Goal: Task Accomplishment & Management: Manage account settings

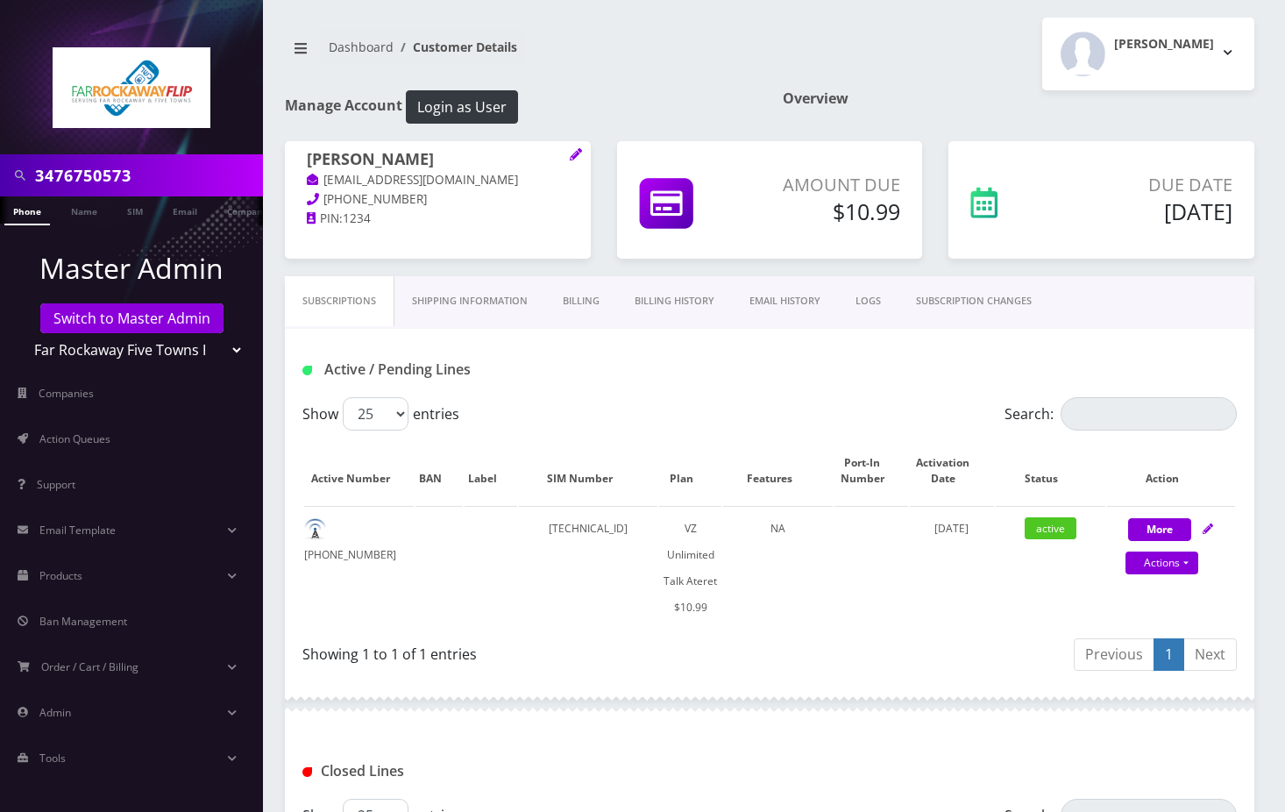
scroll to position [397, 0]
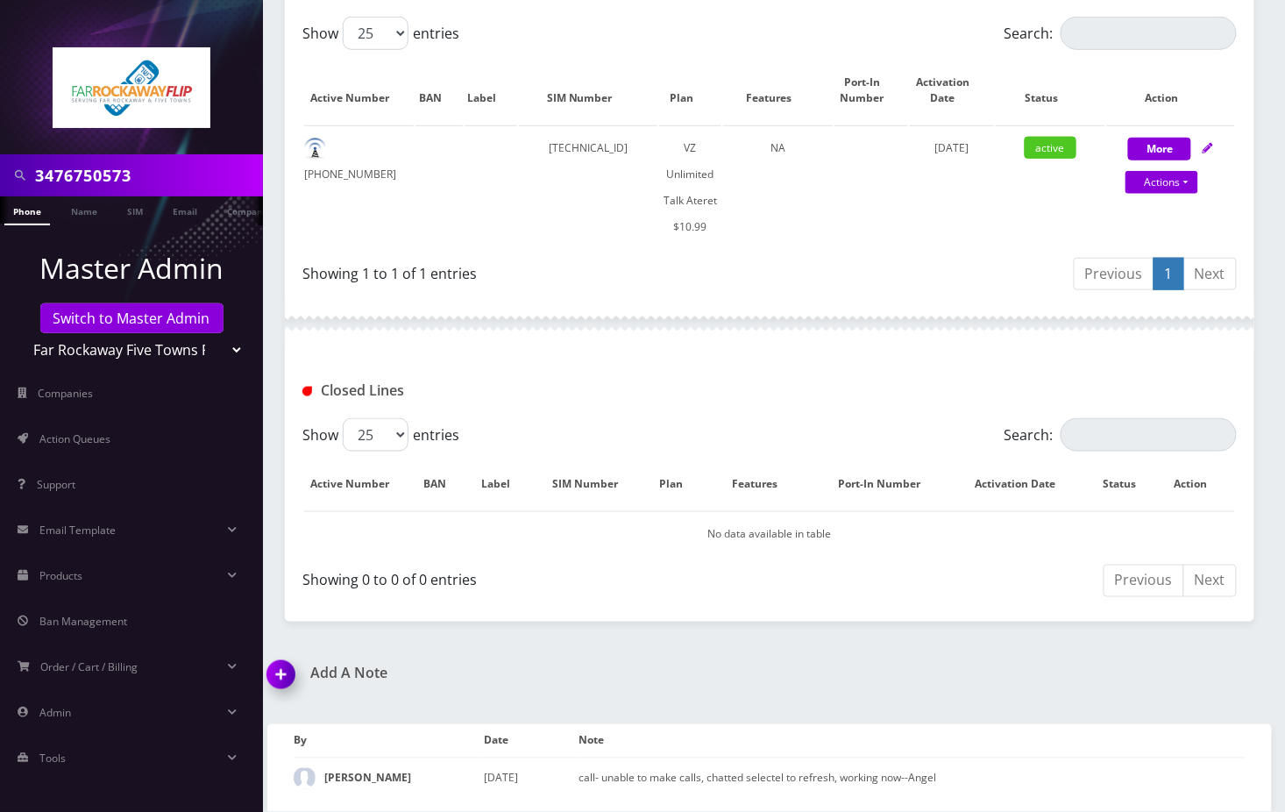
click at [203, 346] on select "Teltik Production My Link Mobile VennMobile Unlimited Advanced LTE Rexing Inc D…" at bounding box center [132, 349] width 224 height 33
select select "15"
click at [20, 333] on select "Teltik Production My Link Mobile VennMobile Unlimited Advanced LTE Rexing Inc D…" at bounding box center [132, 349] width 224 height 33
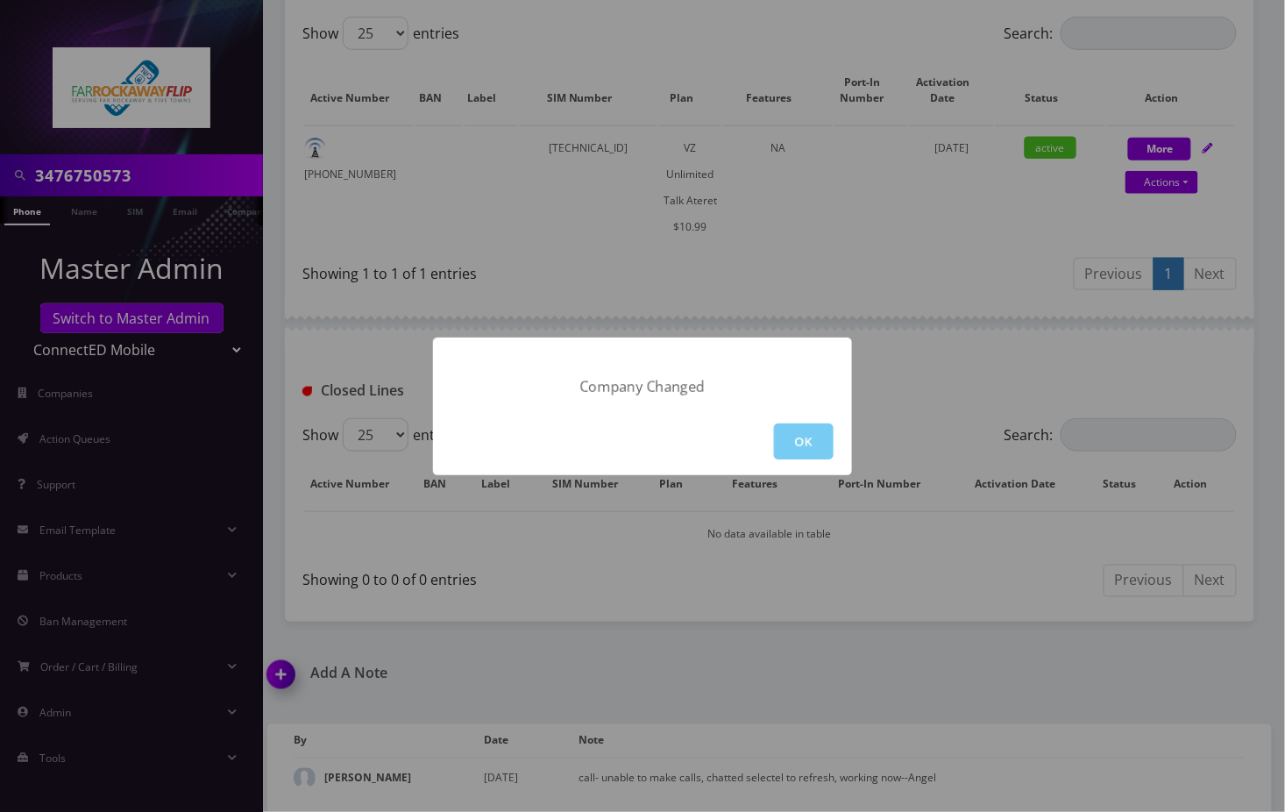
click at [808, 433] on button "OK" at bounding box center [804, 441] width 60 height 36
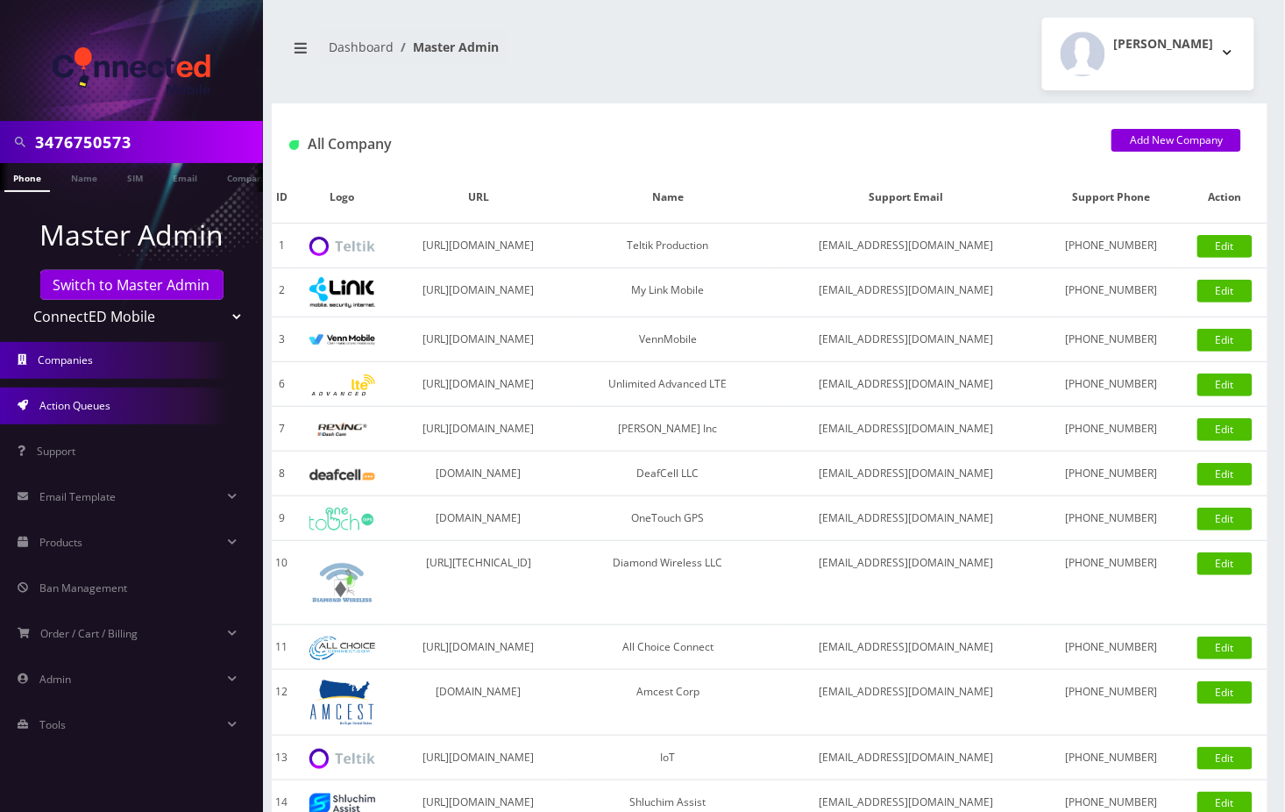
click at [117, 396] on link "Action Queues" at bounding box center [131, 406] width 263 height 37
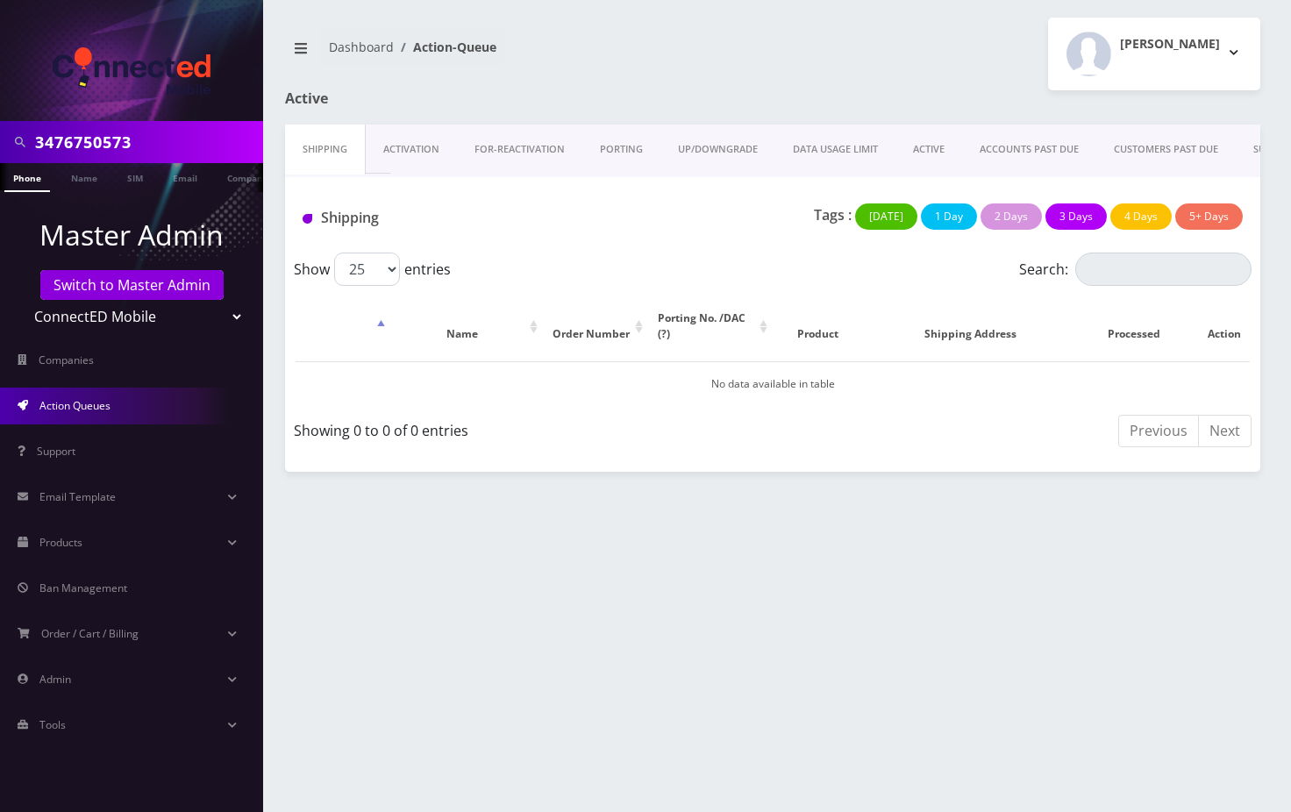
click at [421, 146] on link "Activation" at bounding box center [411, 149] width 91 height 50
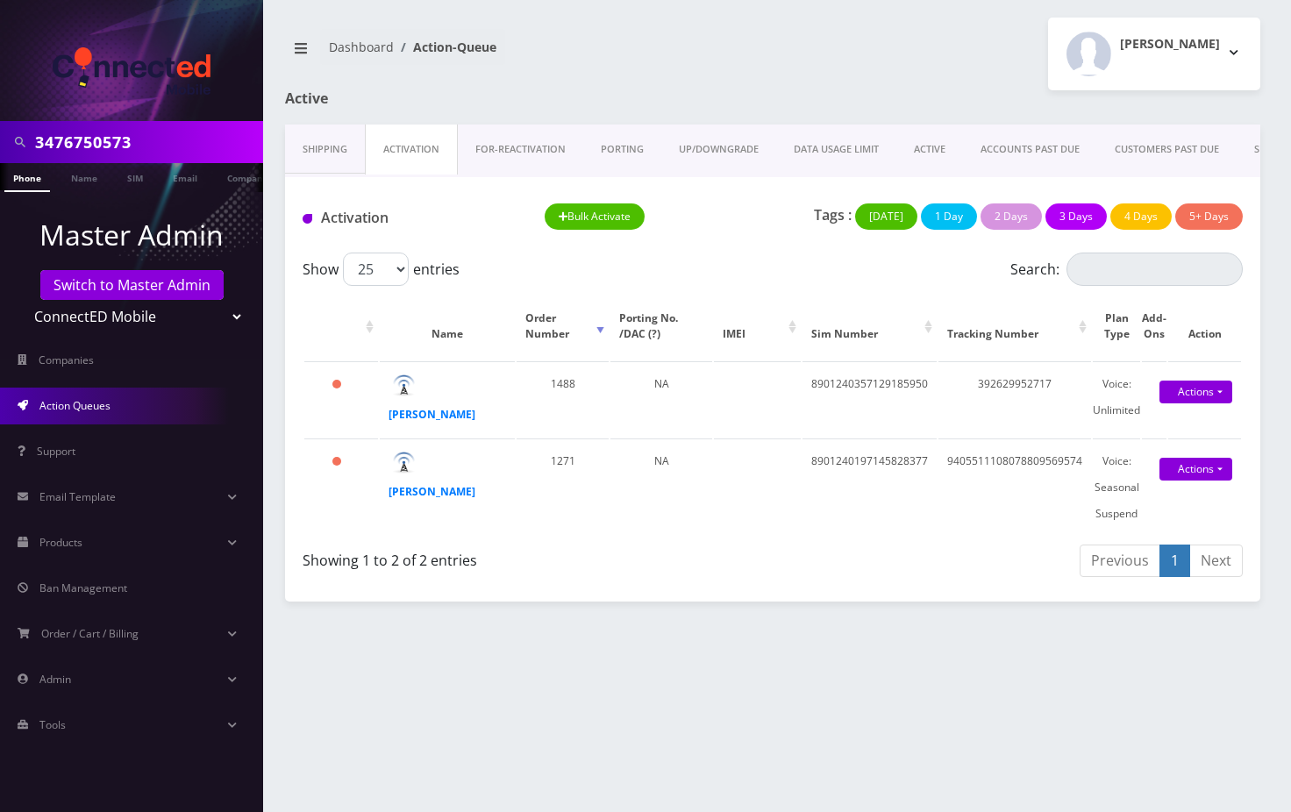
click at [333, 155] on link "Shipping" at bounding box center [325, 149] width 80 height 50
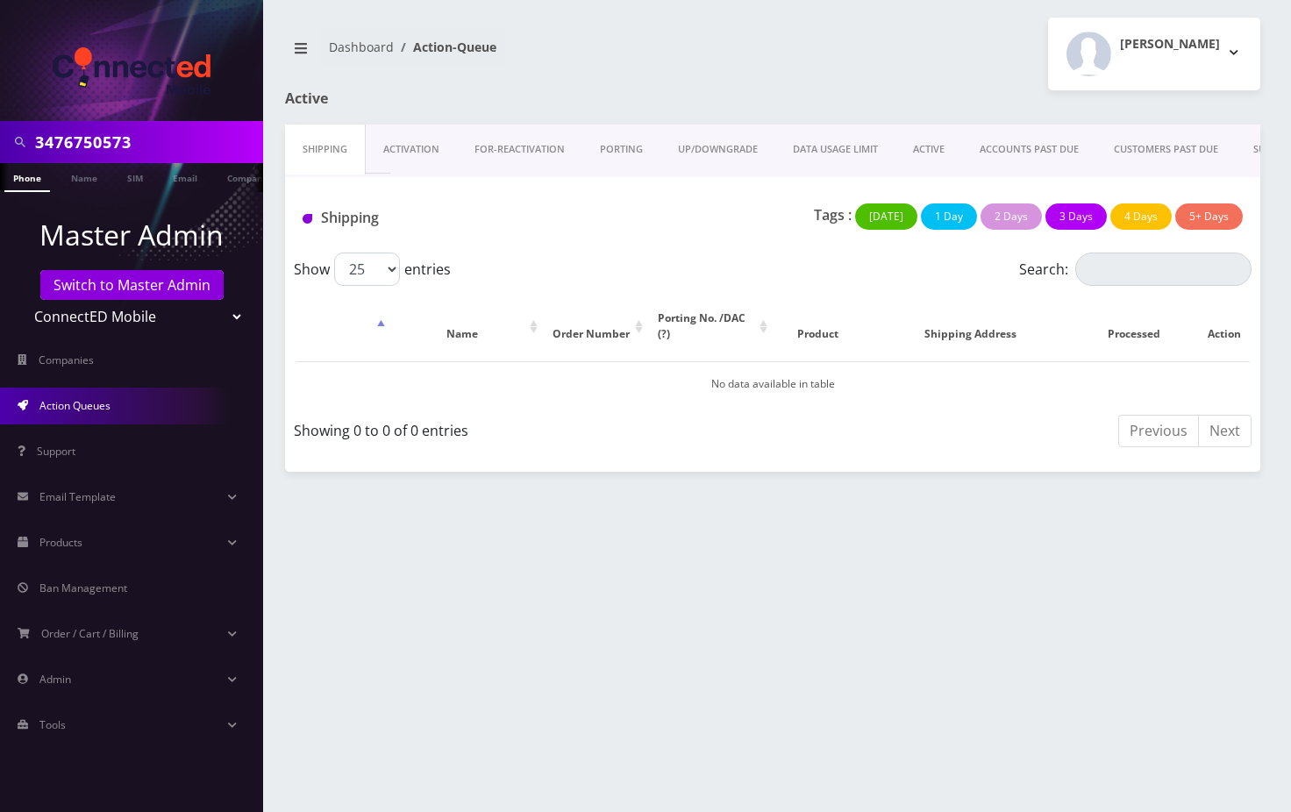
click at [386, 153] on link "Activation" at bounding box center [411, 149] width 91 height 50
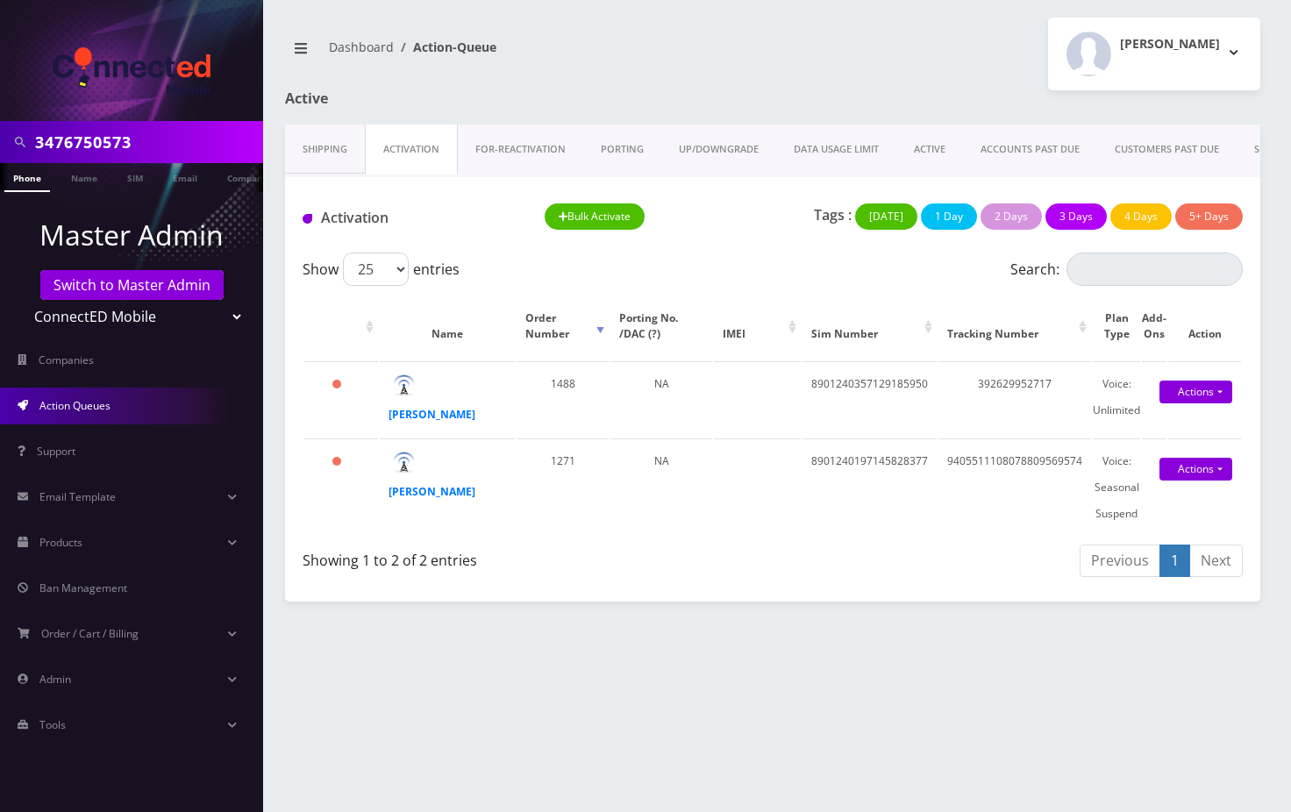
click at [674, 68] on nav "Dashboard Action-Queue" at bounding box center [522, 54] width 474 height 50
click at [344, 154] on link "Shipping" at bounding box center [325, 149] width 80 height 50
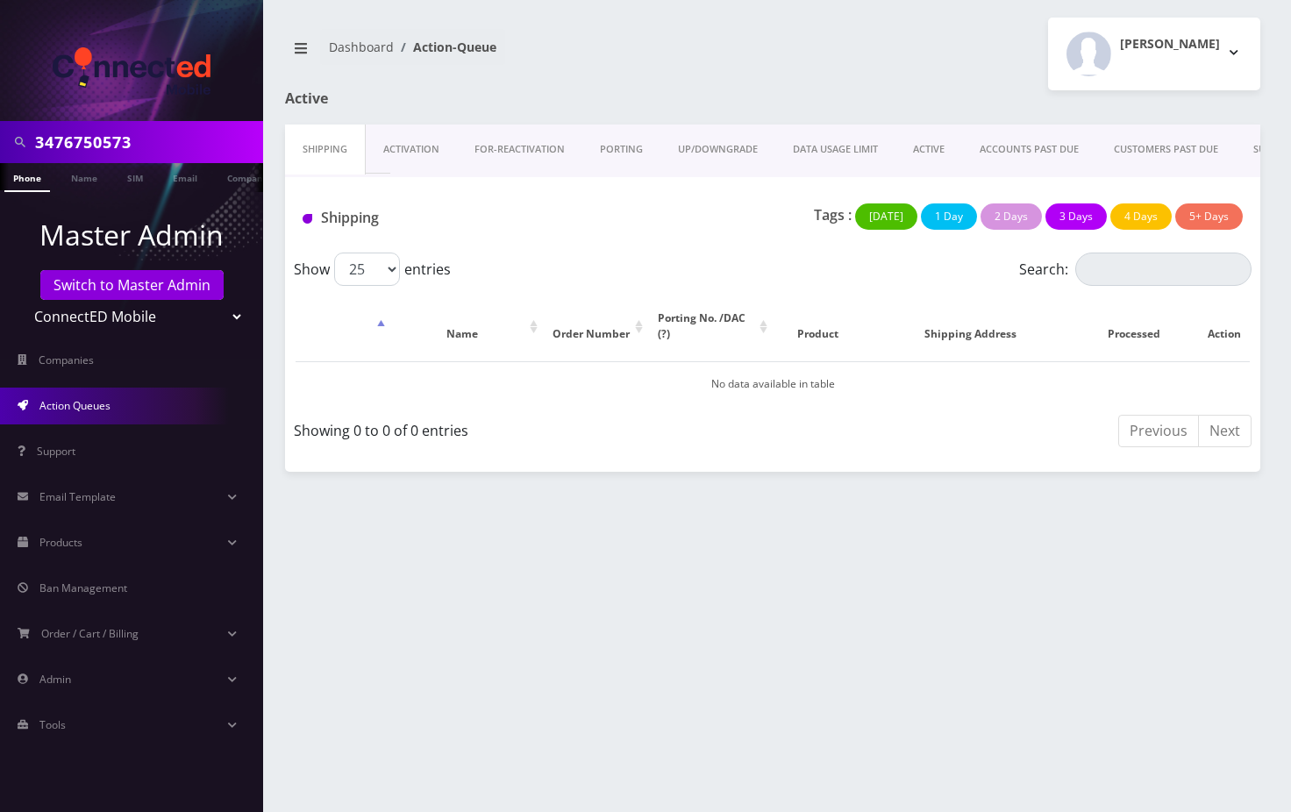
click at [922, 152] on link "ACTIVE" at bounding box center [928, 149] width 67 height 50
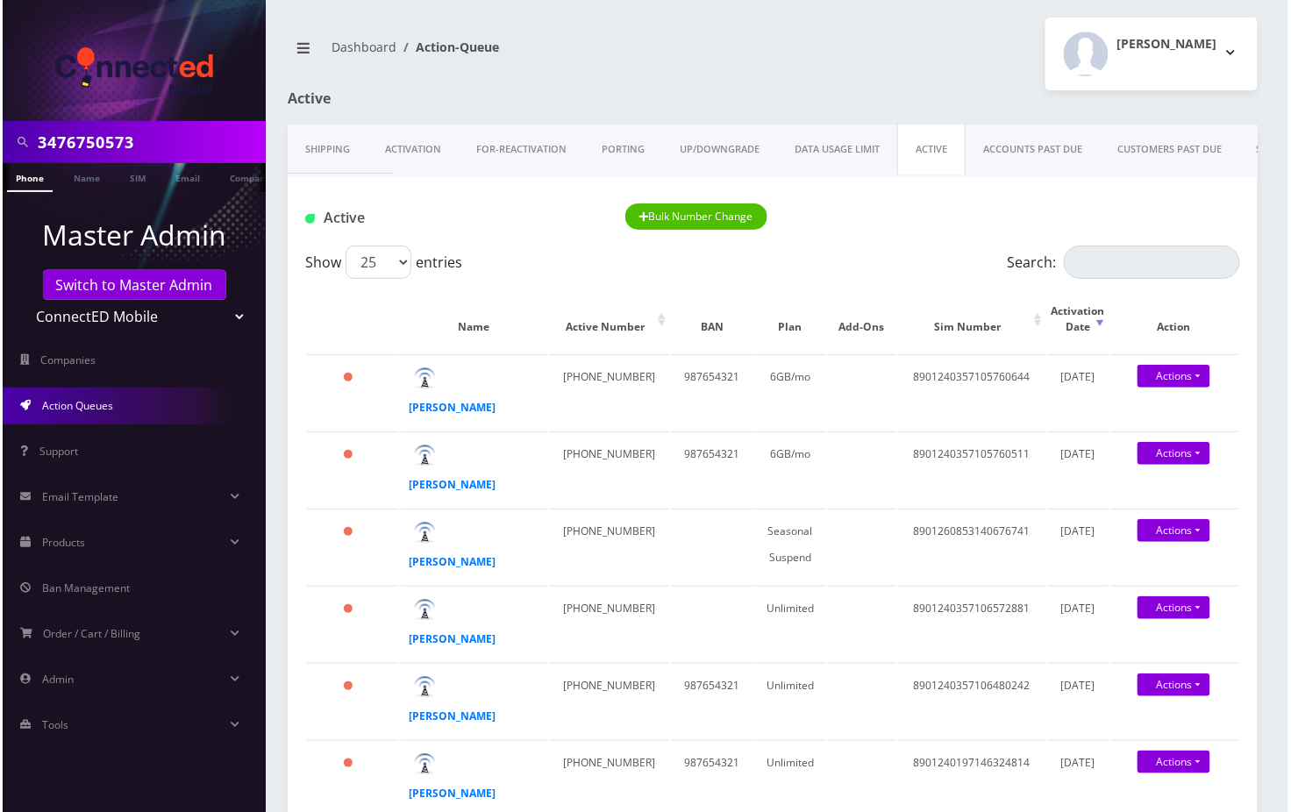
scroll to position [0, 8]
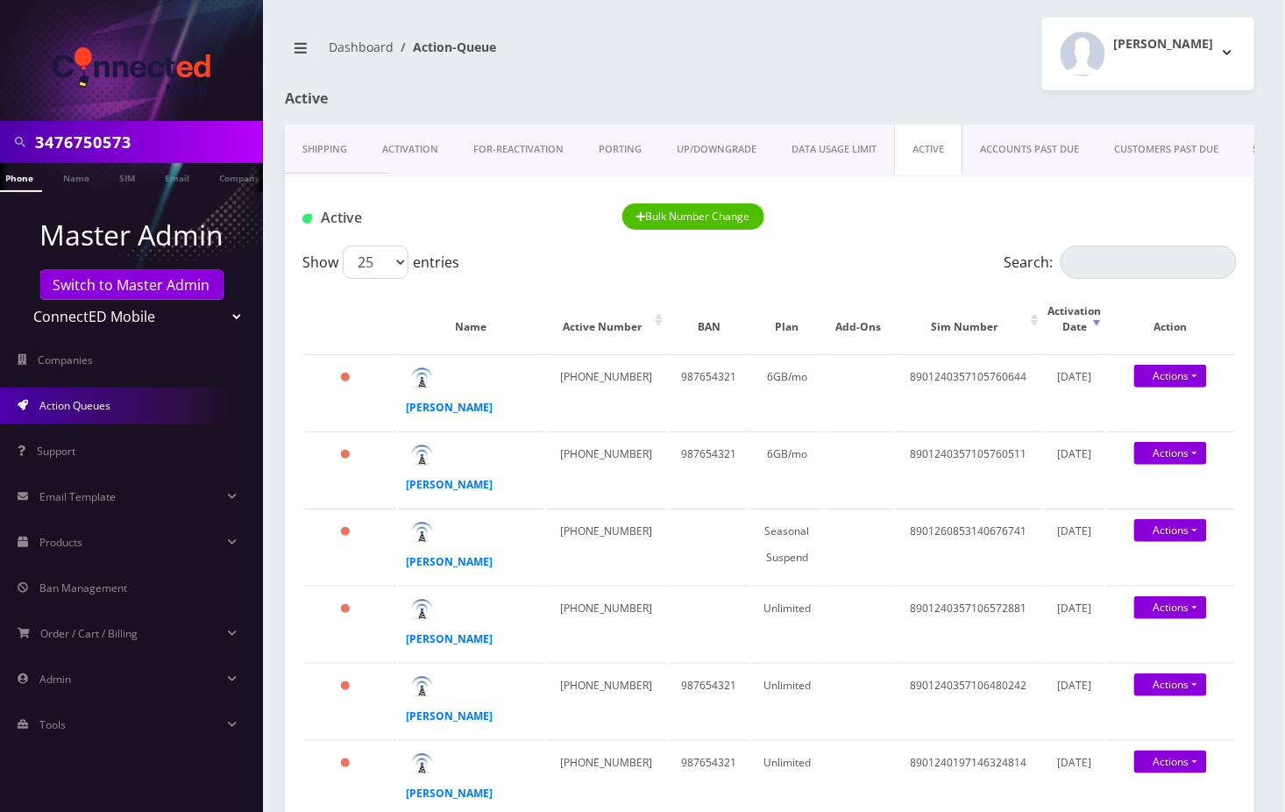
click at [328, 147] on link "Shipping" at bounding box center [325, 149] width 80 height 50
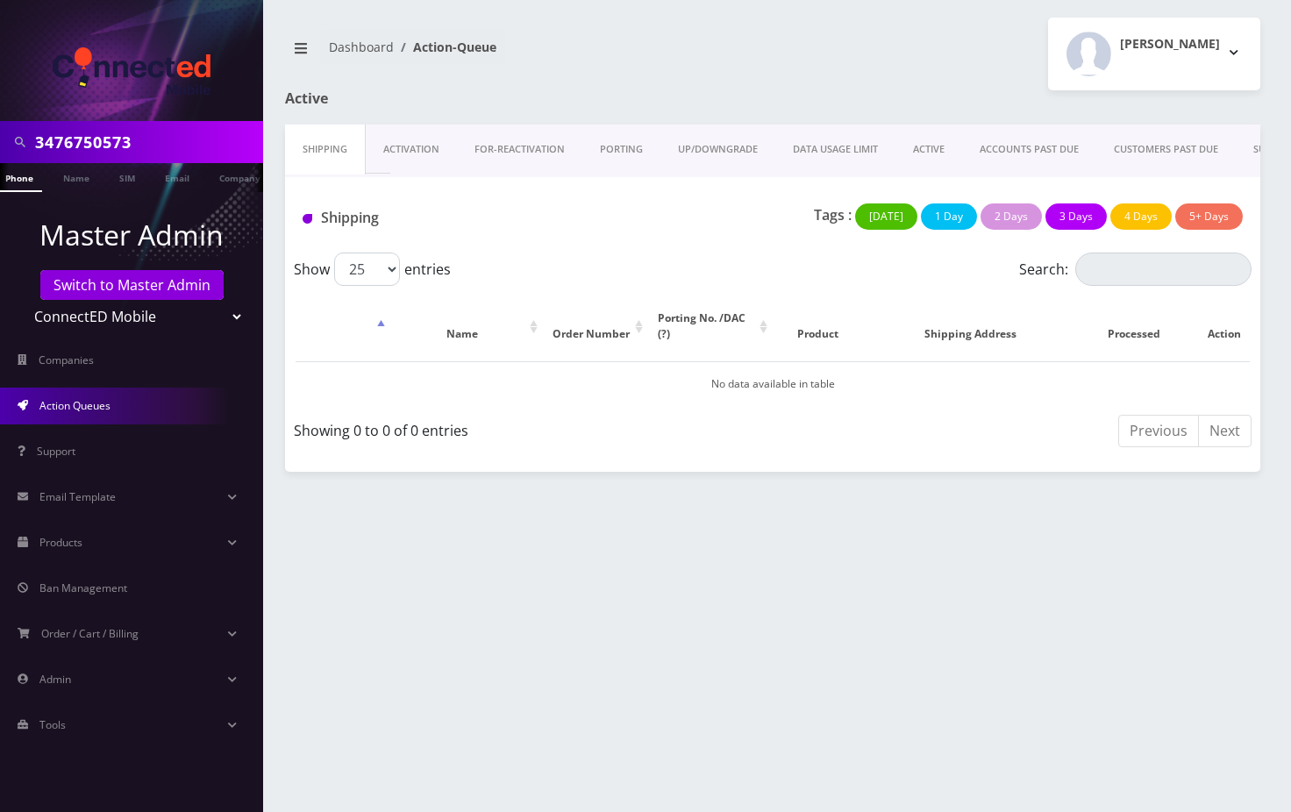
click at [401, 145] on link "Activation" at bounding box center [411, 149] width 91 height 50
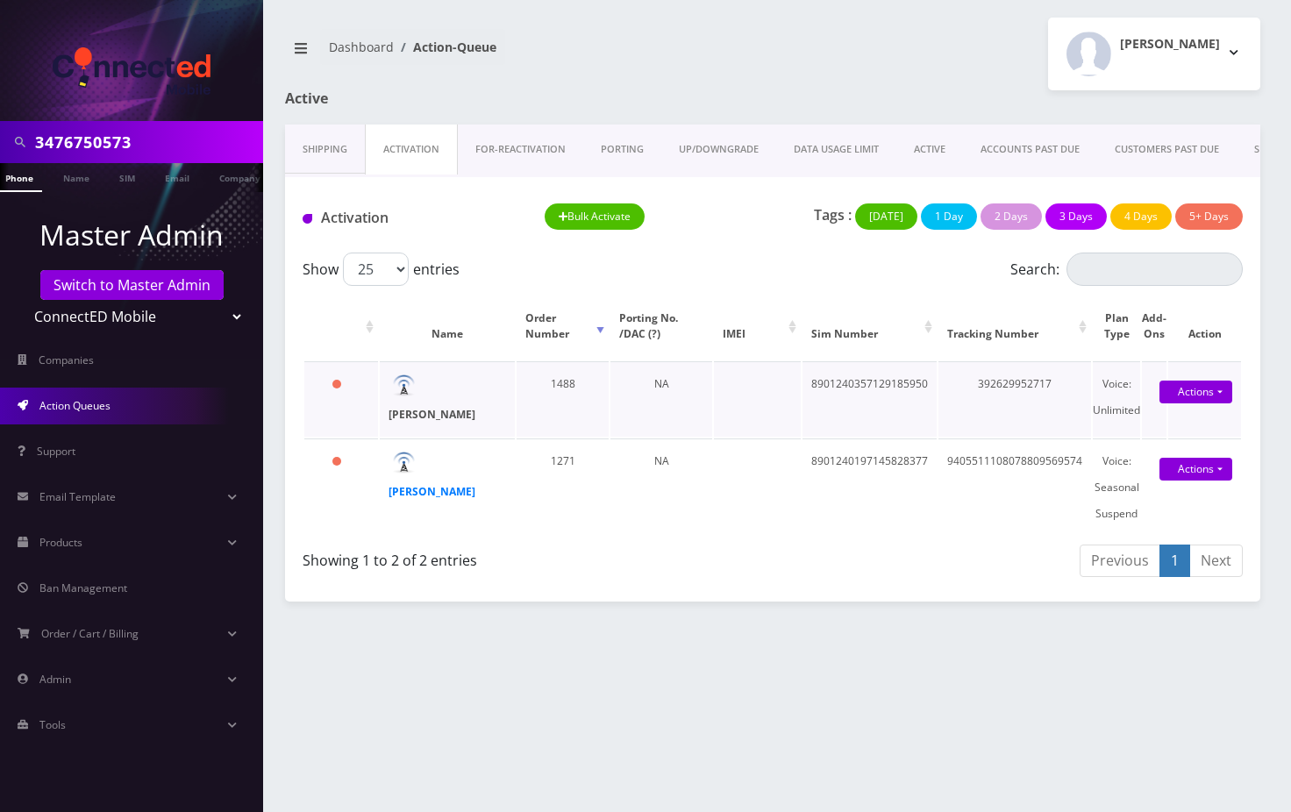
click at [421, 422] on strong "Hanna Jafferjee" at bounding box center [431, 414] width 87 height 15
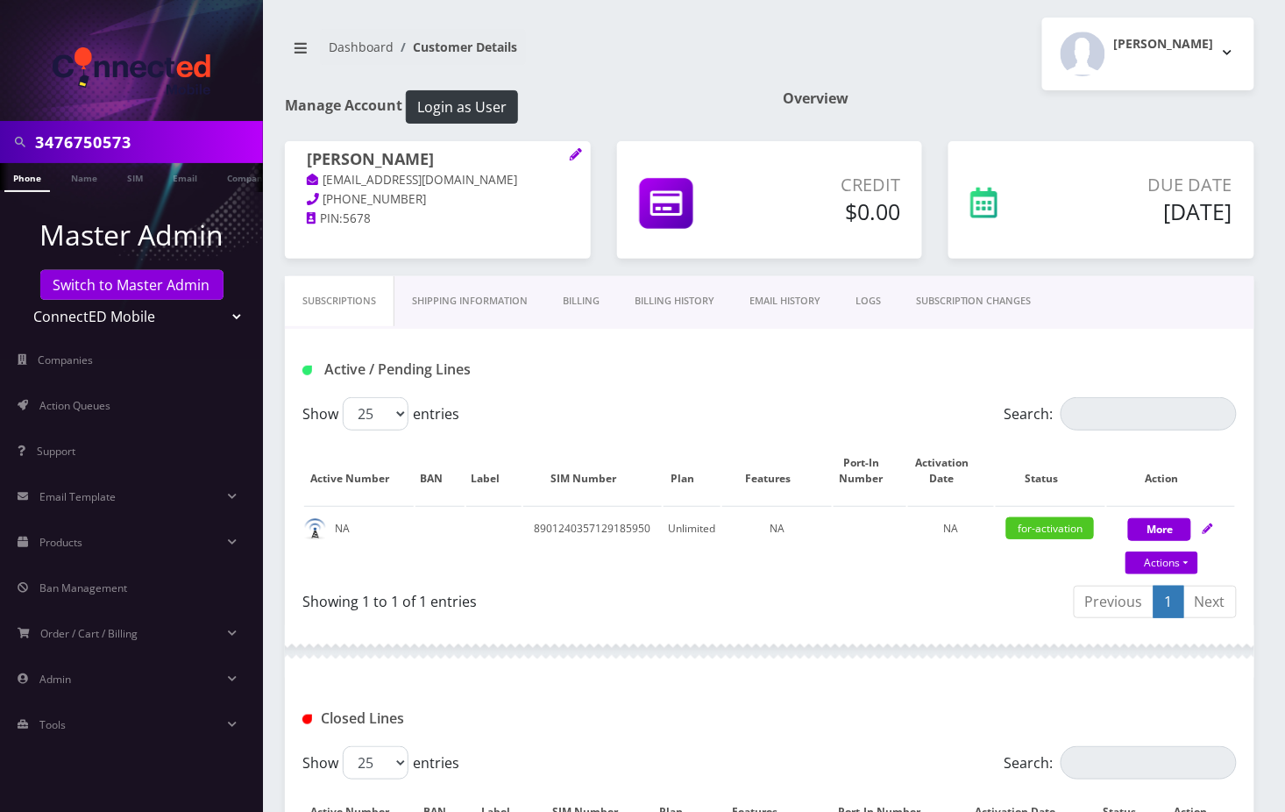
click at [788, 309] on link "EMAIL HISTORY" at bounding box center [785, 301] width 106 height 50
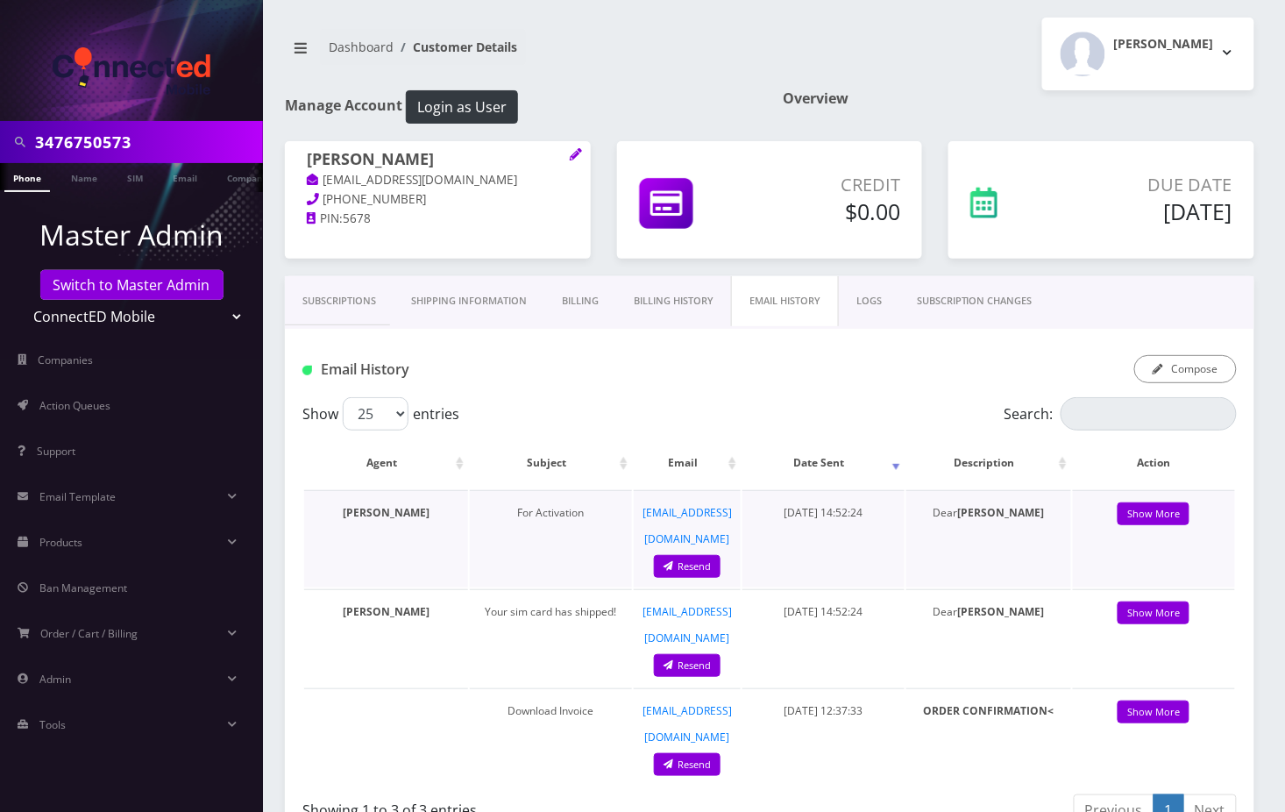
click at [1183, 525] on td "Show More" at bounding box center [1154, 538] width 162 height 97
click at [1172, 490] on td "Show More" at bounding box center [1154, 538] width 162 height 97
click at [1153, 524] on td "Show More" at bounding box center [1154, 538] width 162 height 97
click at [1155, 516] on link "Show More" at bounding box center [1154, 514] width 72 height 24
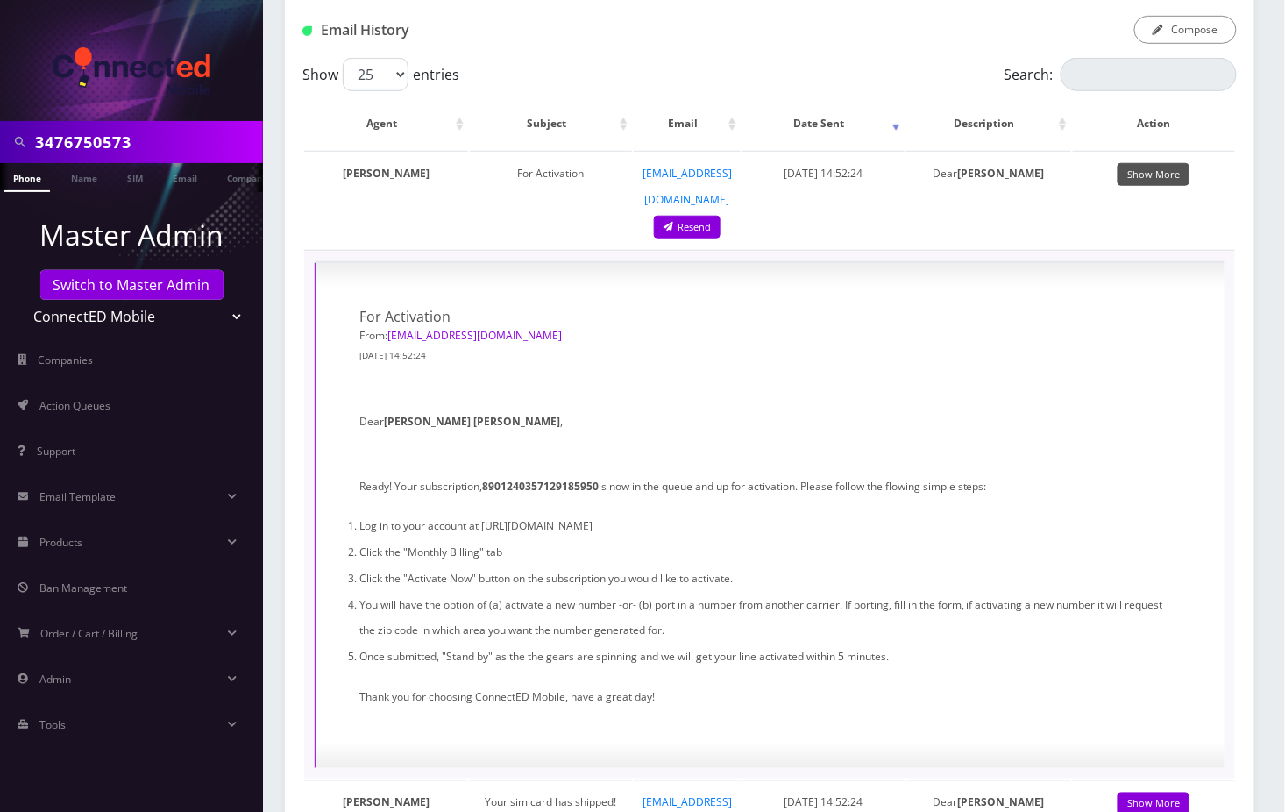
scroll to position [467, 0]
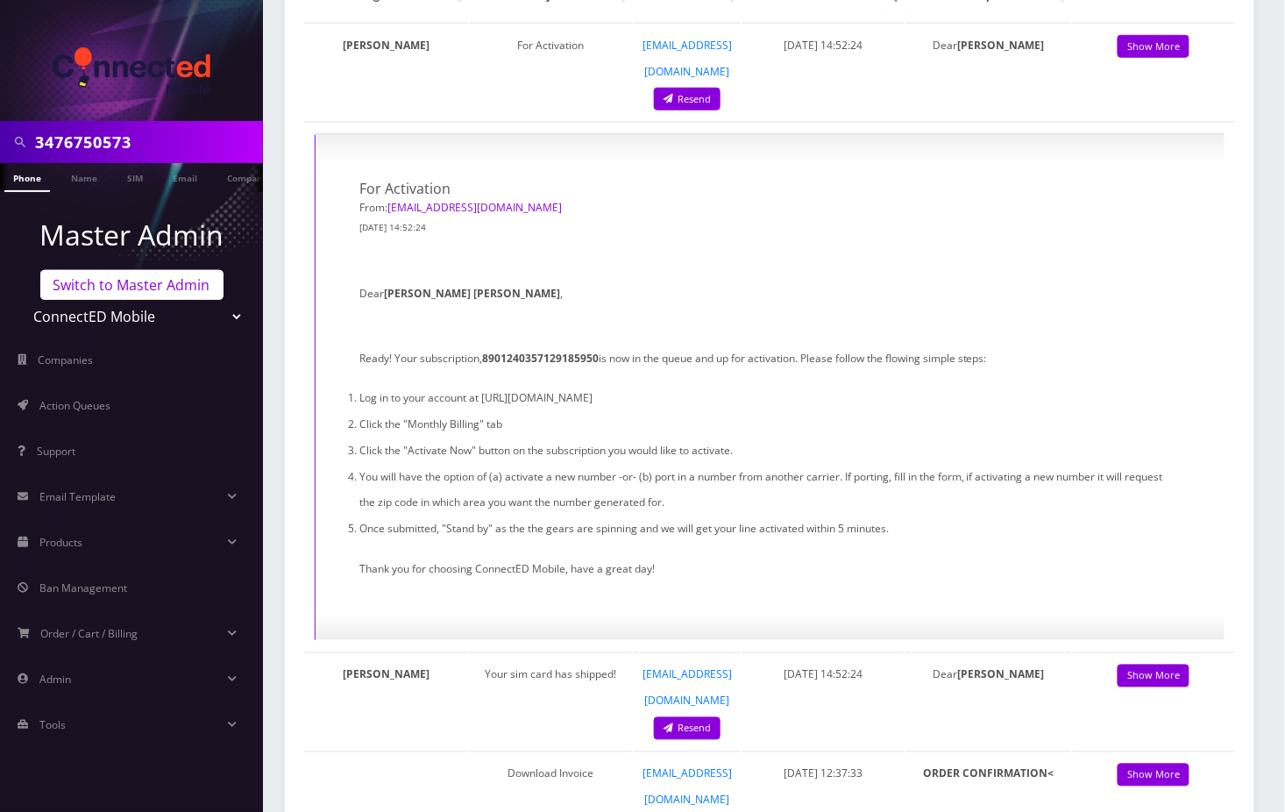
click at [190, 279] on link "Switch to Master Admin" at bounding box center [131, 285] width 183 height 30
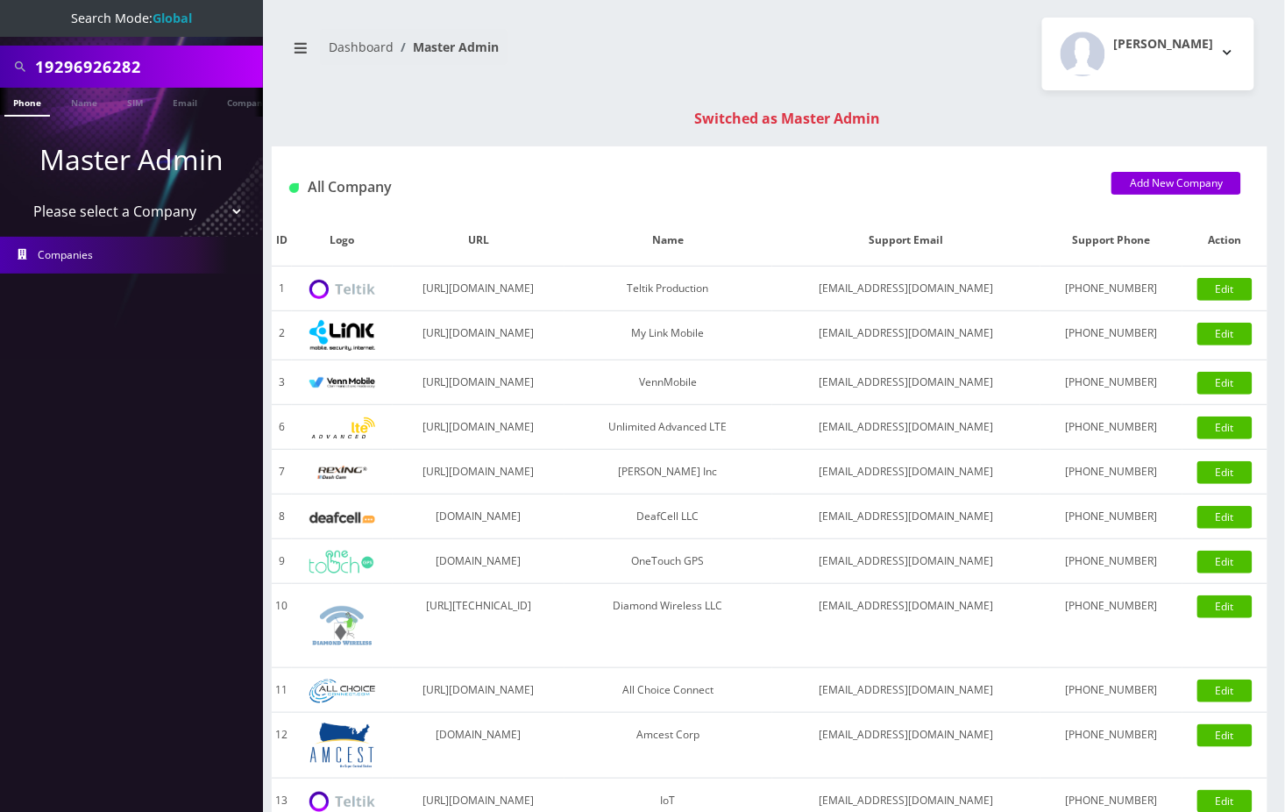
click at [46, 68] on input "19296926282" at bounding box center [147, 66] width 224 height 33
type input "9296926282"
click at [36, 97] on link "Phone" at bounding box center [27, 102] width 46 height 29
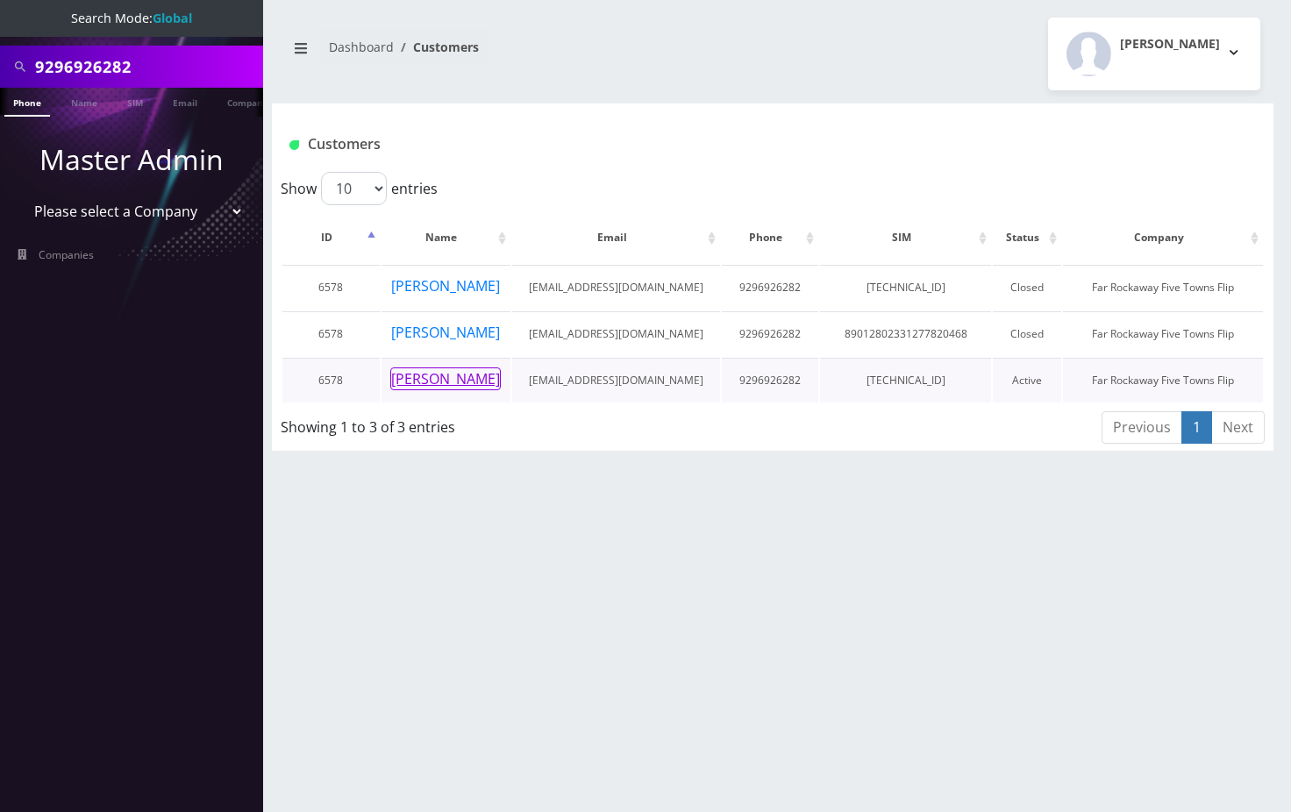
click at [473, 373] on button "mindy ferber" at bounding box center [445, 378] width 110 height 23
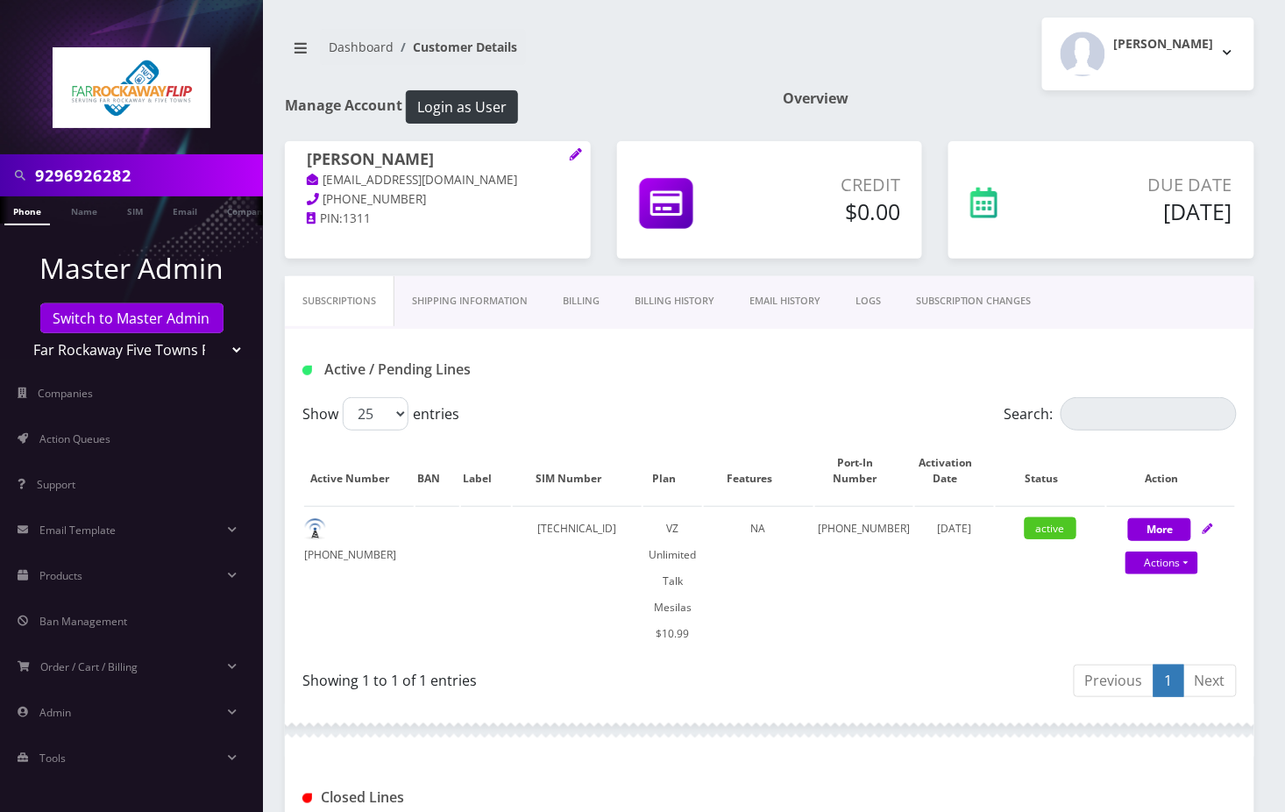
click at [736, 384] on div "Active / Pending Lines" at bounding box center [769, 369] width 961 height 29
click at [1186, 561] on link "Actions" at bounding box center [1162, 562] width 73 height 23
select select "468"
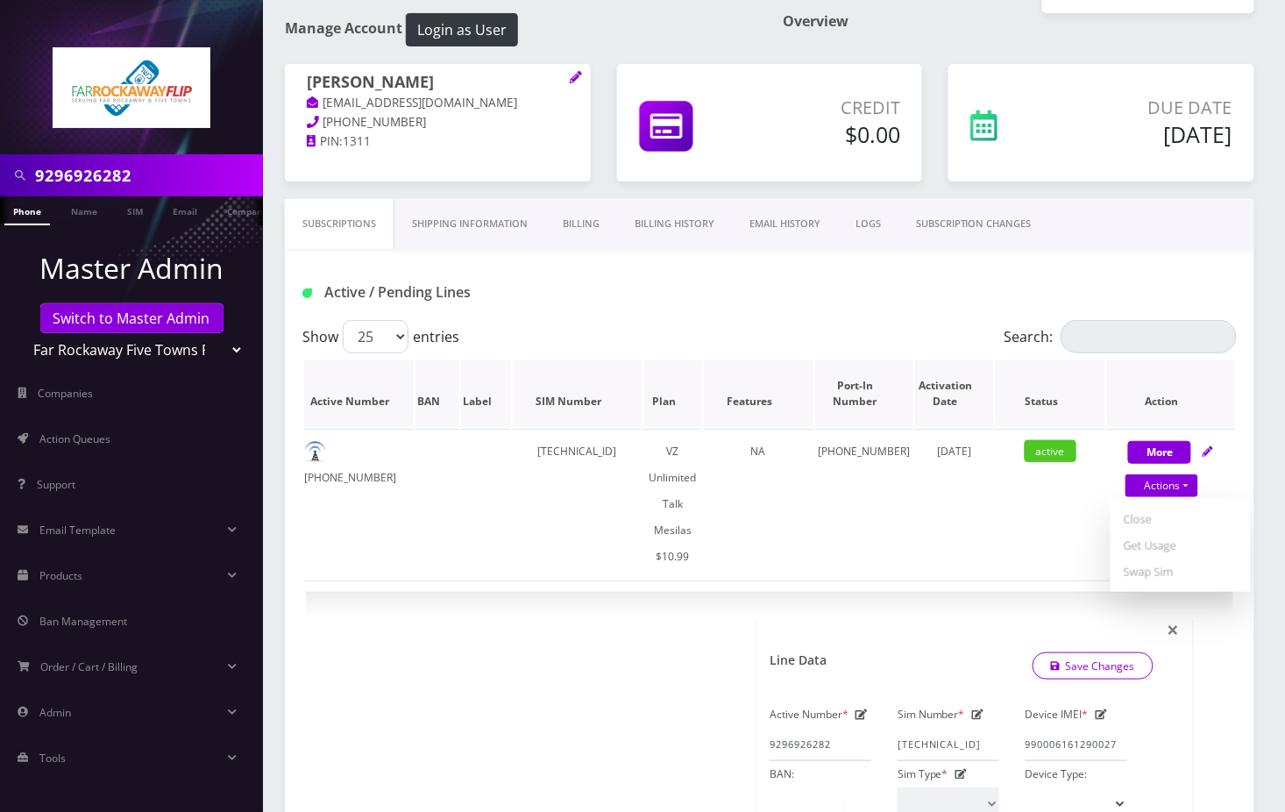
scroll to position [117, 0]
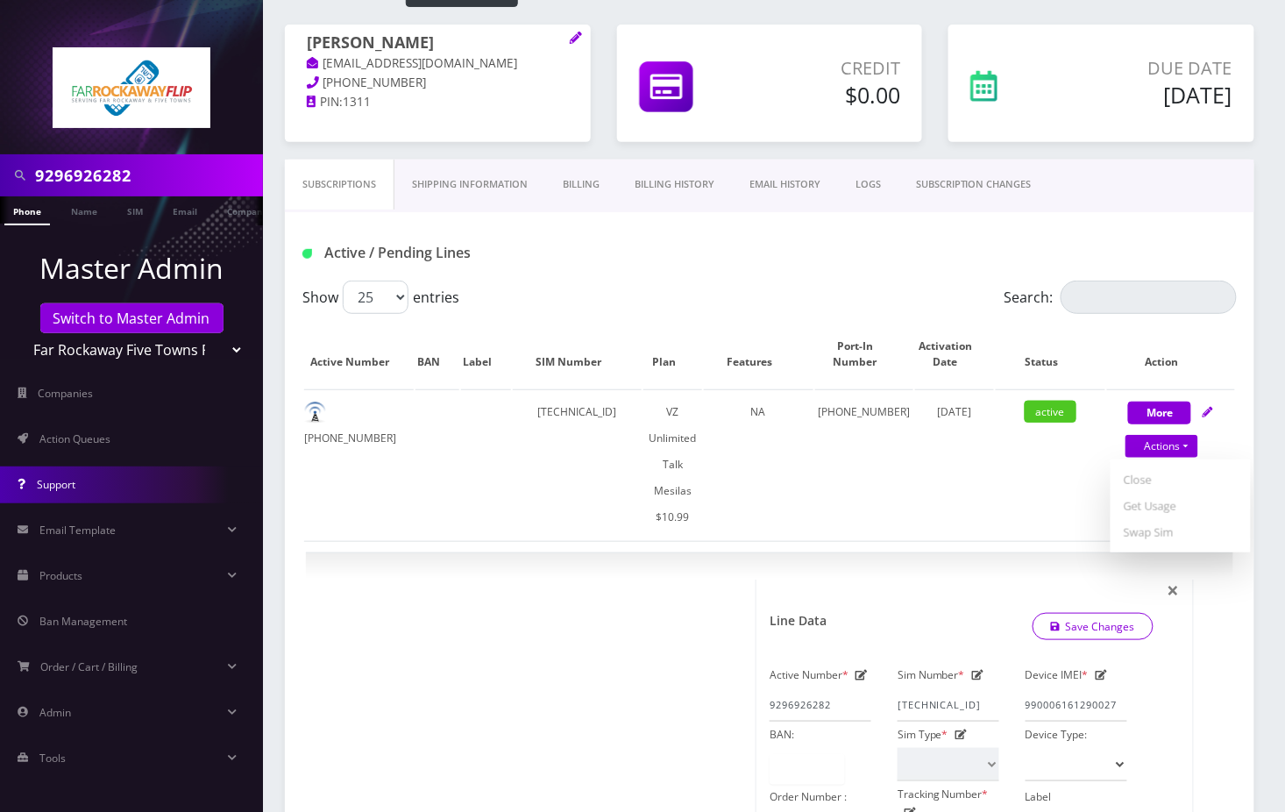
click at [116, 471] on link "Support" at bounding box center [131, 484] width 263 height 37
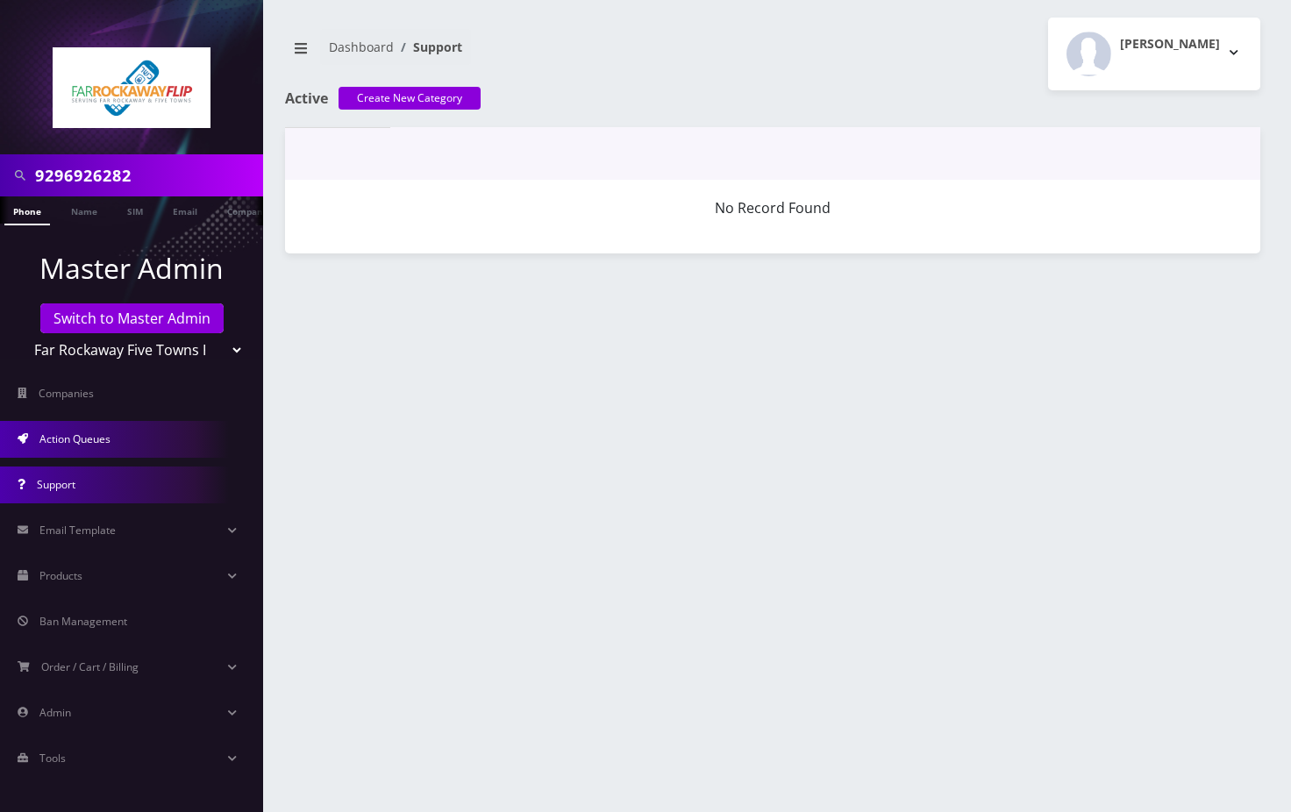
click at [118, 440] on link "Action Queues" at bounding box center [131, 439] width 263 height 37
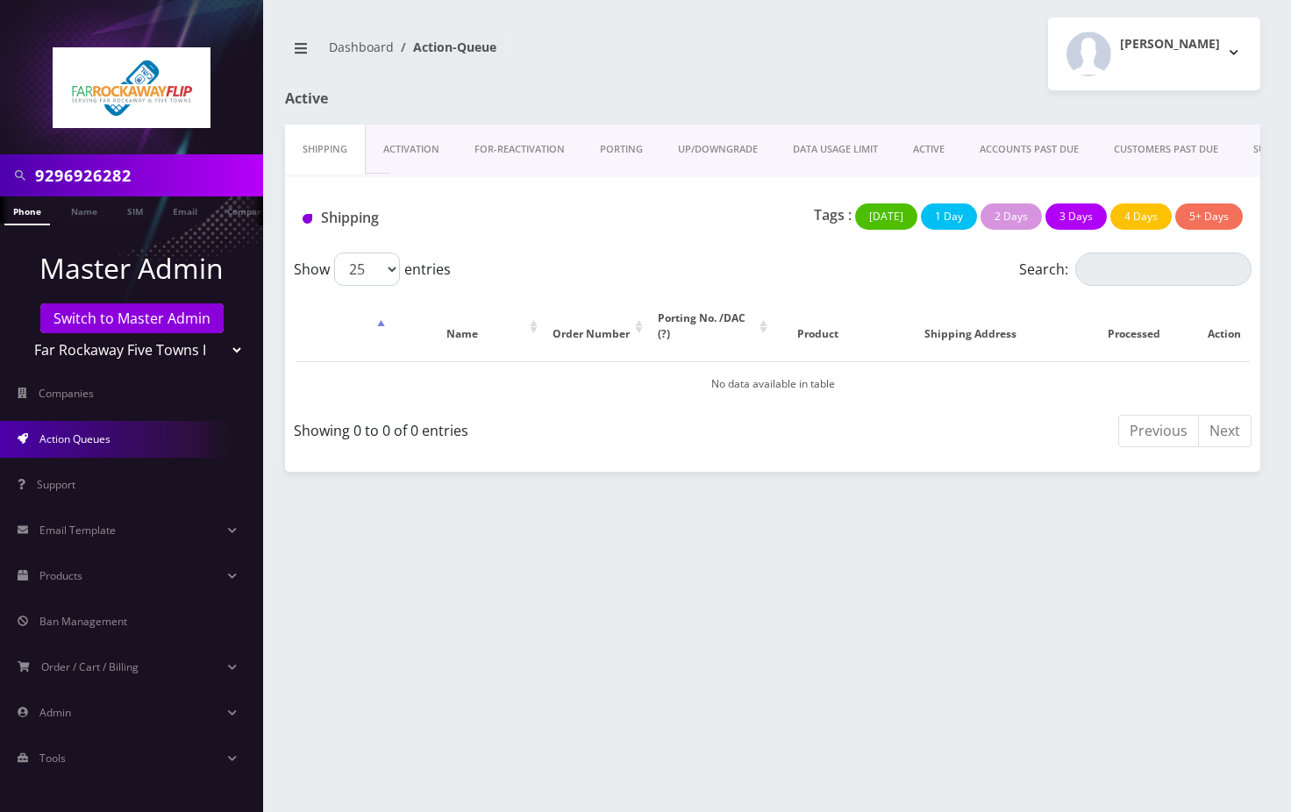
click at [632, 146] on link "PORTING" at bounding box center [621, 149] width 78 height 50
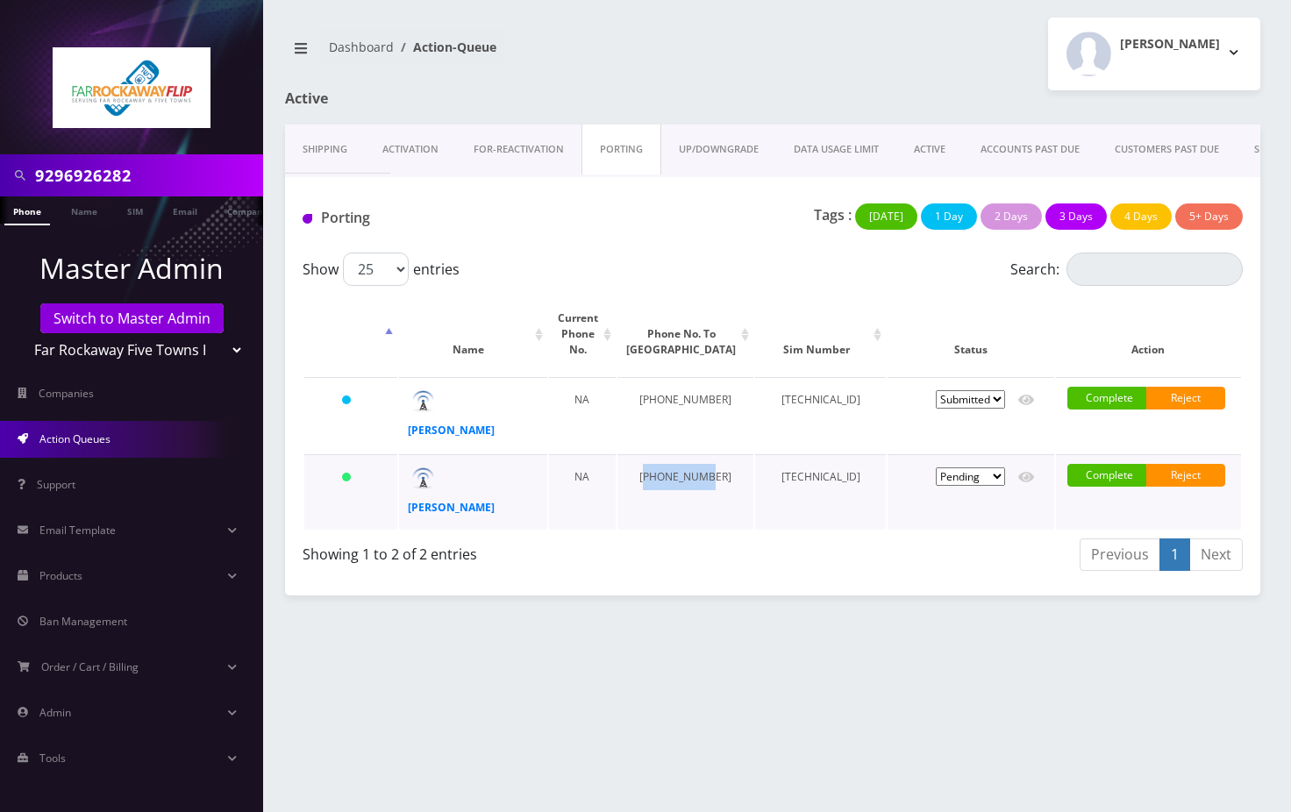
drag, startPoint x: 655, startPoint y: 466, endPoint x: 677, endPoint y: 506, distance: 45.1
click at [677, 506] on td "[PHONE_NUMBER]" at bounding box center [685, 491] width 136 height 75
click at [680, 502] on td "[PHONE_NUMBER]" at bounding box center [685, 491] width 136 height 75
drag, startPoint x: 672, startPoint y: 487, endPoint x: 650, endPoint y: 466, distance: 29.8
click at [650, 466] on td "[PHONE_NUMBER]" at bounding box center [685, 491] width 136 height 75
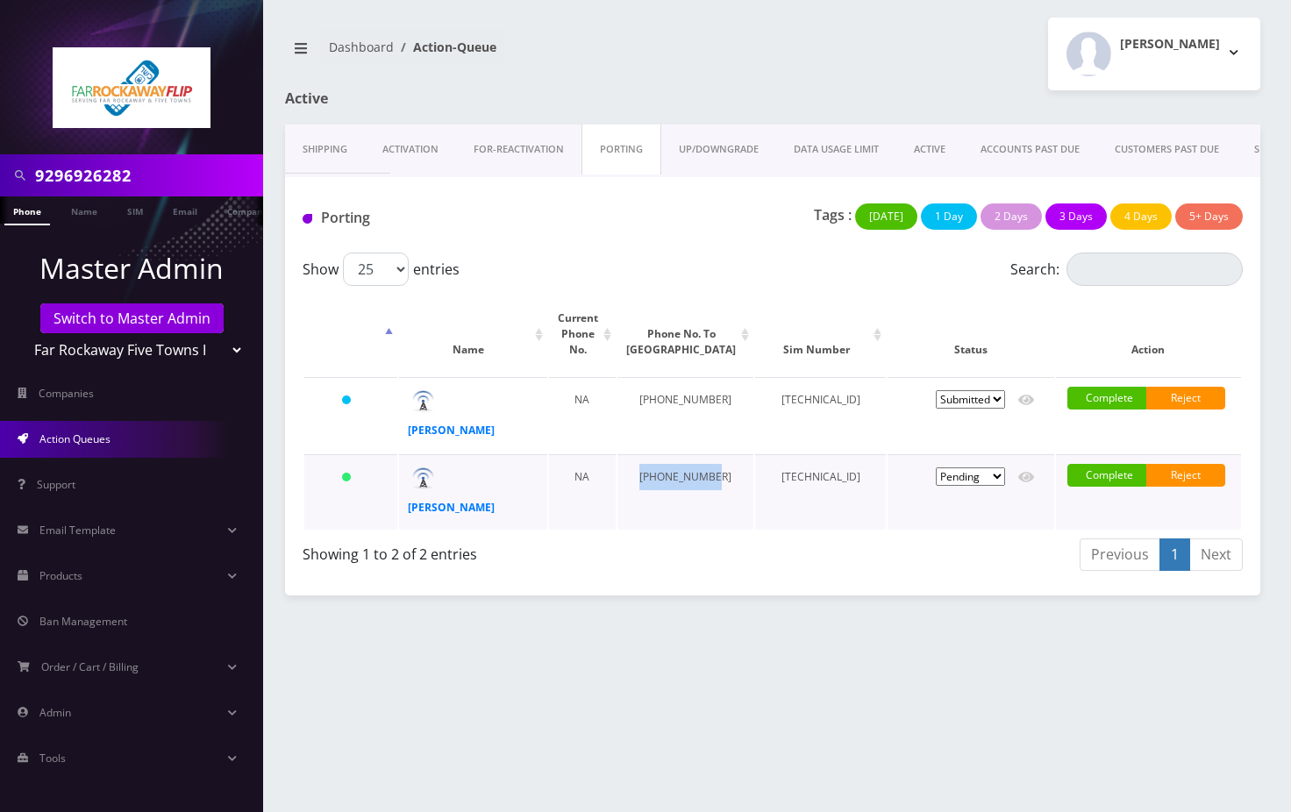
copy td "[PHONE_NUMBER]"
click at [620, 664] on div "9296926282 Phone Name SIM Email Company Customer Dashboard Action-Queue Tzvi Li…" at bounding box center [772, 406] width 1036 height 812
drag, startPoint x: 686, startPoint y: 499, endPoint x: 651, endPoint y: 478, distance: 40.9
click at [651, 478] on td "[PHONE_NUMBER]" at bounding box center [685, 491] width 136 height 75
copy td "[PHONE_NUMBER]"
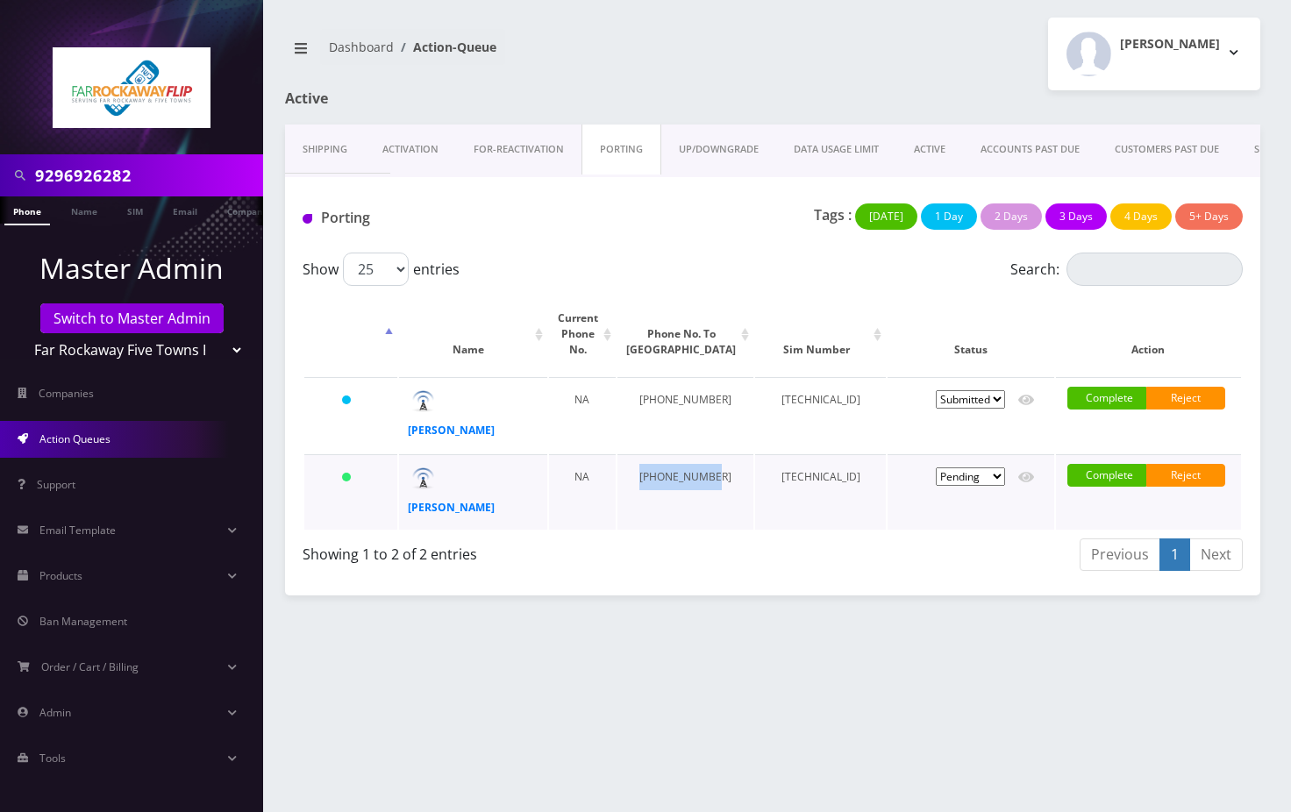
click at [1000, 467] on select "Pending Submitted Error Cancelled" at bounding box center [969, 476] width 69 height 18
click at [814, 467] on td "[TECHNICAL_ID]" at bounding box center [820, 491] width 130 height 75
click at [493, 502] on strong "[PERSON_NAME]" at bounding box center [451, 507] width 87 height 15
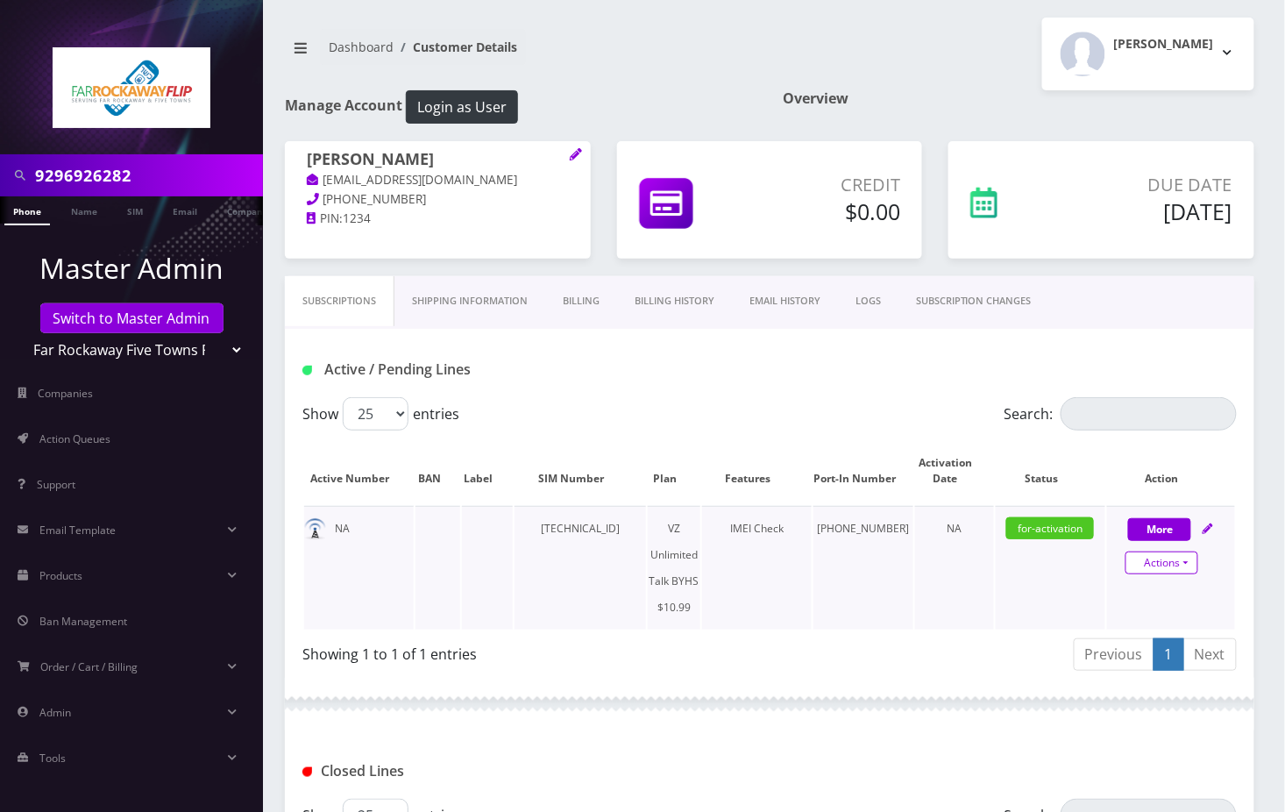
click at [1180, 565] on link "Actions" at bounding box center [1162, 562] width 73 height 23
select select "467"
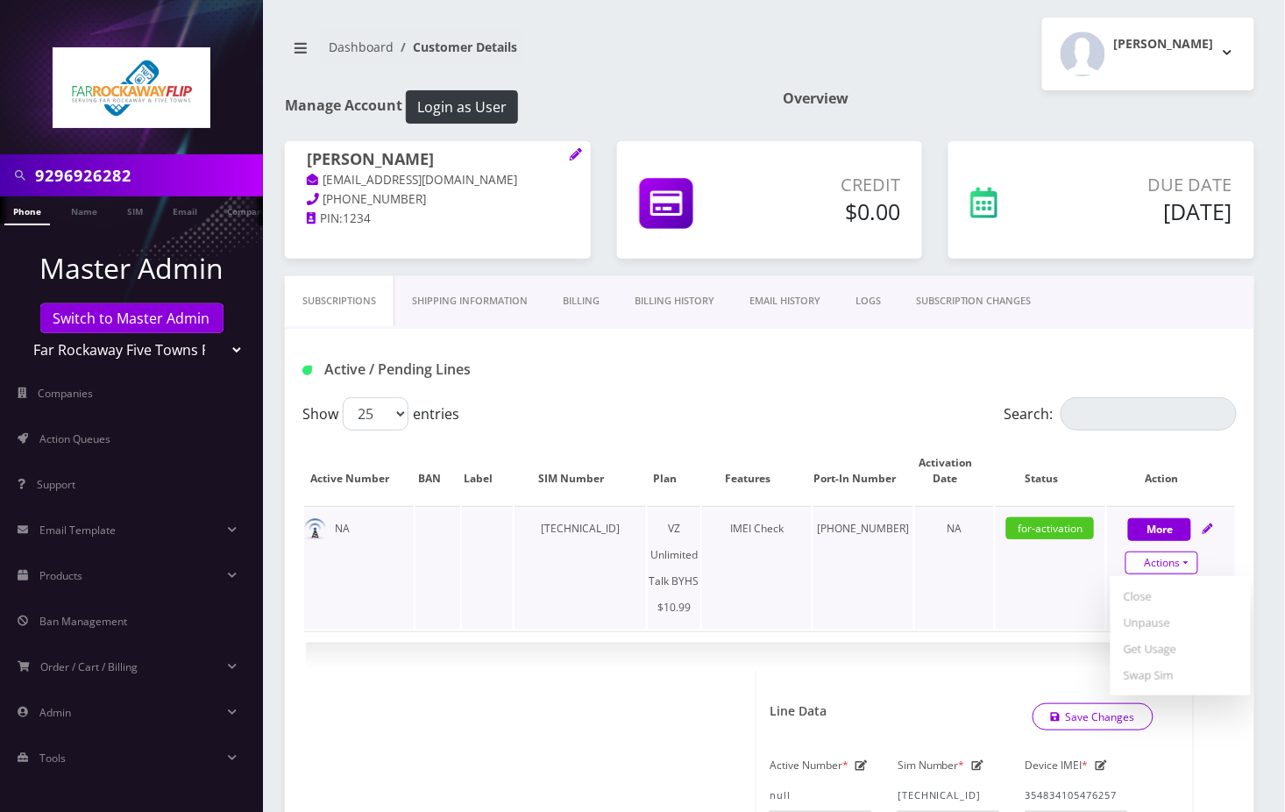
scroll to position [351, 0]
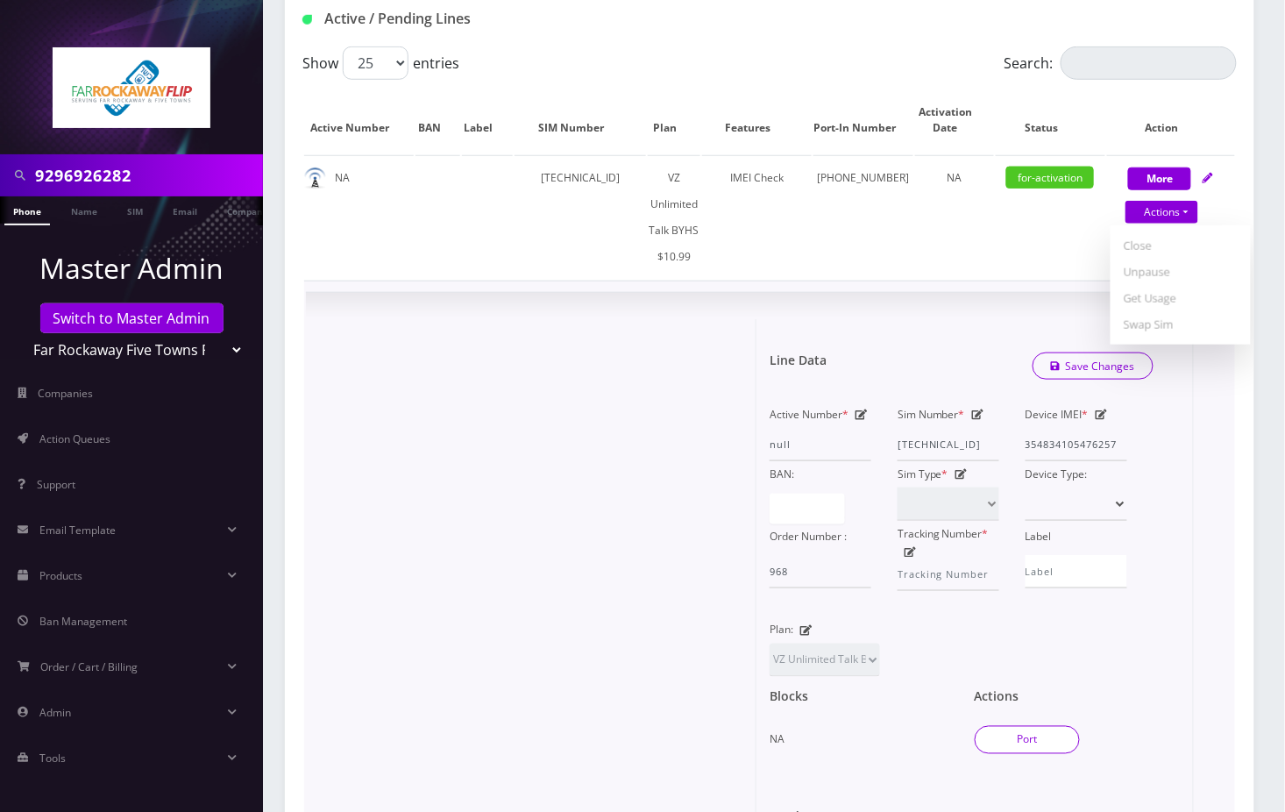
click at [1024, 742] on button "Port" at bounding box center [1027, 740] width 105 height 28
type input "[PERSON_NAME]"
type input "[STREET_ADDRESS]"
type input "[GEOGRAPHIC_DATA]"
select select
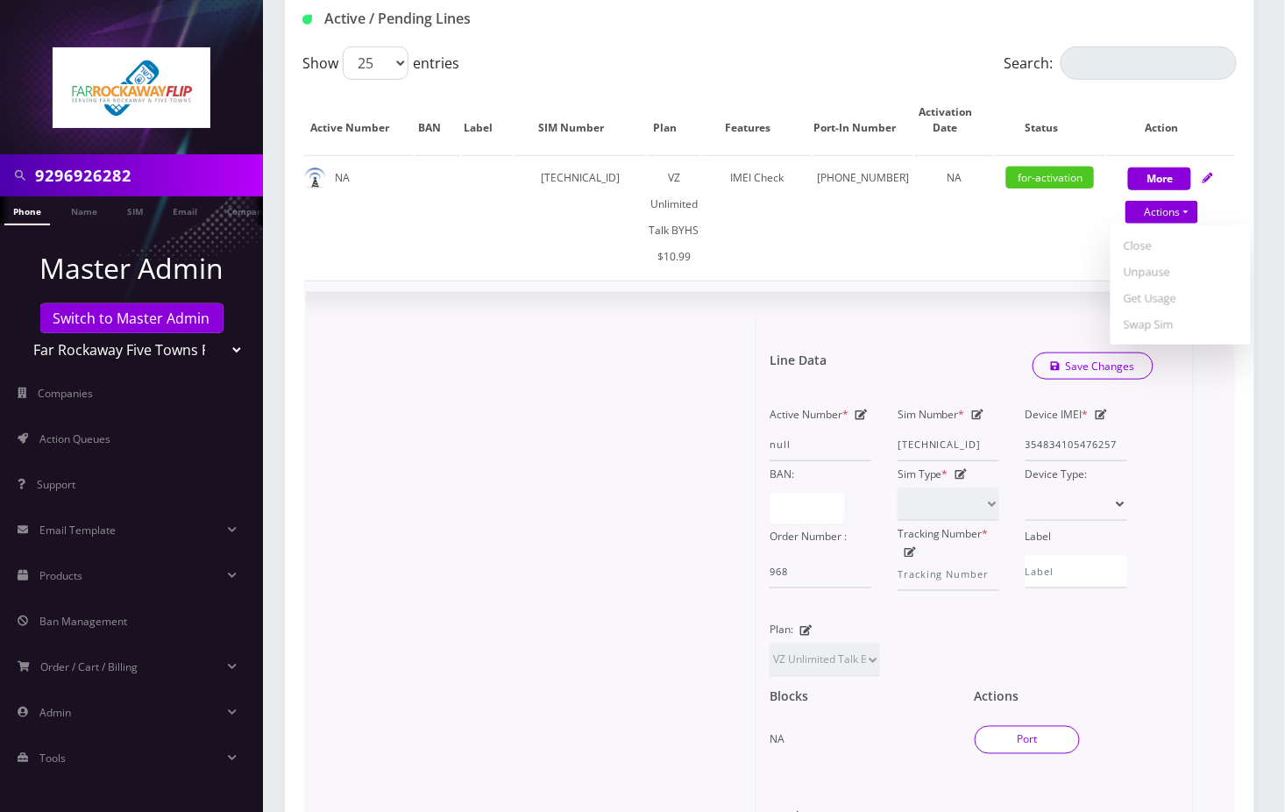
type input "11230"
type input "[TECHNICAL_ID]"
type input "3472365807"
type input "US Mobile"
type input "3155241194"
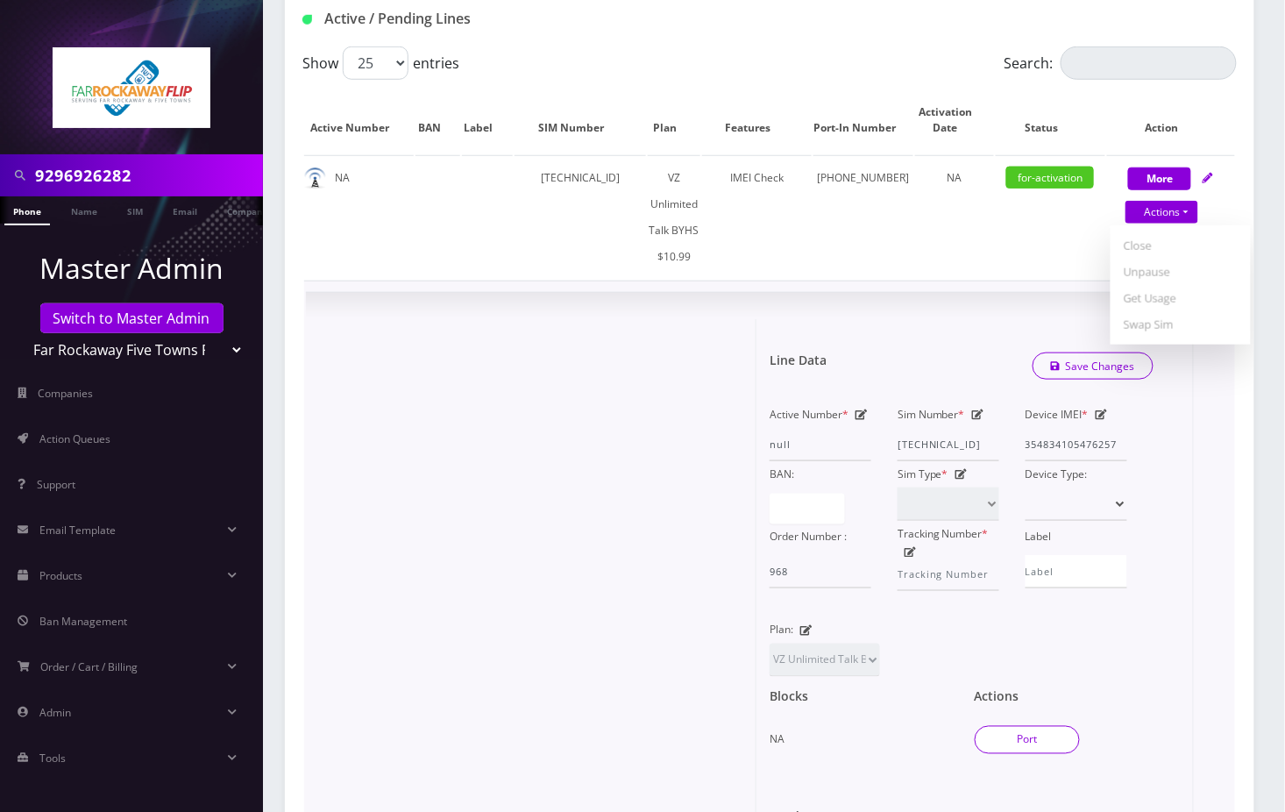
type input "8245"
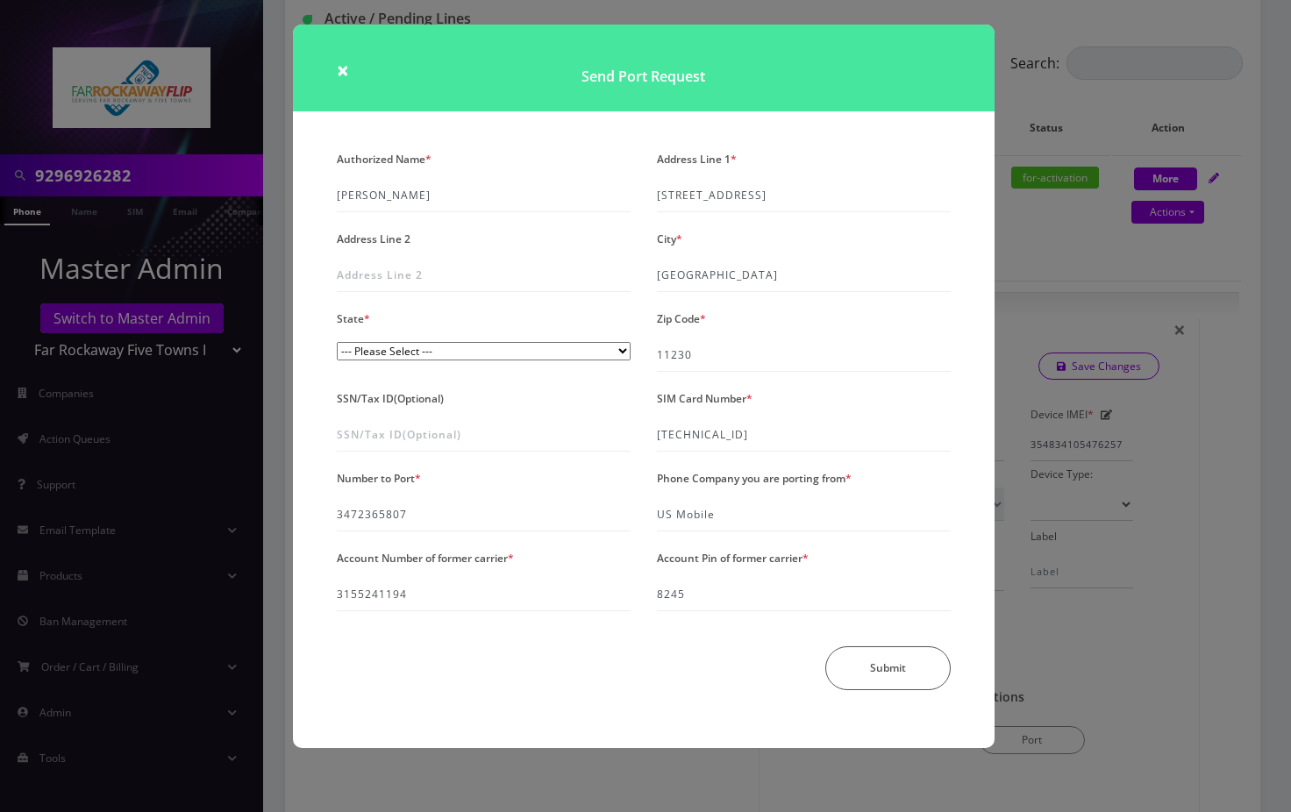
click at [1064, 628] on div "× Send Port Request Authorized Name * greenberg Address Line 1 * 1035 east 16th…" at bounding box center [645, 406] width 1291 height 812
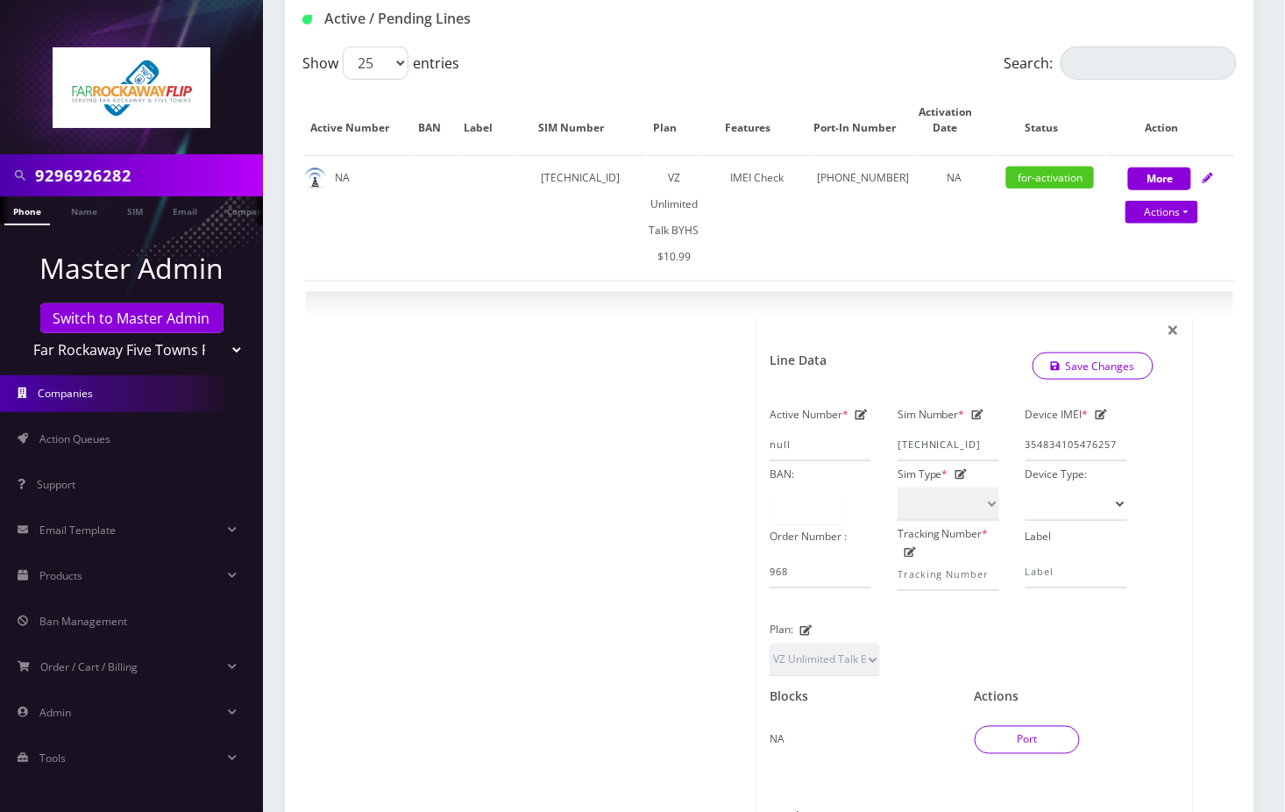
scroll to position [0, 8]
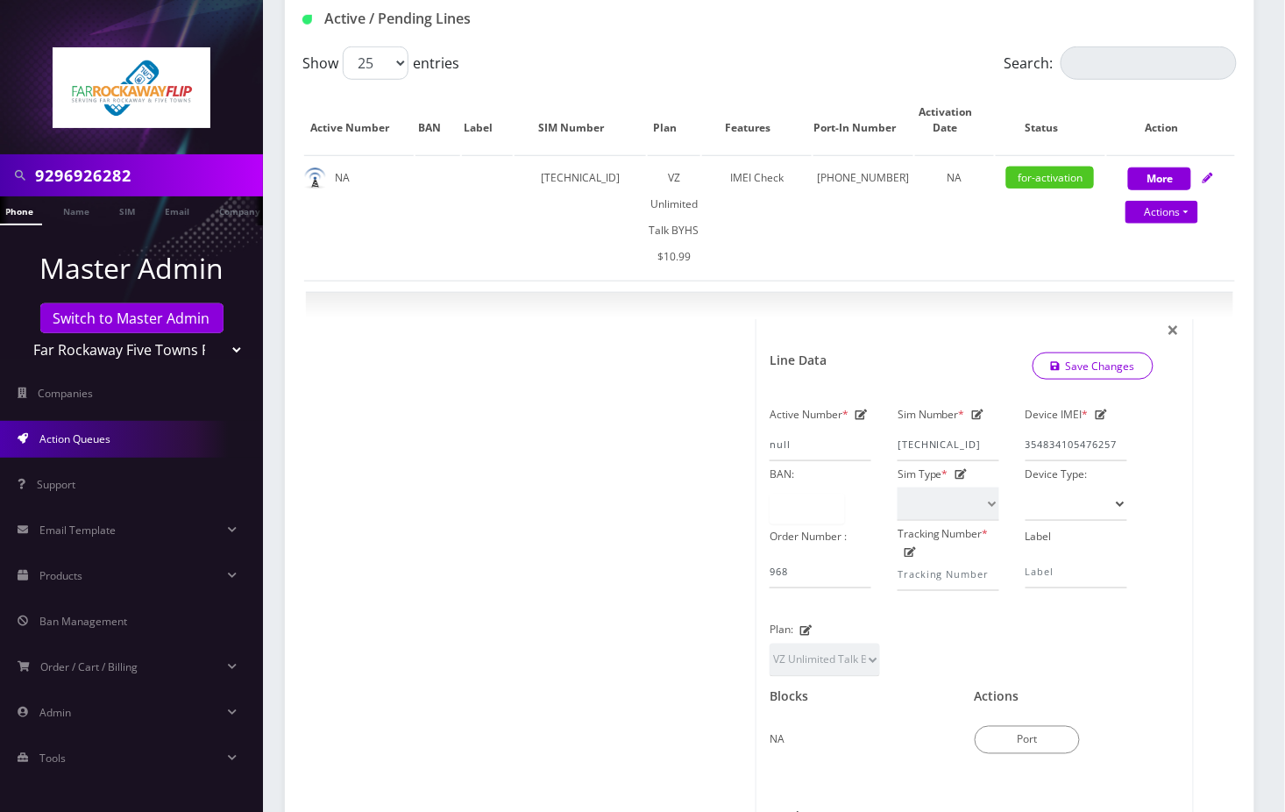
click at [100, 441] on span "Action Queues" at bounding box center [74, 438] width 71 height 15
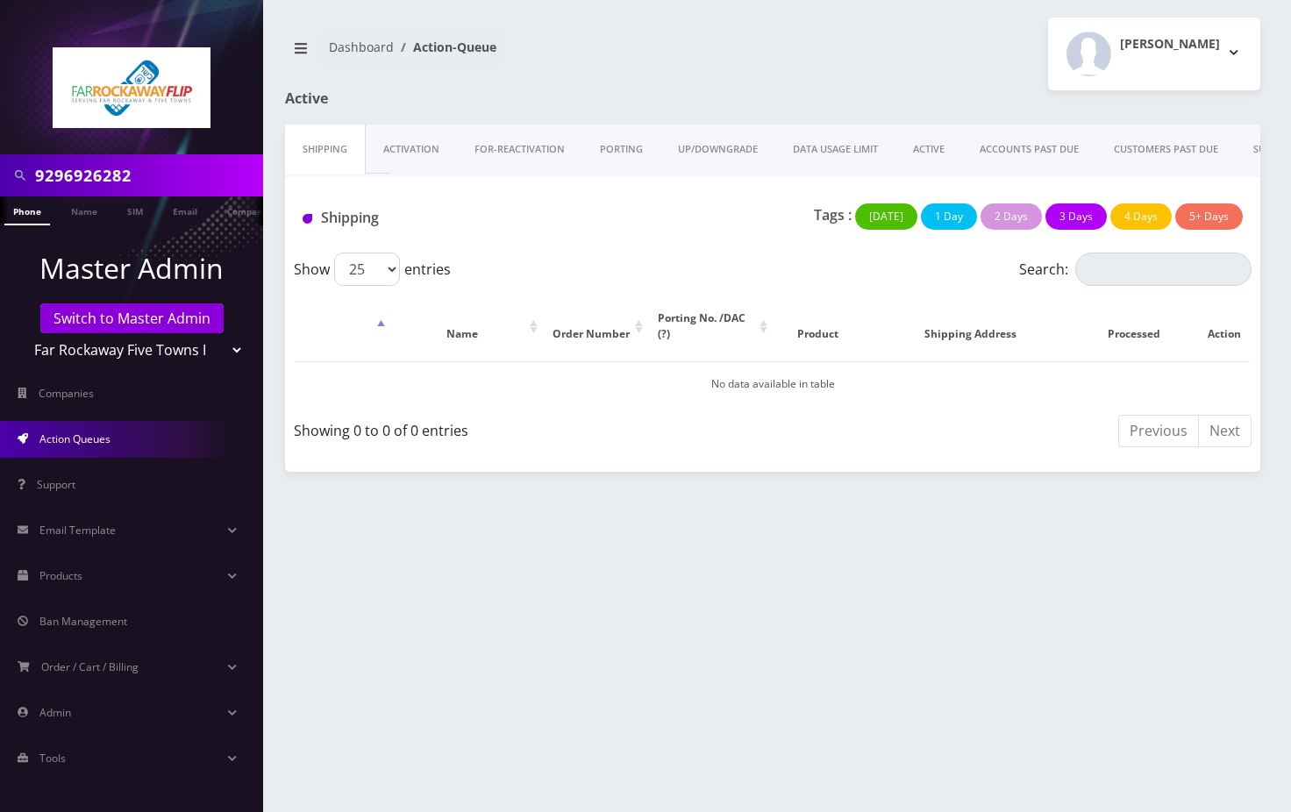
click at [637, 144] on link "PORTING" at bounding box center [621, 149] width 78 height 50
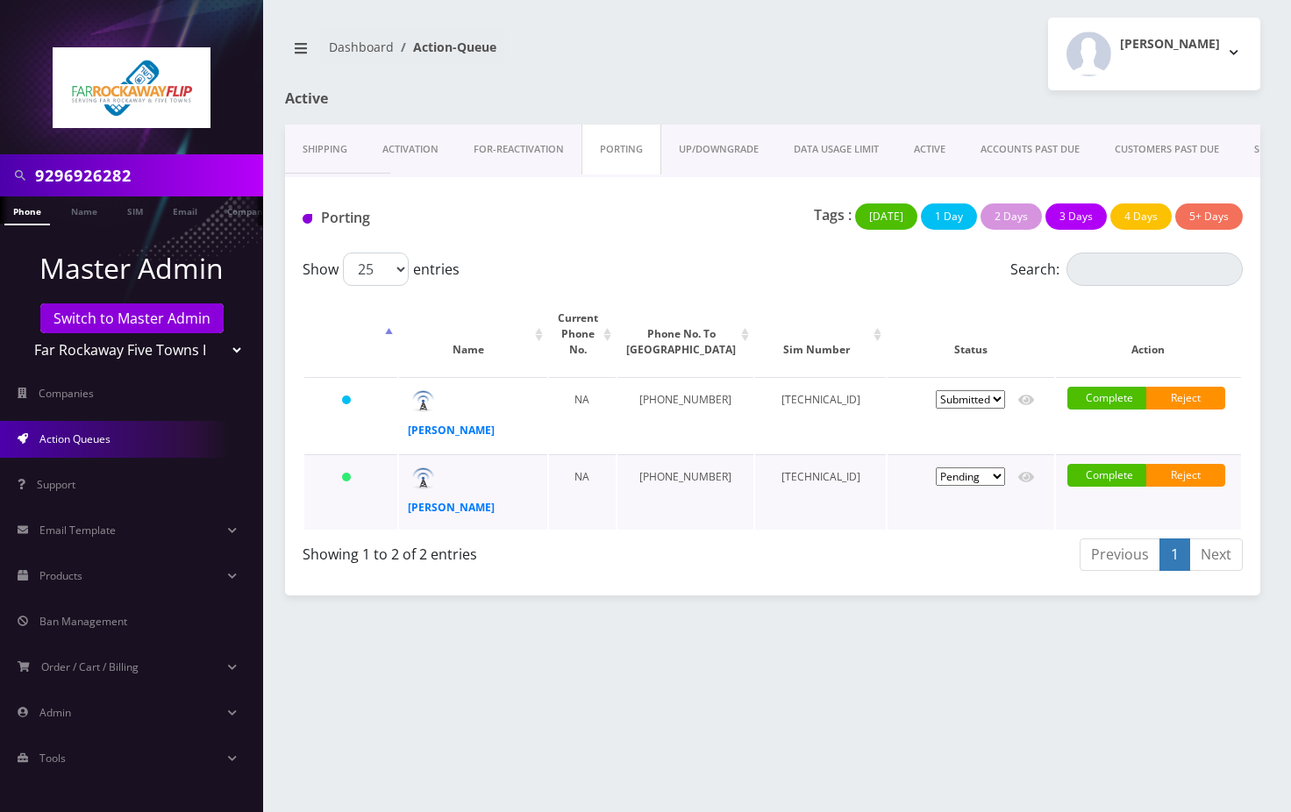
click at [996, 467] on select "Pending Submitted Error Cancelled" at bounding box center [969, 476] width 69 height 18
select select "2"
click at [935, 467] on select "Pending Submitted Error Cancelled" at bounding box center [969, 476] width 69 height 18
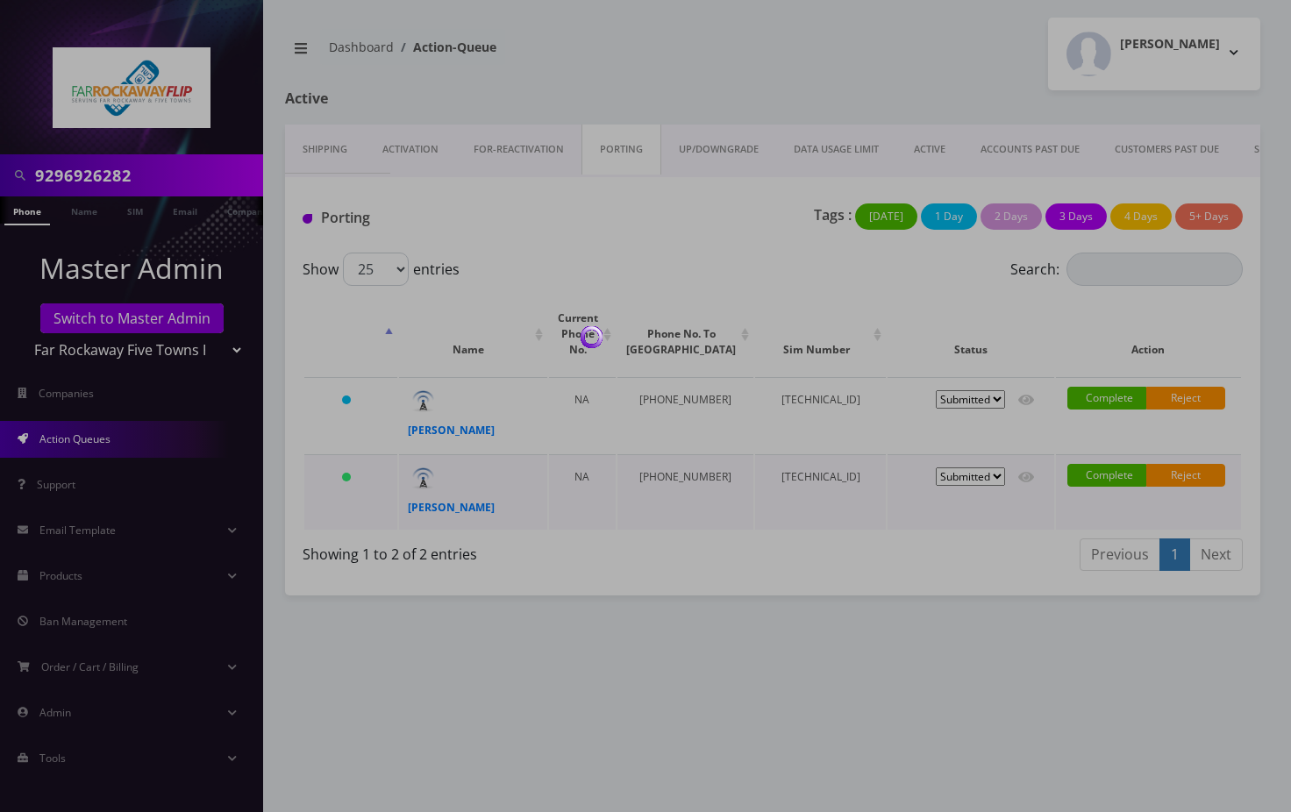
select select "2"
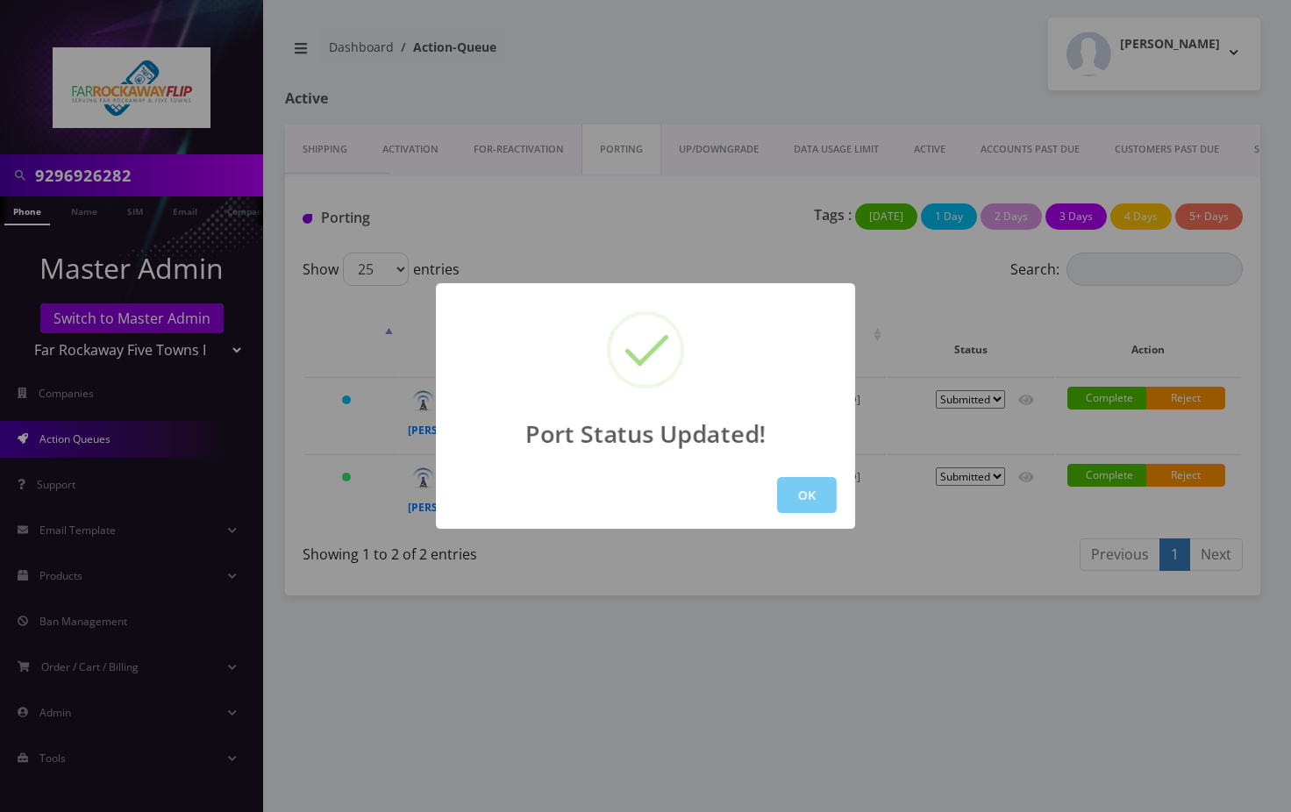
click at [801, 495] on button "OK" at bounding box center [807, 495] width 60 height 36
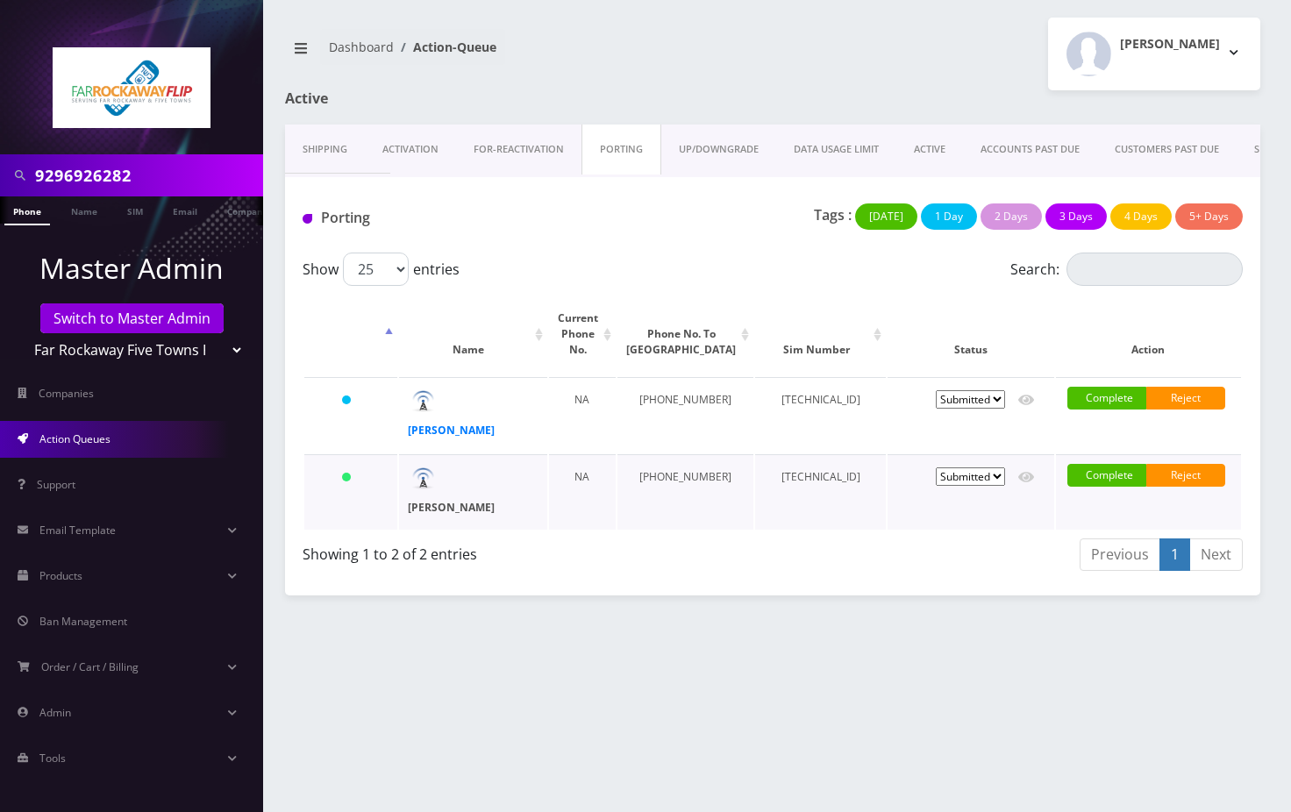
click at [457, 500] on strong "[PERSON_NAME]" at bounding box center [451, 507] width 87 height 15
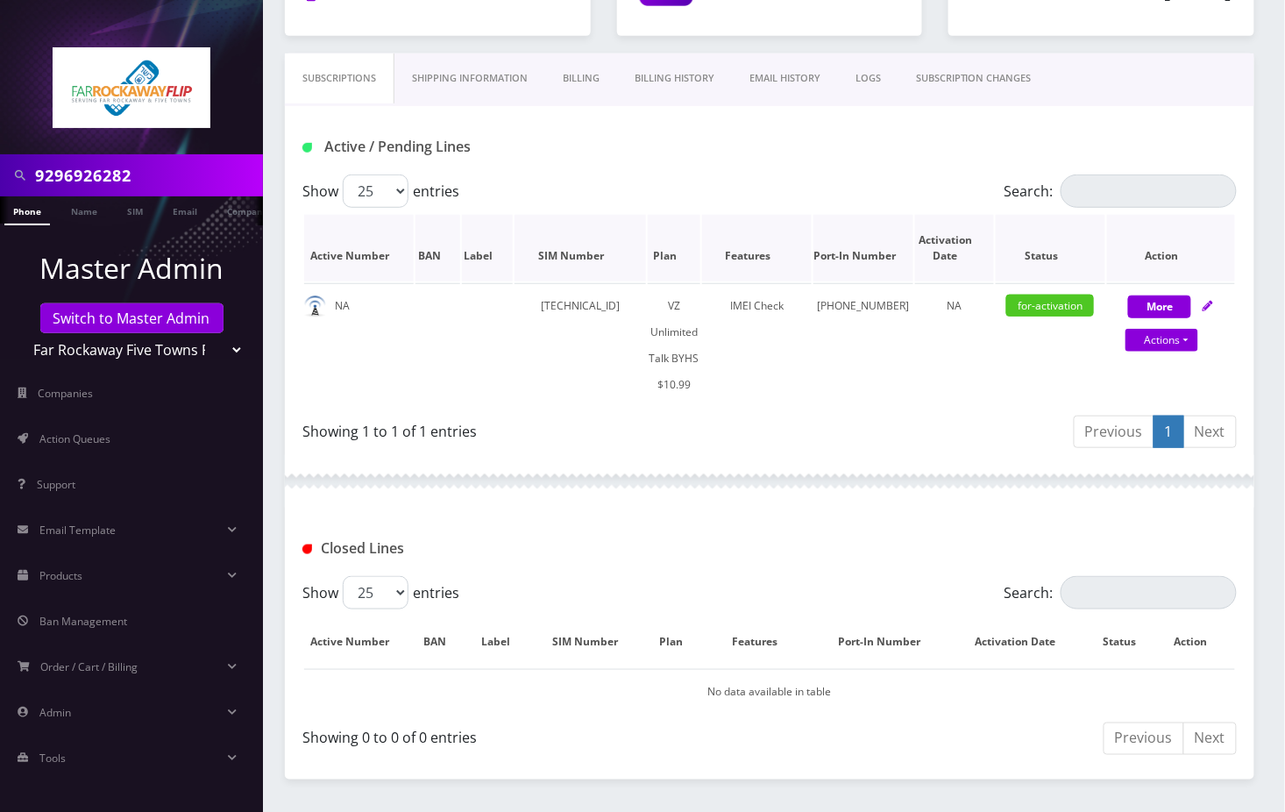
scroll to position [270, 0]
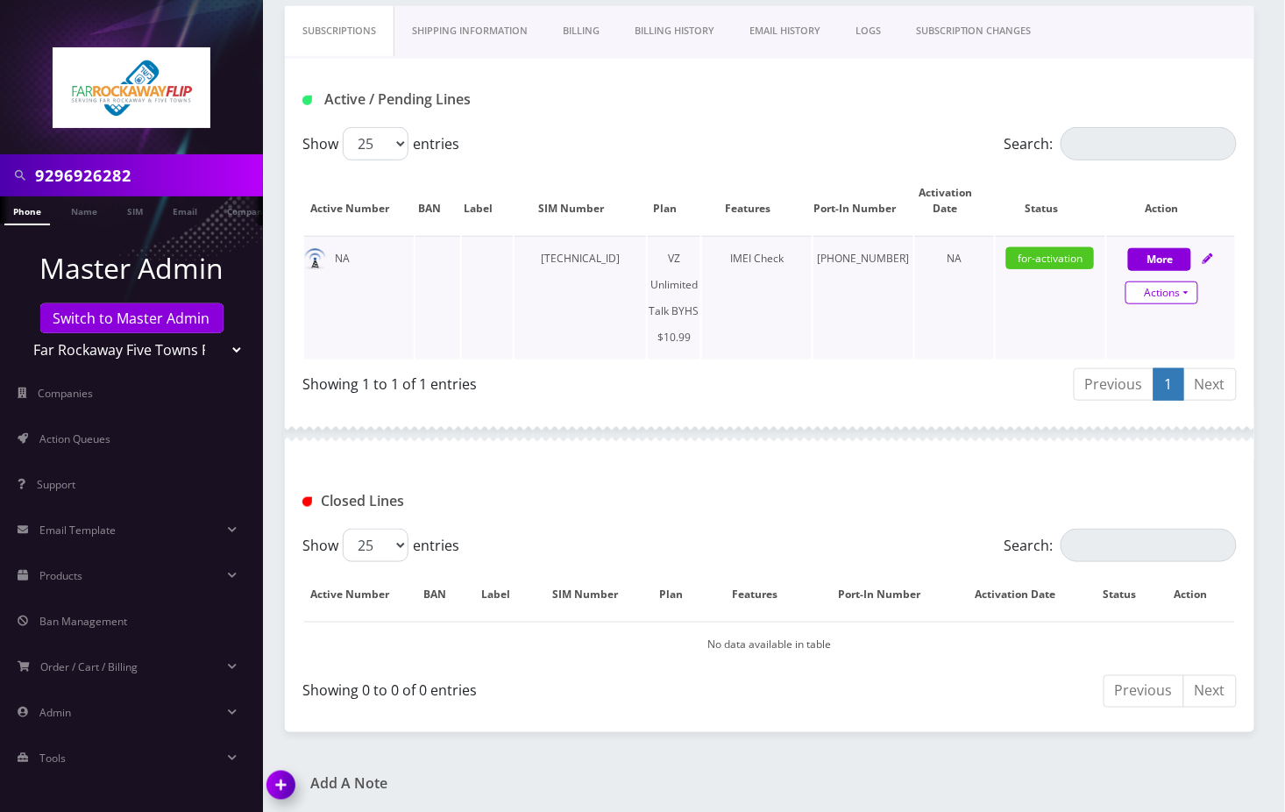
click at [1169, 301] on link "Actions" at bounding box center [1162, 292] width 73 height 23
select select "467"
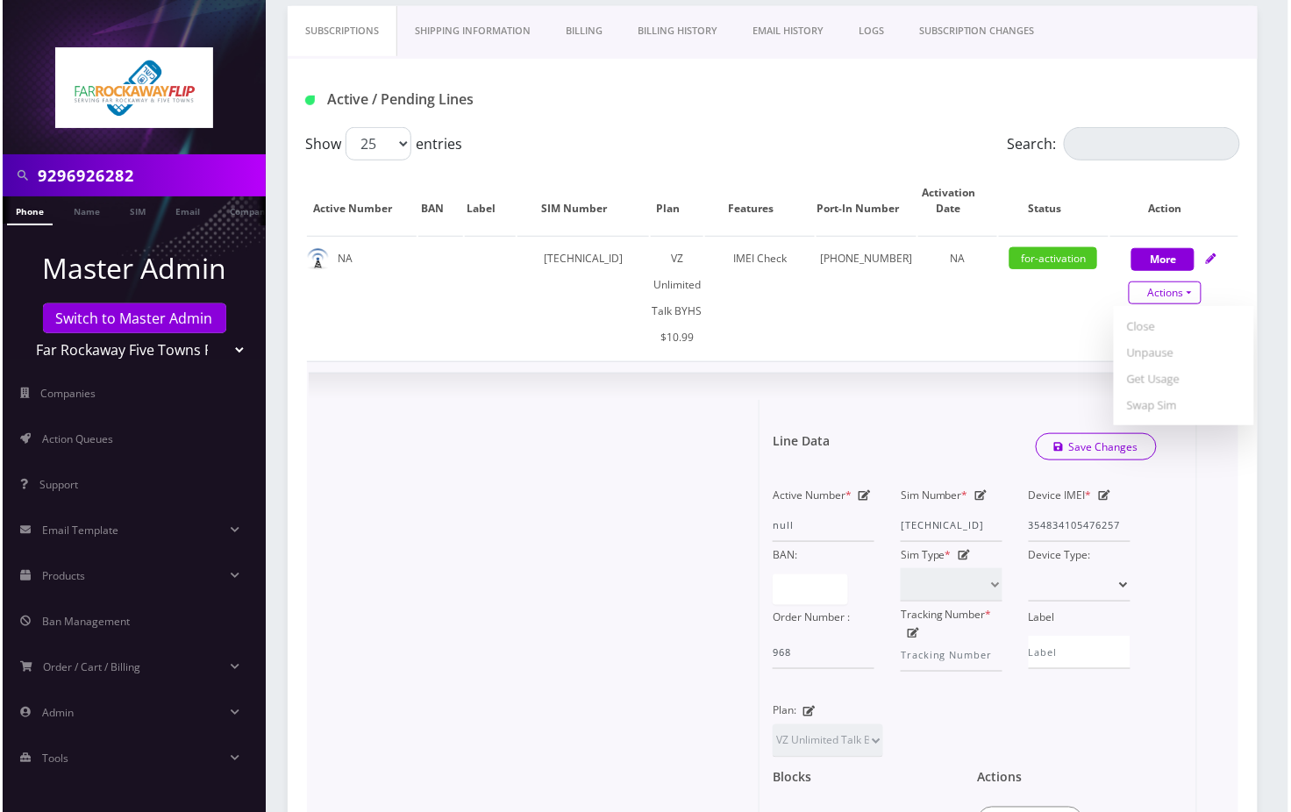
scroll to position [621, 0]
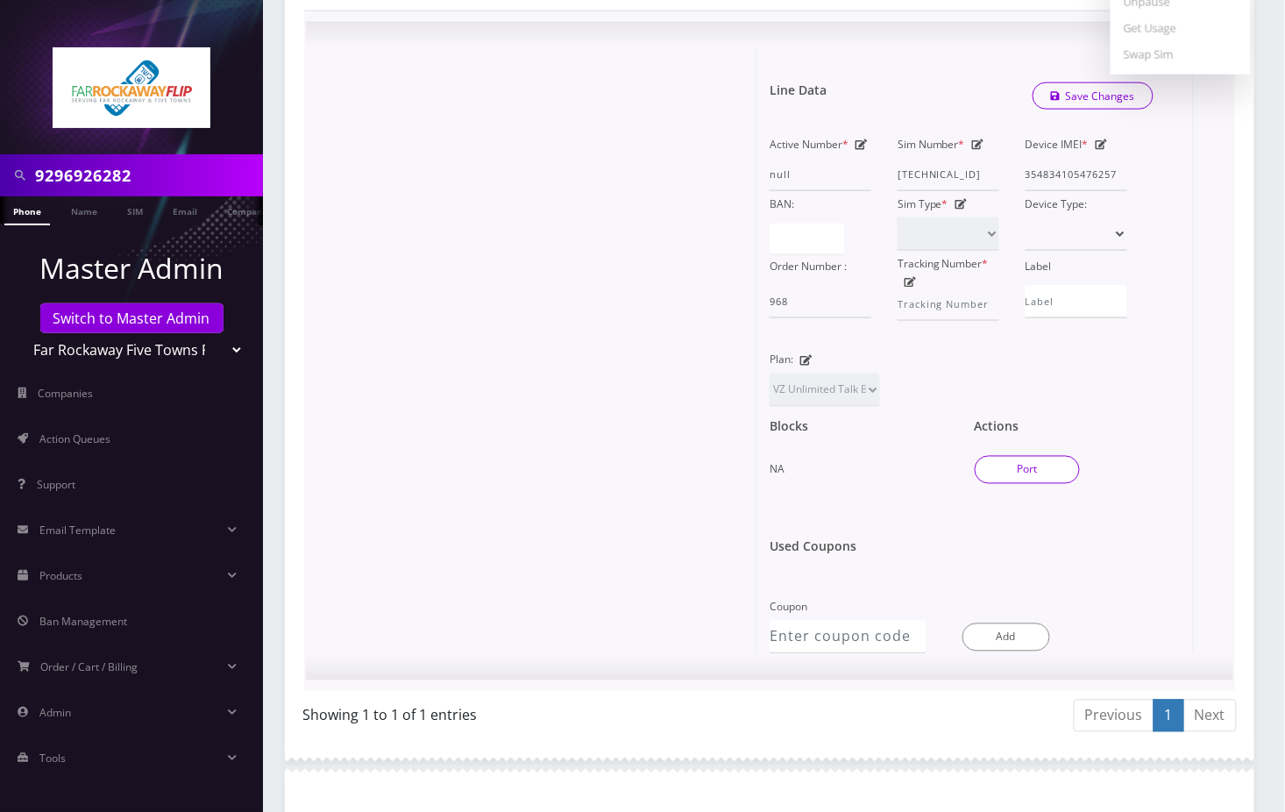
click at [1058, 457] on button "Port" at bounding box center [1027, 470] width 105 height 28
type input "[PERSON_NAME]"
type input "[STREET_ADDRESS]"
type input "[GEOGRAPHIC_DATA]"
select select
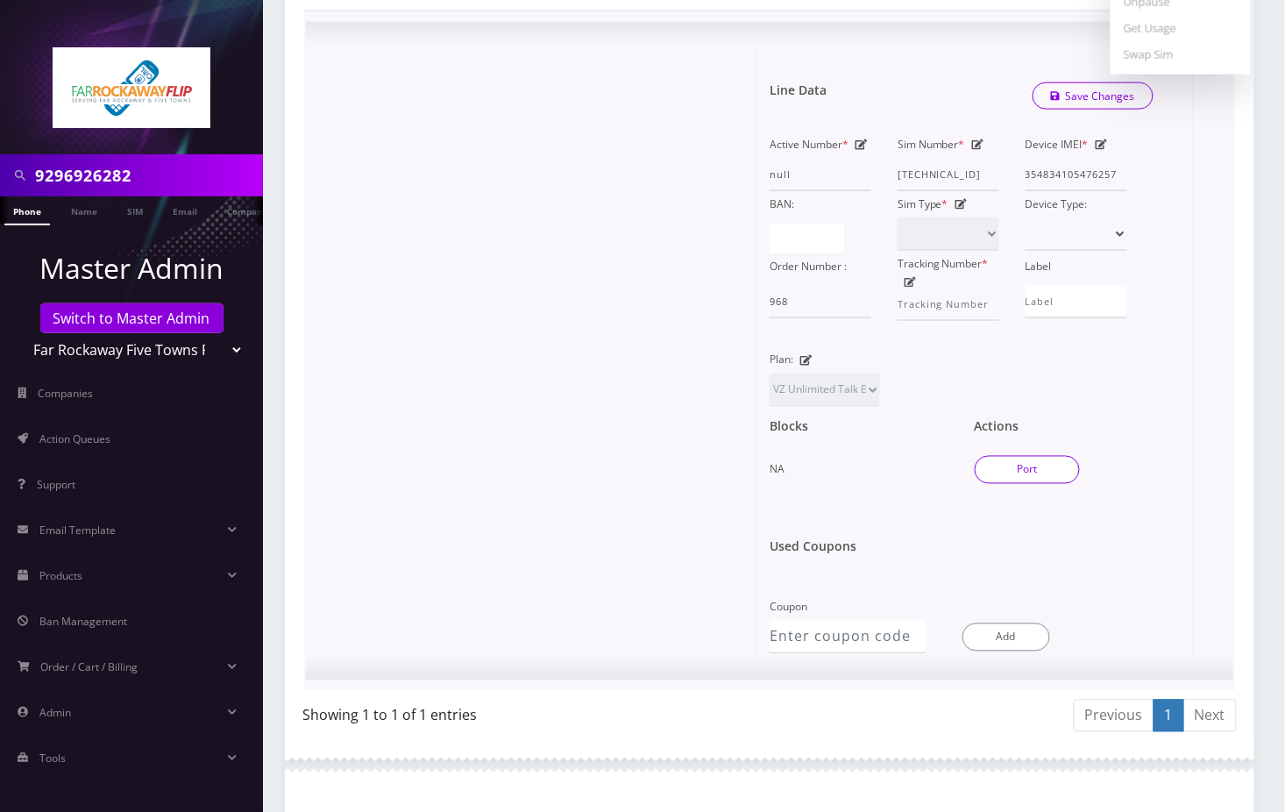
type input "11230"
type input "[TECHNICAL_ID]"
type input "3472365807"
type input "US Mobile"
type input "3155241194"
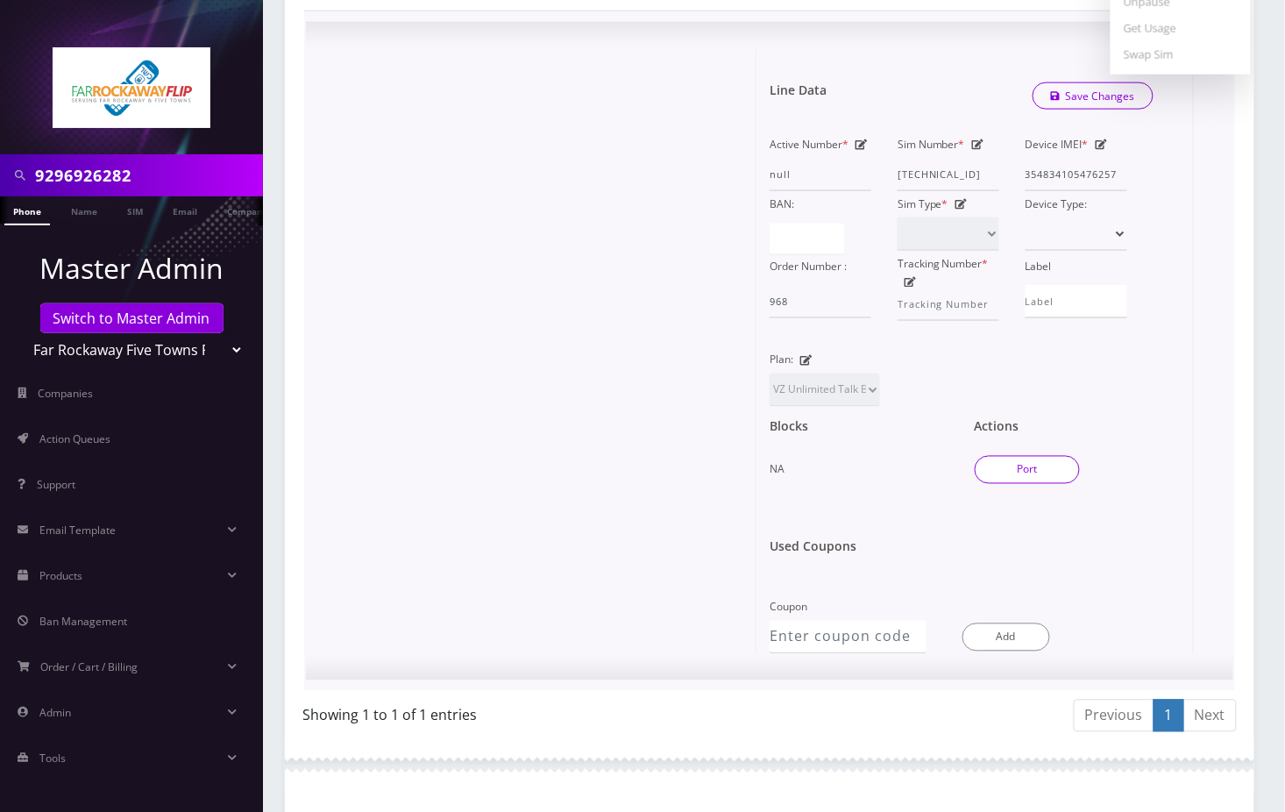
type input "8245"
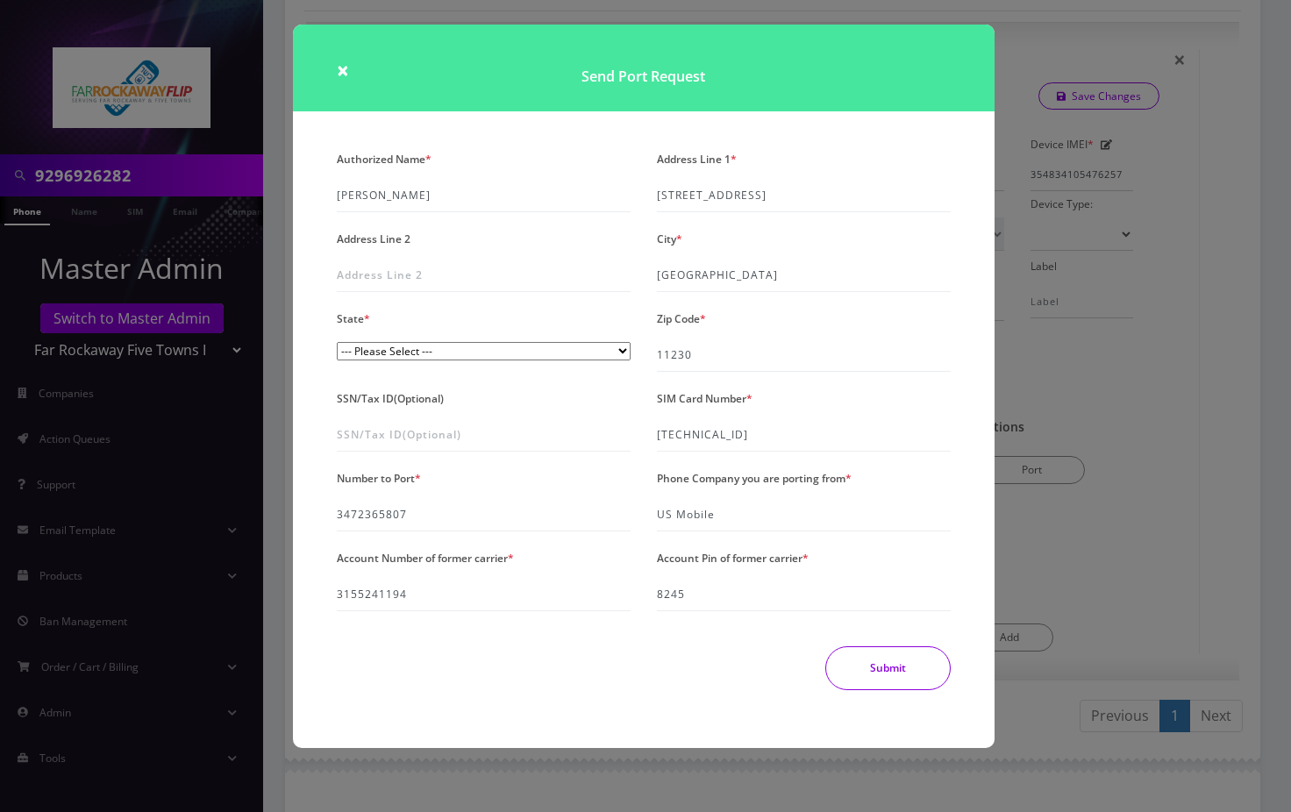
click at [900, 672] on button "Submit" at bounding box center [887, 668] width 125 height 44
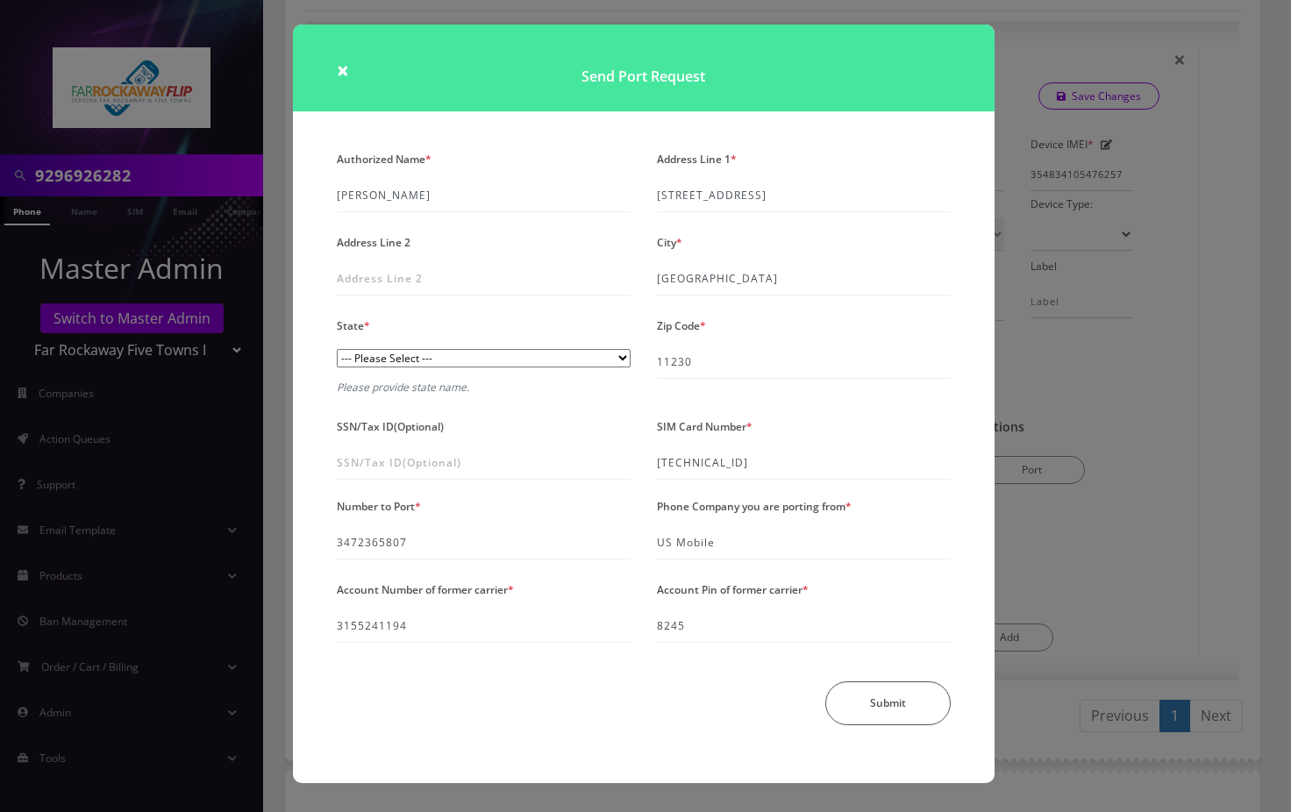
click at [614, 359] on select "--- Please Select --- [US_STATE][GEOGRAPHIC_DATA] [US_STATE] [US_STATE] [US_STA…" at bounding box center [484, 358] width 294 height 18
click at [337, 350] on select "--- Please Select --- [US_STATE][GEOGRAPHIC_DATA] [US_STATE] [US_STATE] [US_STA…" at bounding box center [484, 358] width 294 height 18
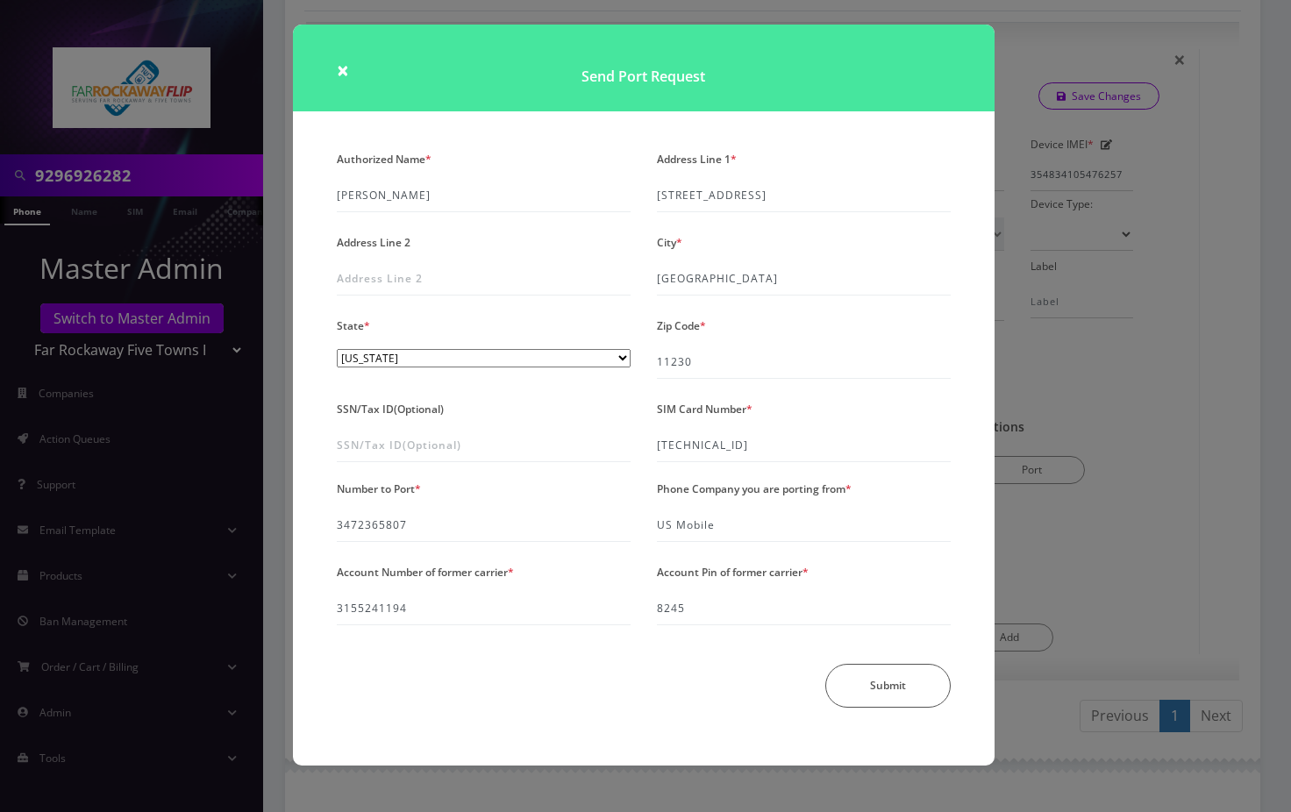
click at [450, 359] on select "--- Please Select --- [US_STATE][GEOGRAPHIC_DATA] [US_STATE] [US_STATE] [US_STA…" at bounding box center [484, 358] width 294 height 18
select select "NJ"
click at [337, 350] on select "--- Please Select --- District of Columbia Alabama Alaska Arizona Arkansas Cali…" at bounding box center [484, 358] width 294 height 18
click at [907, 686] on button "Submit" at bounding box center [887, 686] width 125 height 44
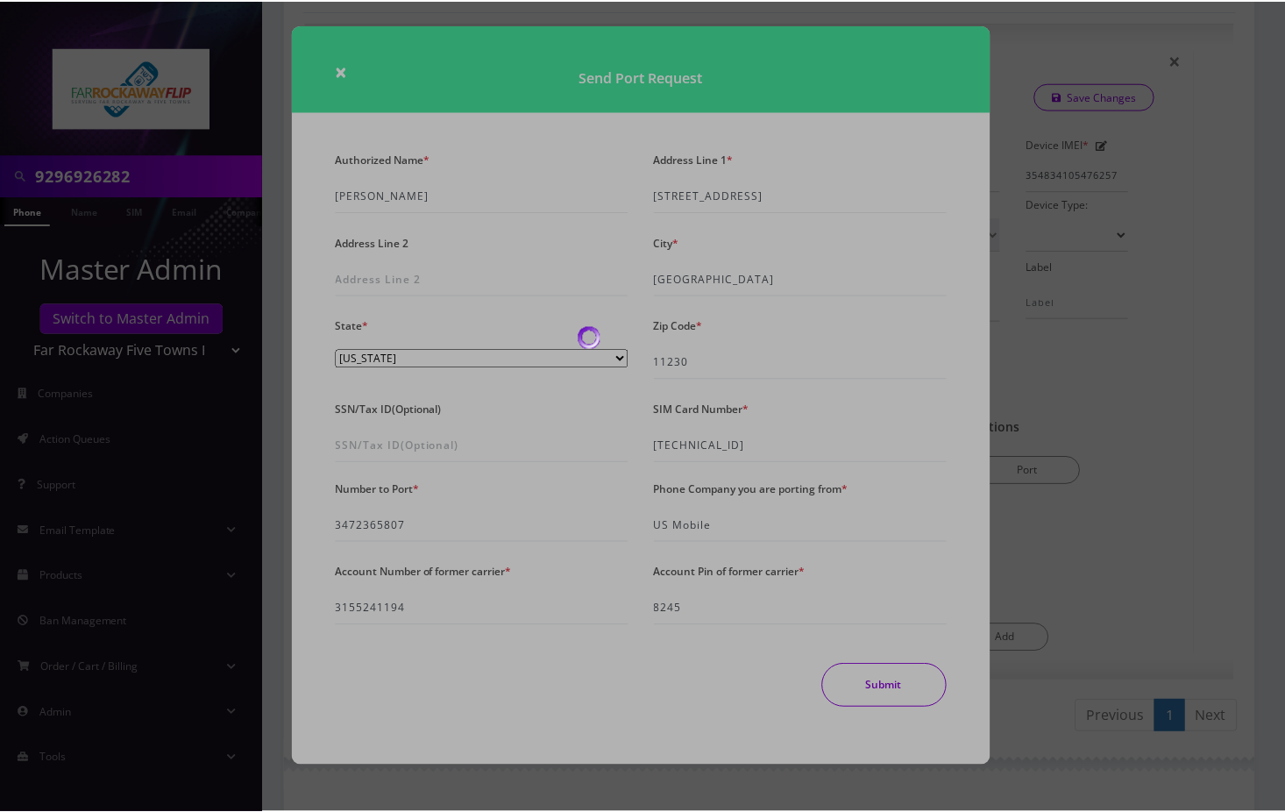
scroll to position [156, 0]
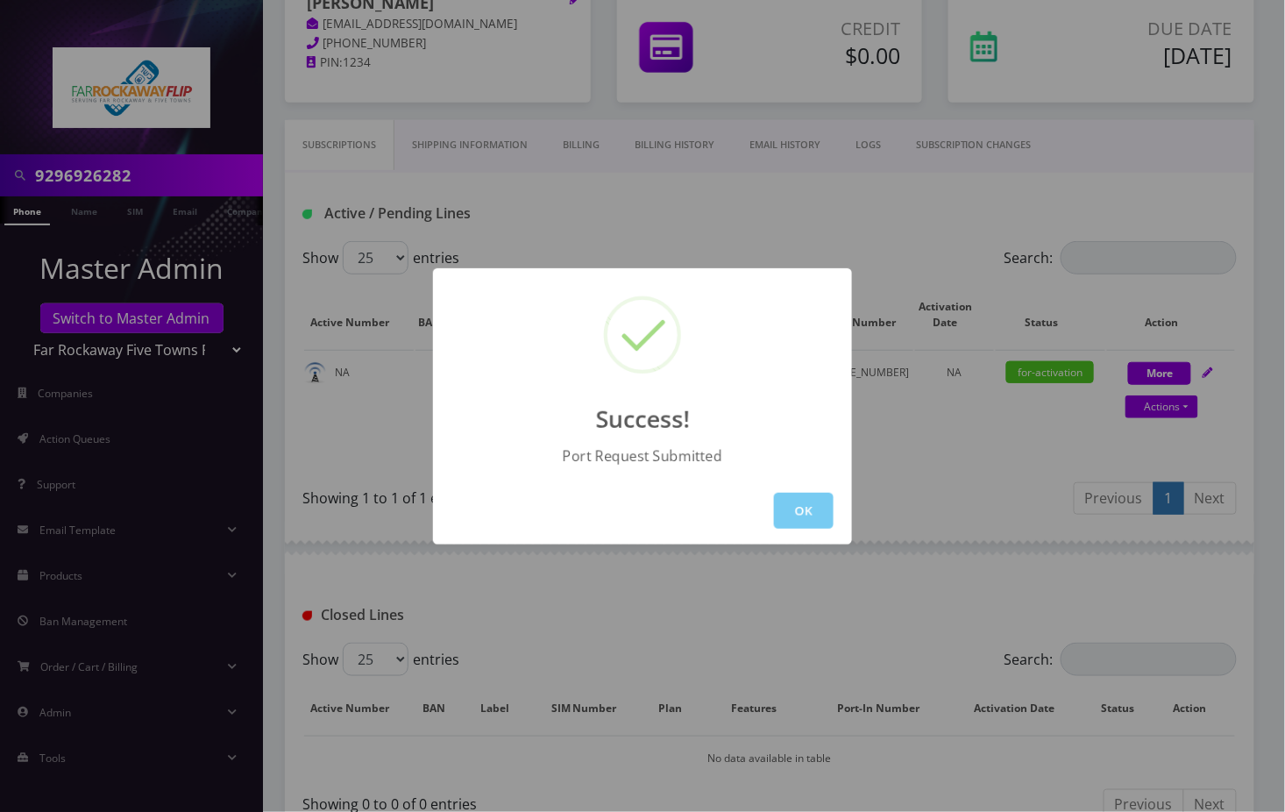
click at [811, 507] on button "OK" at bounding box center [804, 511] width 60 height 36
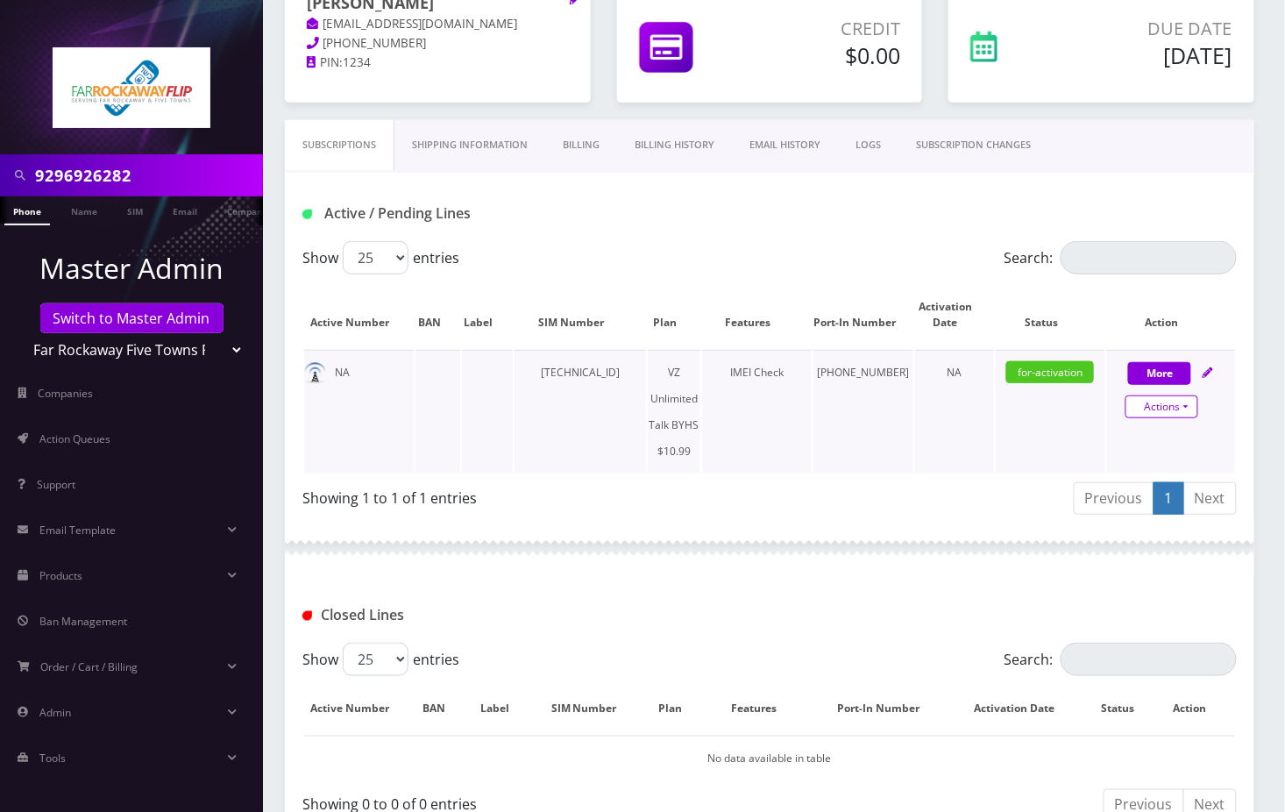
click at [1191, 412] on link "Actions" at bounding box center [1162, 406] width 73 height 23
select select "467"
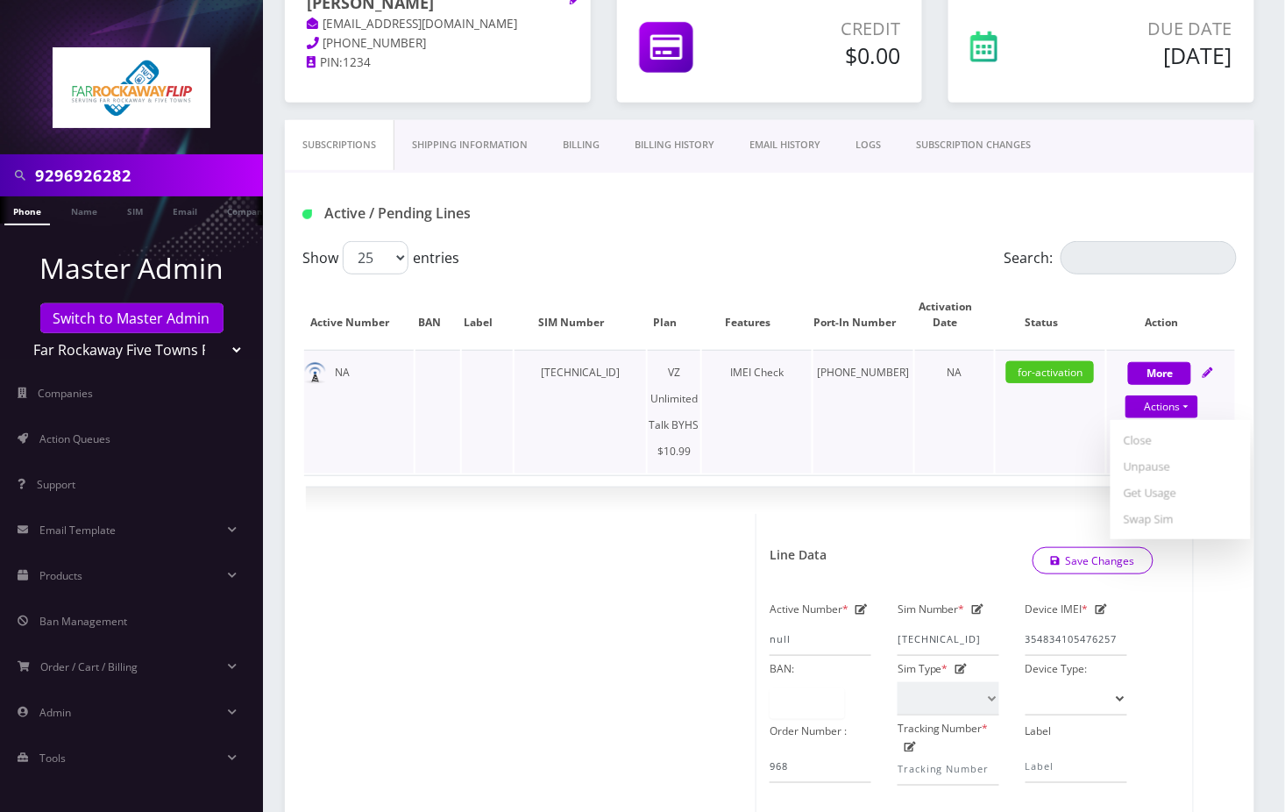
click at [585, 373] on td "[TECHNICAL_ID]" at bounding box center [581, 412] width 132 height 124
copy td "[TECHNICAL_ID]"
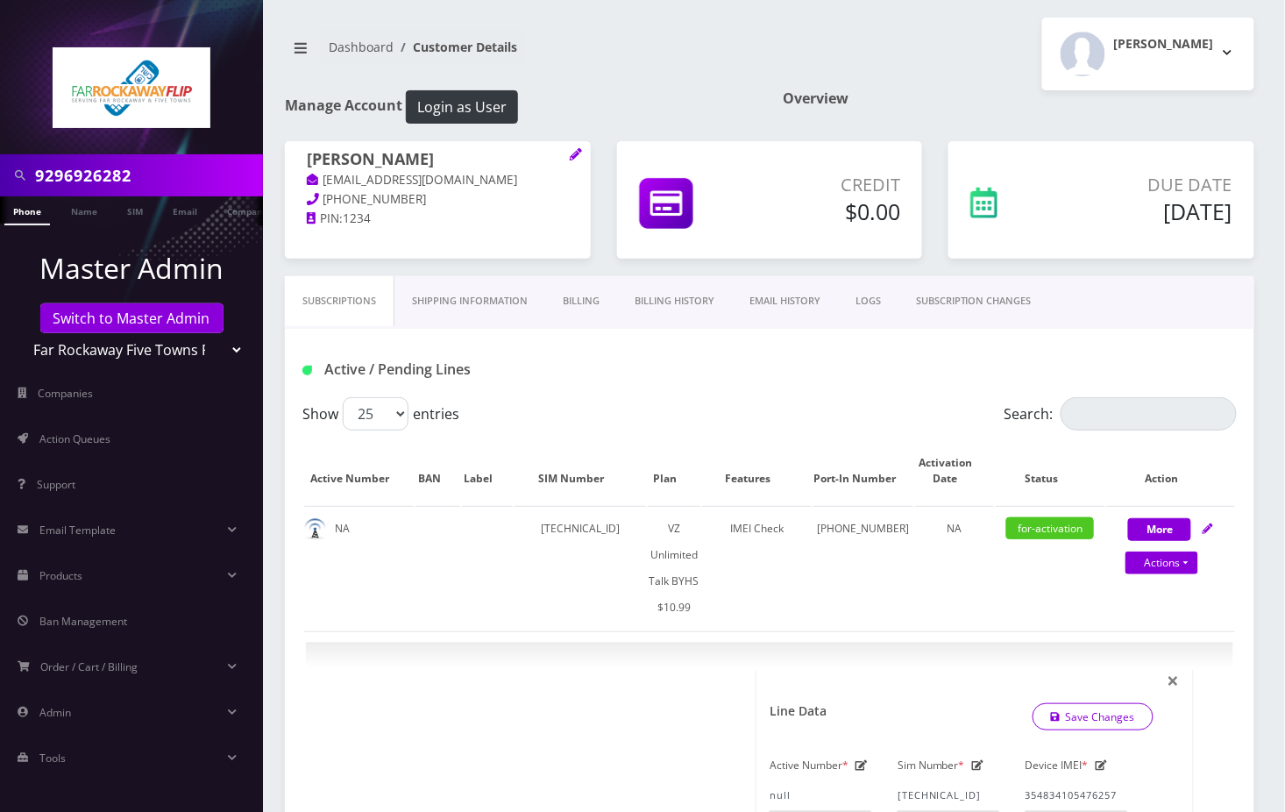
scroll to position [233, 0]
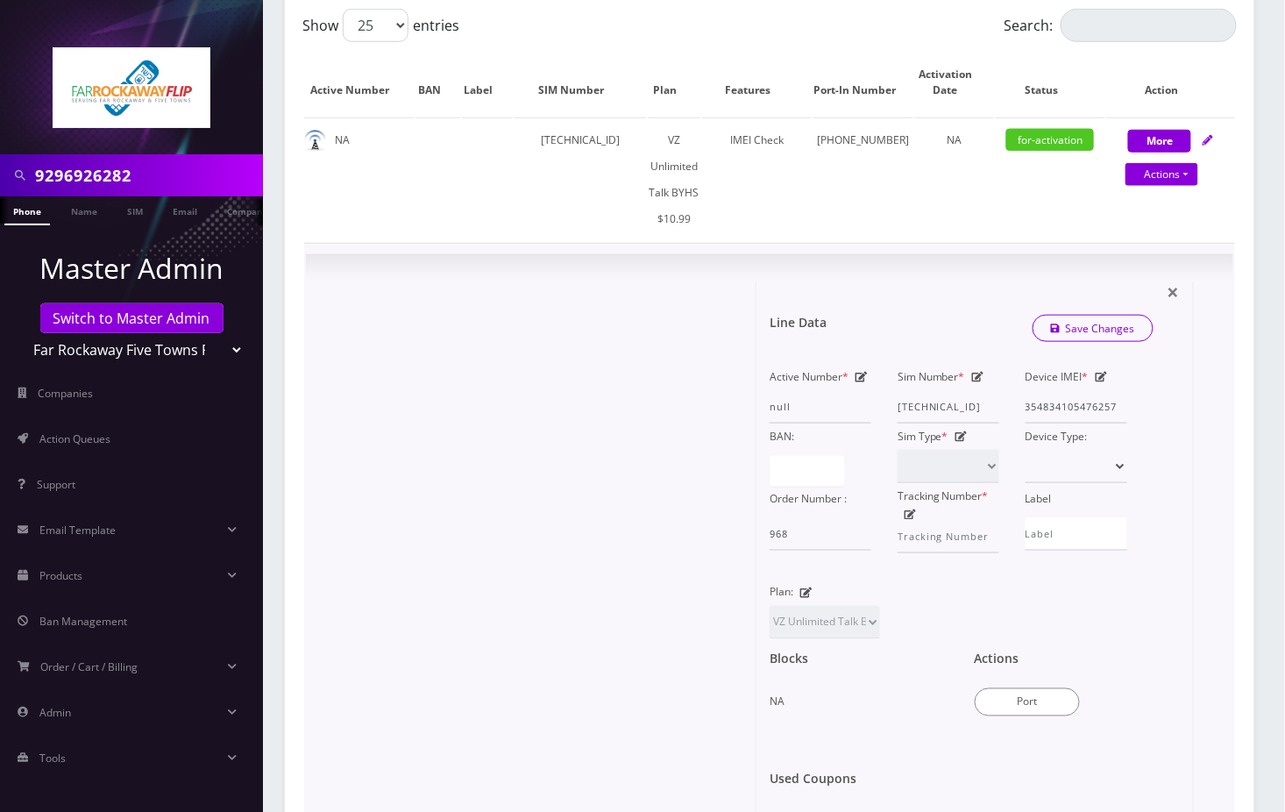
scroll to position [584, 0]
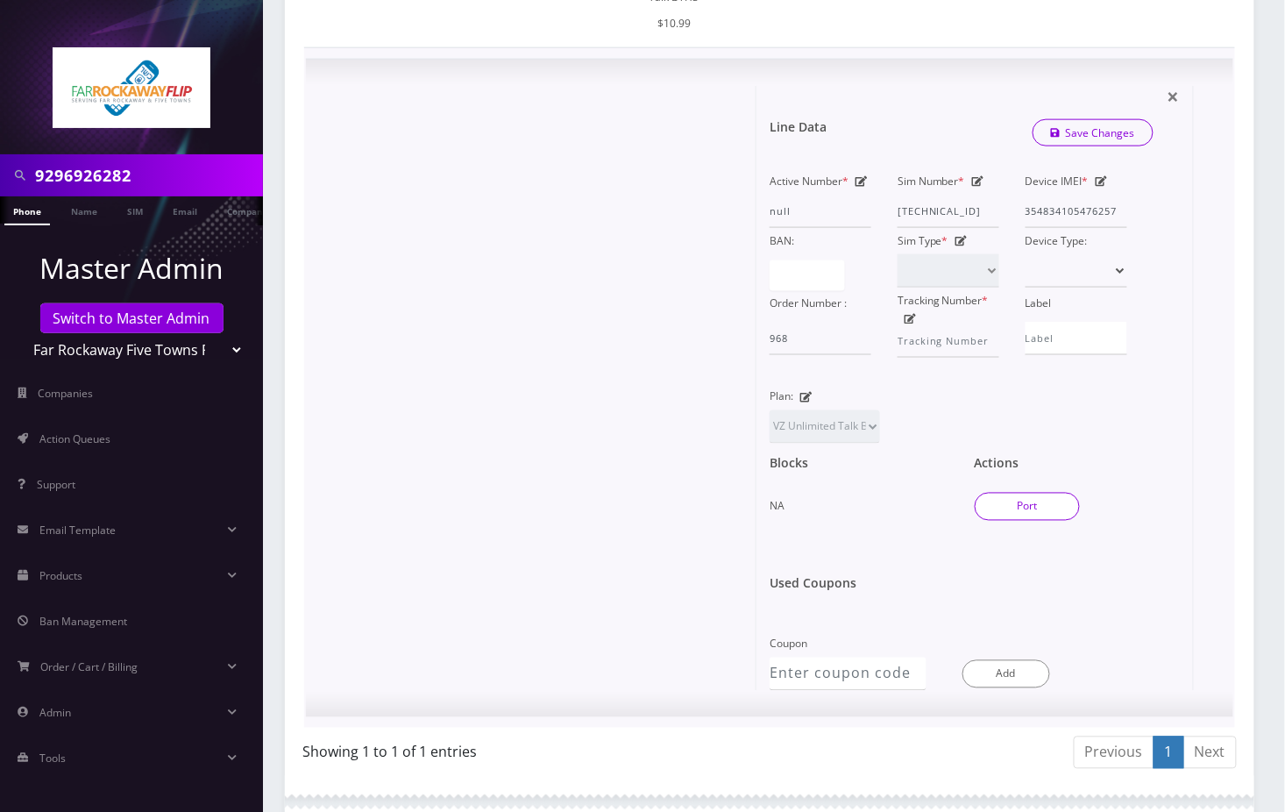
click at [1039, 504] on button "Port" at bounding box center [1027, 507] width 105 height 28
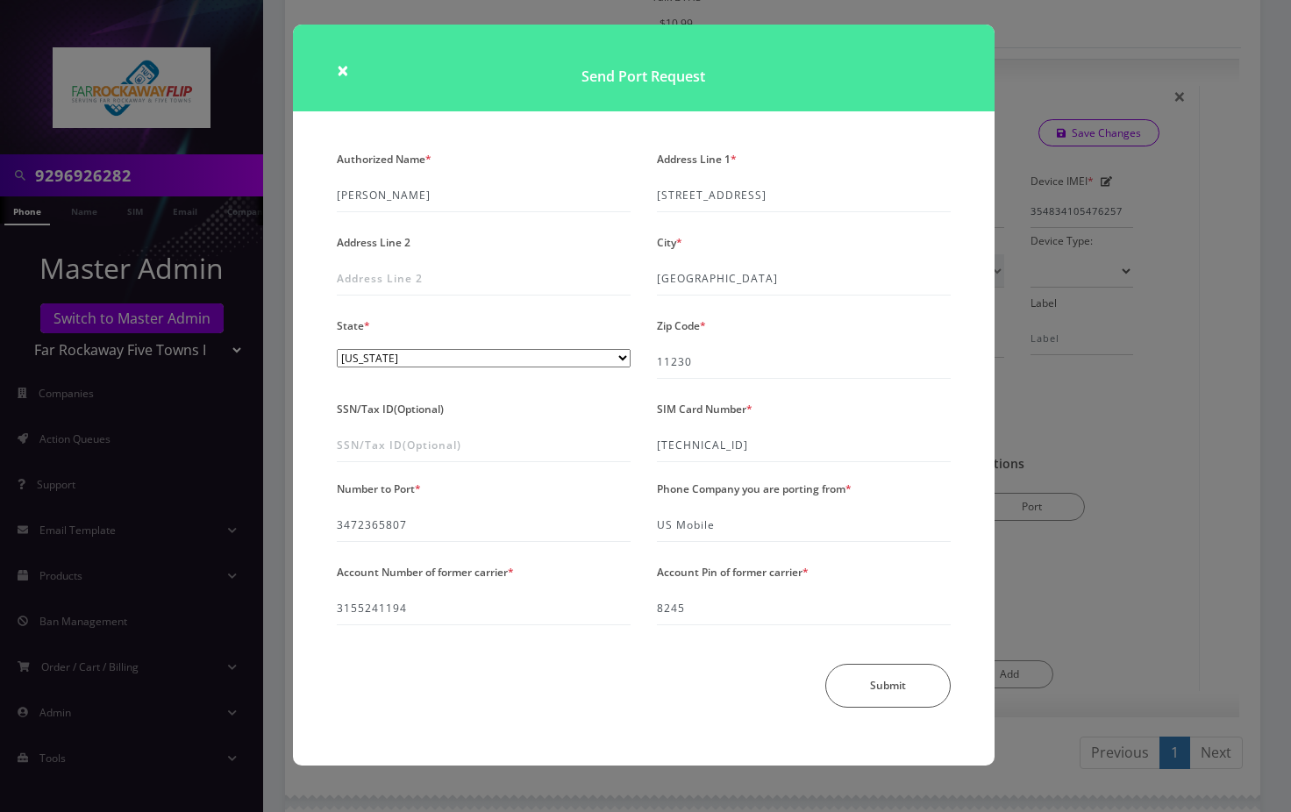
click at [1131, 379] on div "× Send Port Request Authorized Name * greenberg Address Line 1 * 1035 east 16th…" at bounding box center [645, 406] width 1291 height 812
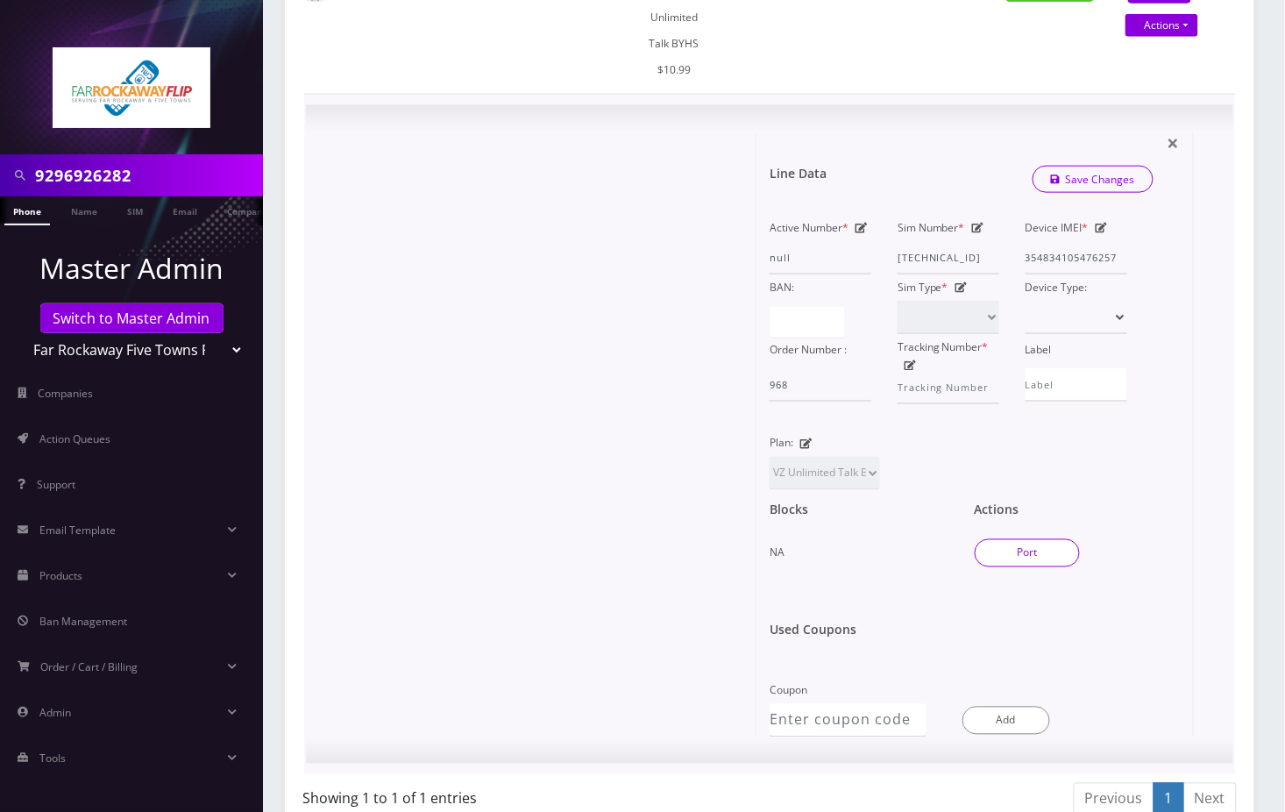
scroll to position [233, 0]
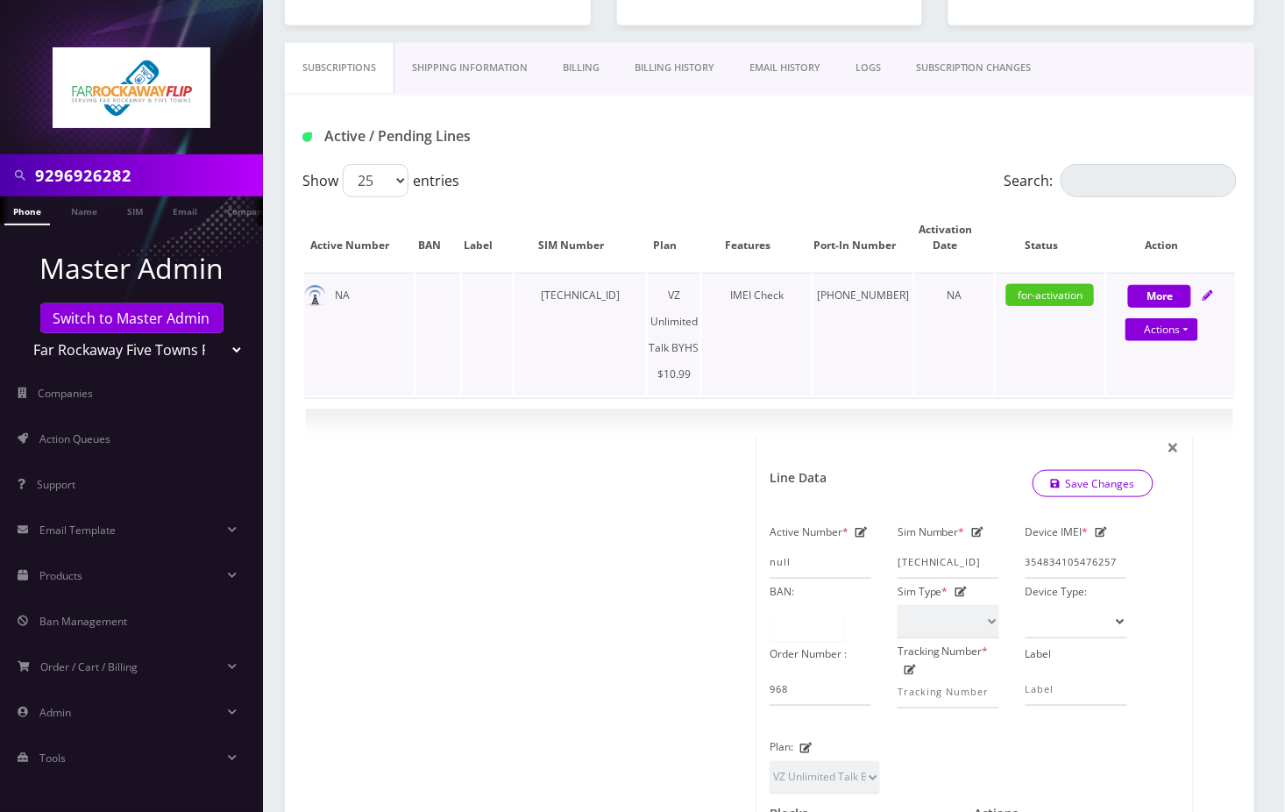
click at [607, 292] on td "89148000010413109406" at bounding box center [581, 335] width 132 height 124
copy td "89148000010413109406"
click at [77, 168] on input "9296926282" at bounding box center [147, 175] width 224 height 33
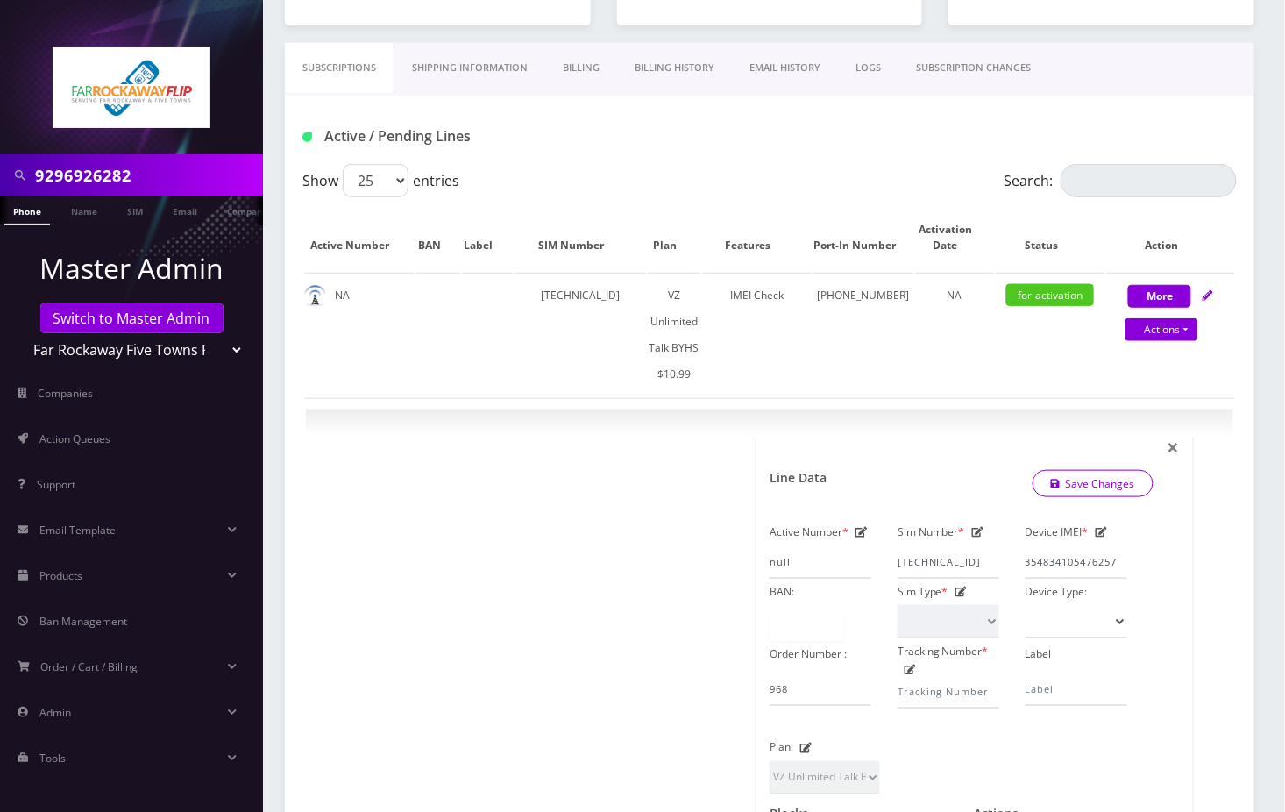
paste input "[TECHNICAL_ID]"
type input "[TECHNICAL_ID]"
click at [130, 210] on link "SIM" at bounding box center [134, 210] width 33 height 29
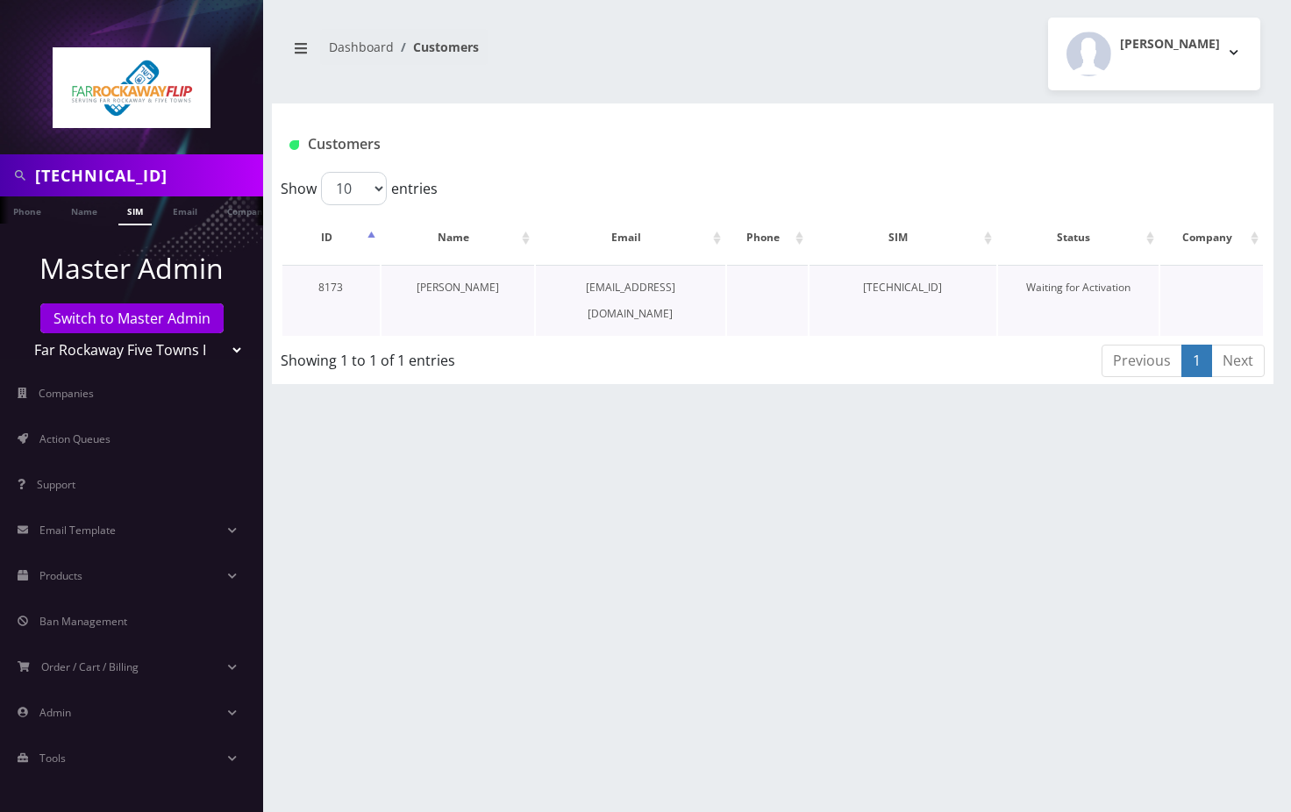
click at [475, 288] on link "[PERSON_NAME]" at bounding box center [457, 287] width 82 height 15
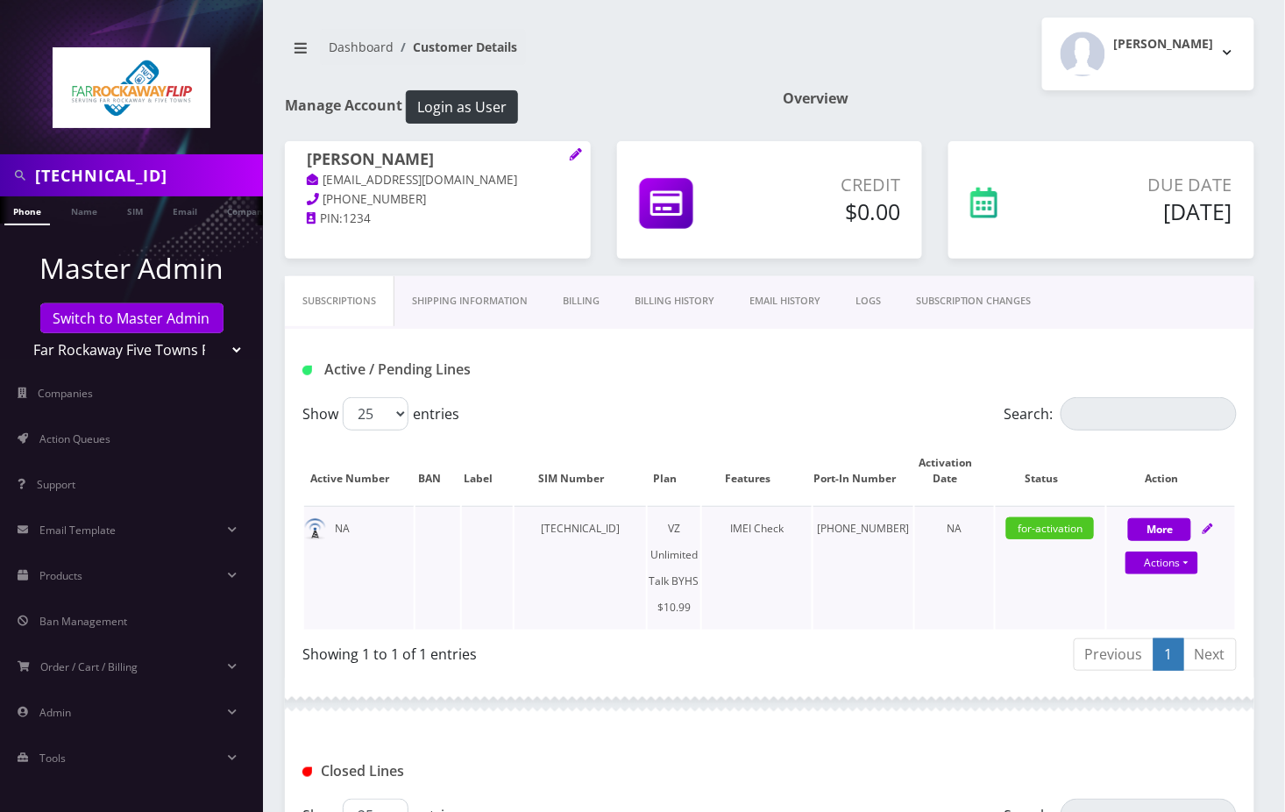
click at [864, 529] on td "[PHONE_NUMBER]" at bounding box center [864, 568] width 100 height 124
click at [864, 529] on td "347-236-5807" at bounding box center [864, 568] width 100 height 124
click at [864, 529] on td "[PHONE_NUMBER]" at bounding box center [864, 568] width 100 height 124
copy td "[PHONE_NUMBER]"
click at [183, 178] on input "89148000010413109406" at bounding box center [147, 175] width 224 height 33
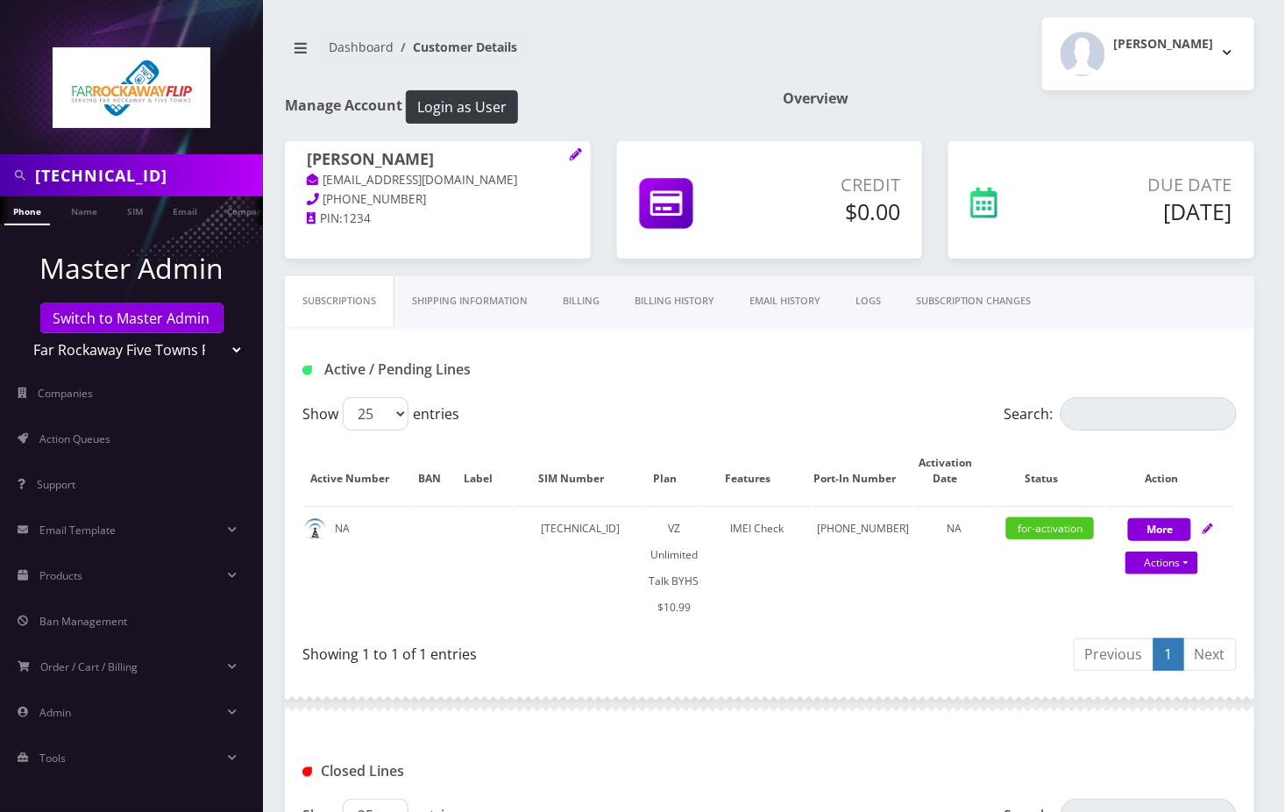
click at [183, 178] on input "89148000010413109406" at bounding box center [147, 175] width 224 height 33
paste input "3472365807"
type input "3472365807"
click at [73, 207] on link "Name" at bounding box center [84, 210] width 44 height 29
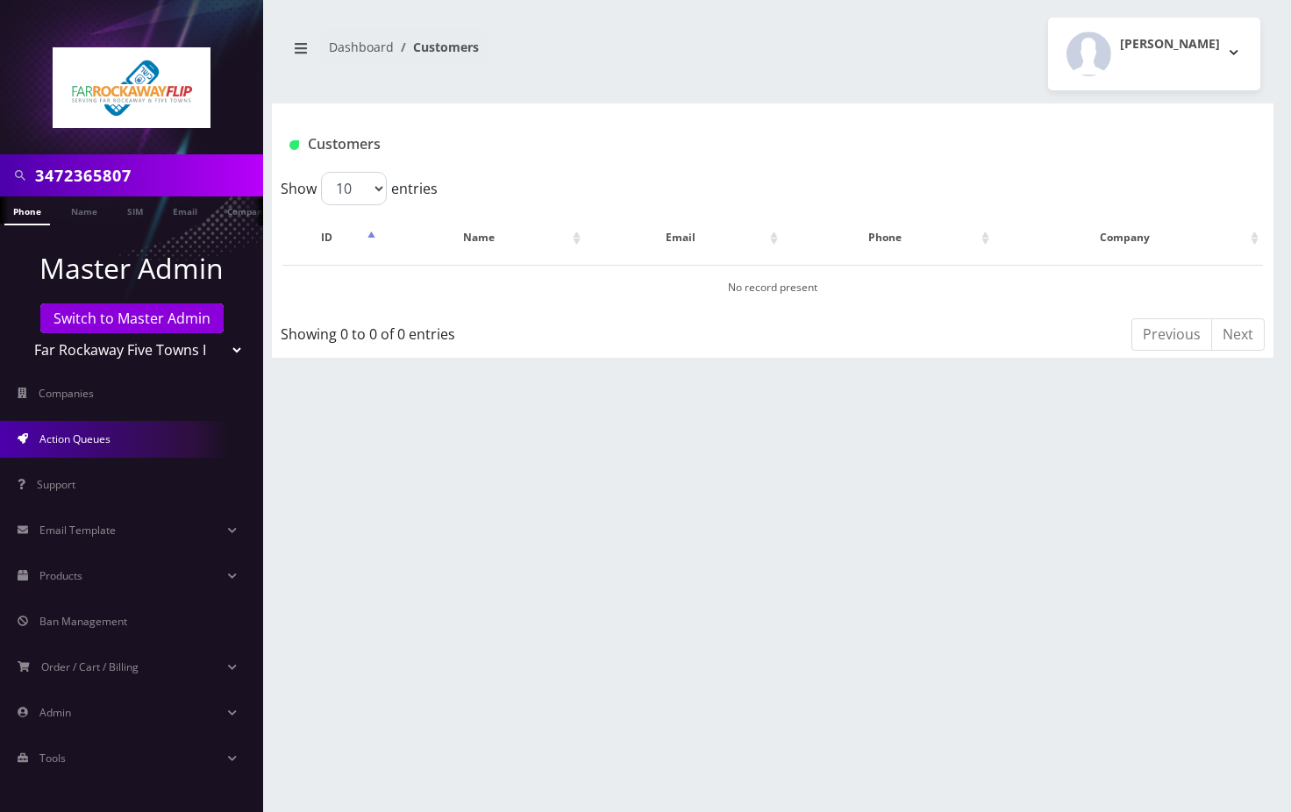
click at [142, 443] on link "Action Queues" at bounding box center [131, 439] width 263 height 37
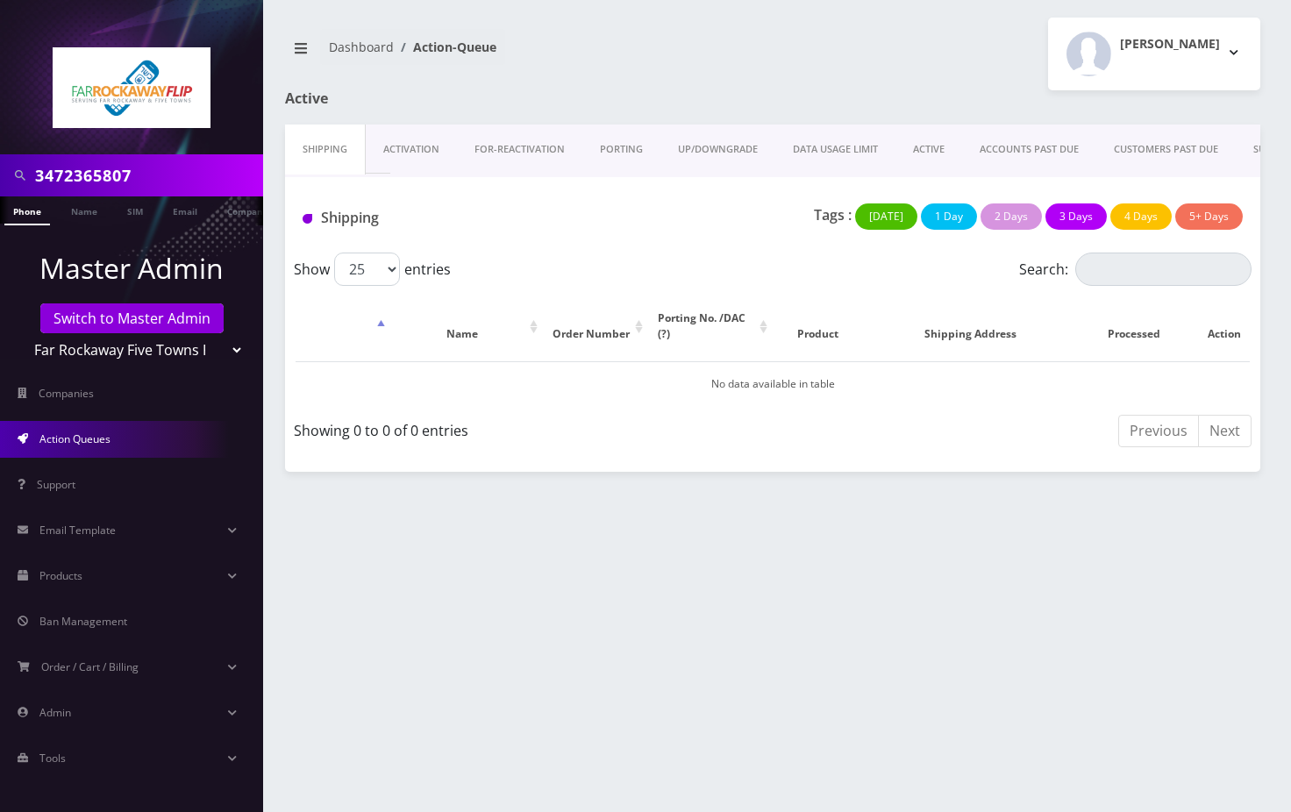
click at [614, 146] on link "PORTING" at bounding box center [621, 149] width 78 height 50
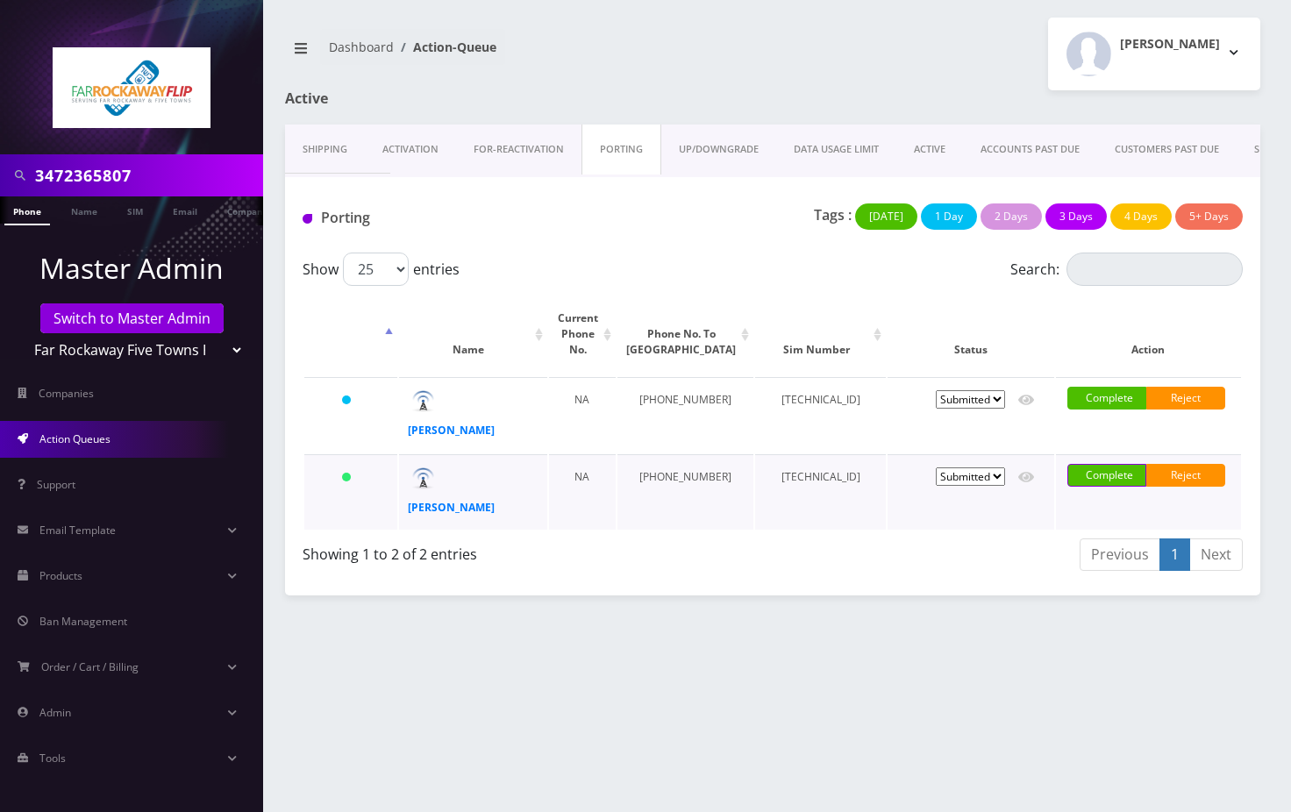
click at [1109, 467] on link "Complete" at bounding box center [1106, 475] width 79 height 23
click at [1099, 464] on label "Do NOT notify the customer" at bounding box center [1146, 474] width 95 height 21
click at [1099, 464] on input "Do NOT notify the customer" at bounding box center [1101, 468] width 4 height 9
click at [1099, 464] on label "Do NOT notify the customer" at bounding box center [1146, 474] width 95 height 21
click at [1099, 464] on input "Do NOT notify the customer" at bounding box center [1101, 468] width 4 height 9
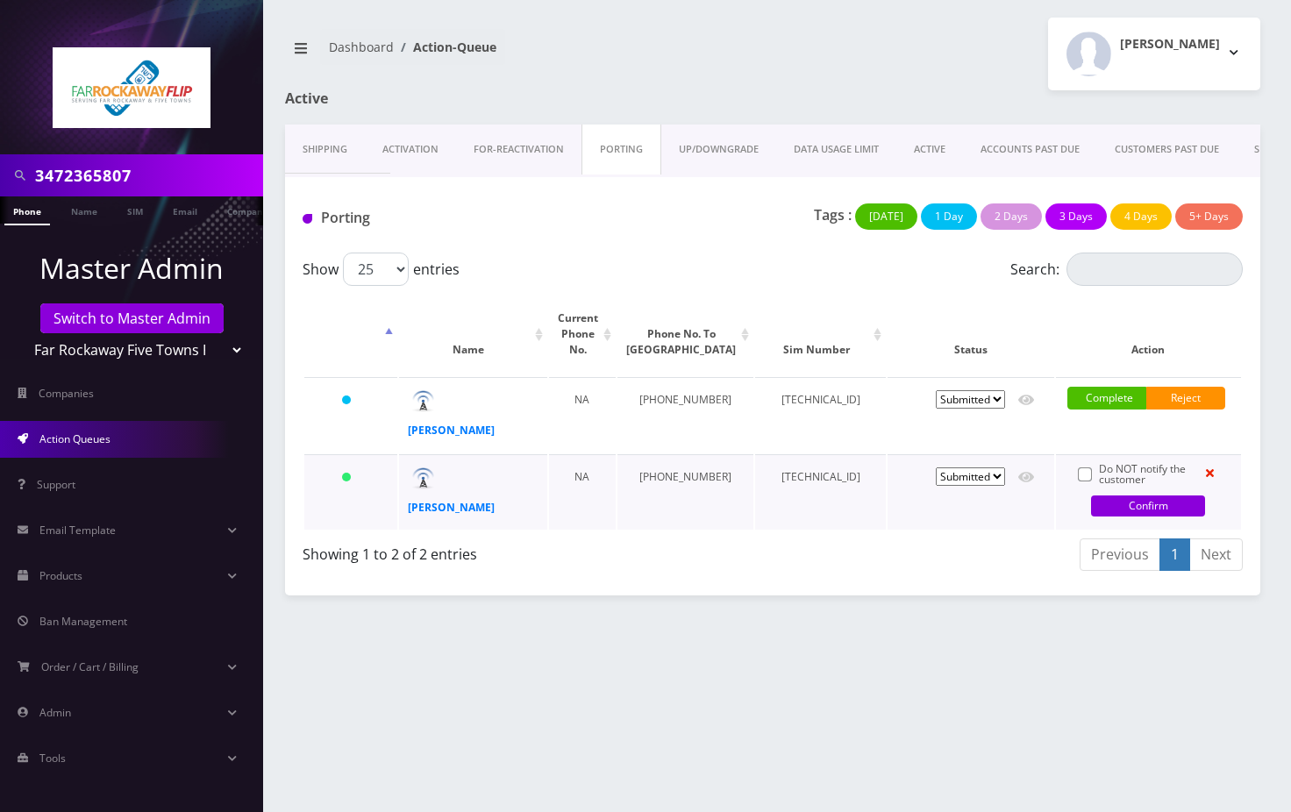
click at [1099, 468] on label "Do NOT notify the customer" at bounding box center [1146, 474] width 95 height 21
click at [1099, 468] on input "Do NOT notify the customer" at bounding box center [1101, 468] width 4 height 9
checkbox input "true"
click at [1113, 498] on link "Confirm" at bounding box center [1148, 505] width 114 height 21
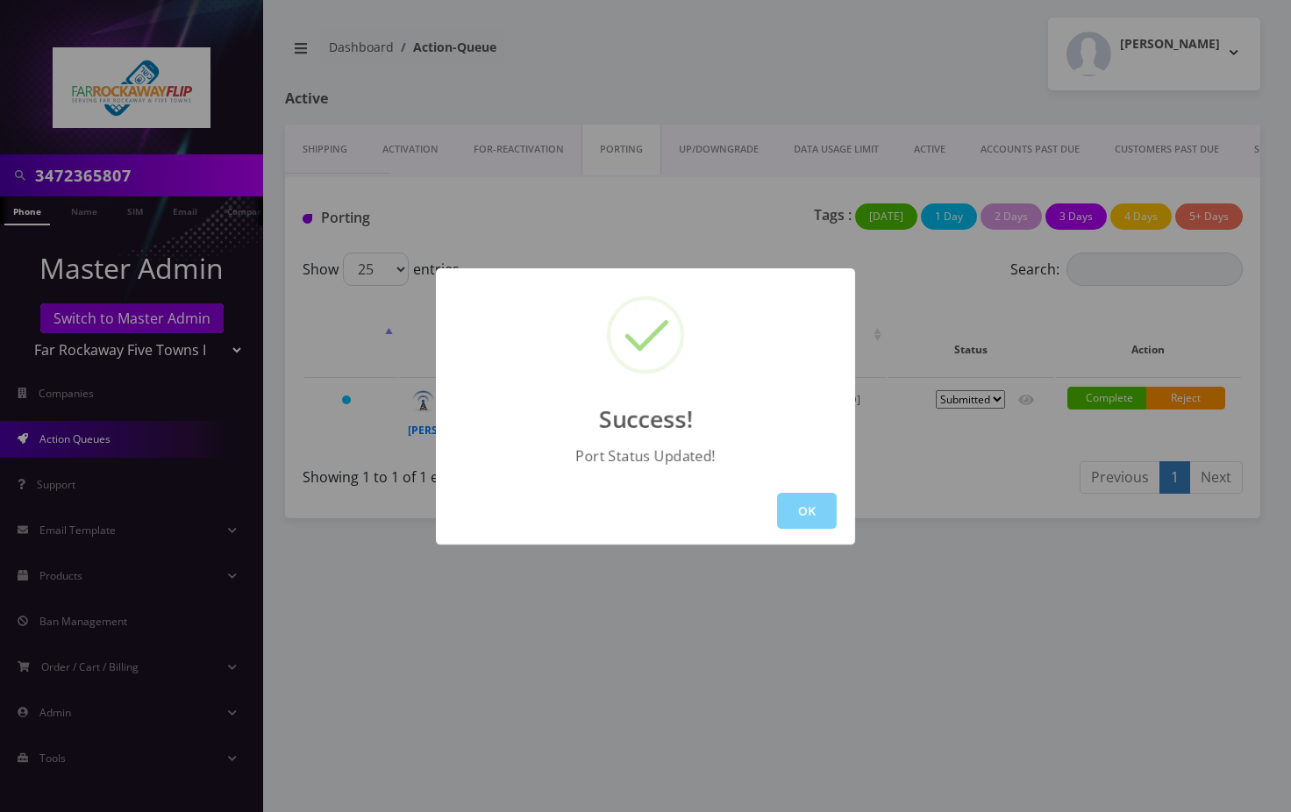
click at [423, 152] on div "Success! Port Status Updated! OK" at bounding box center [645, 406] width 1291 height 812
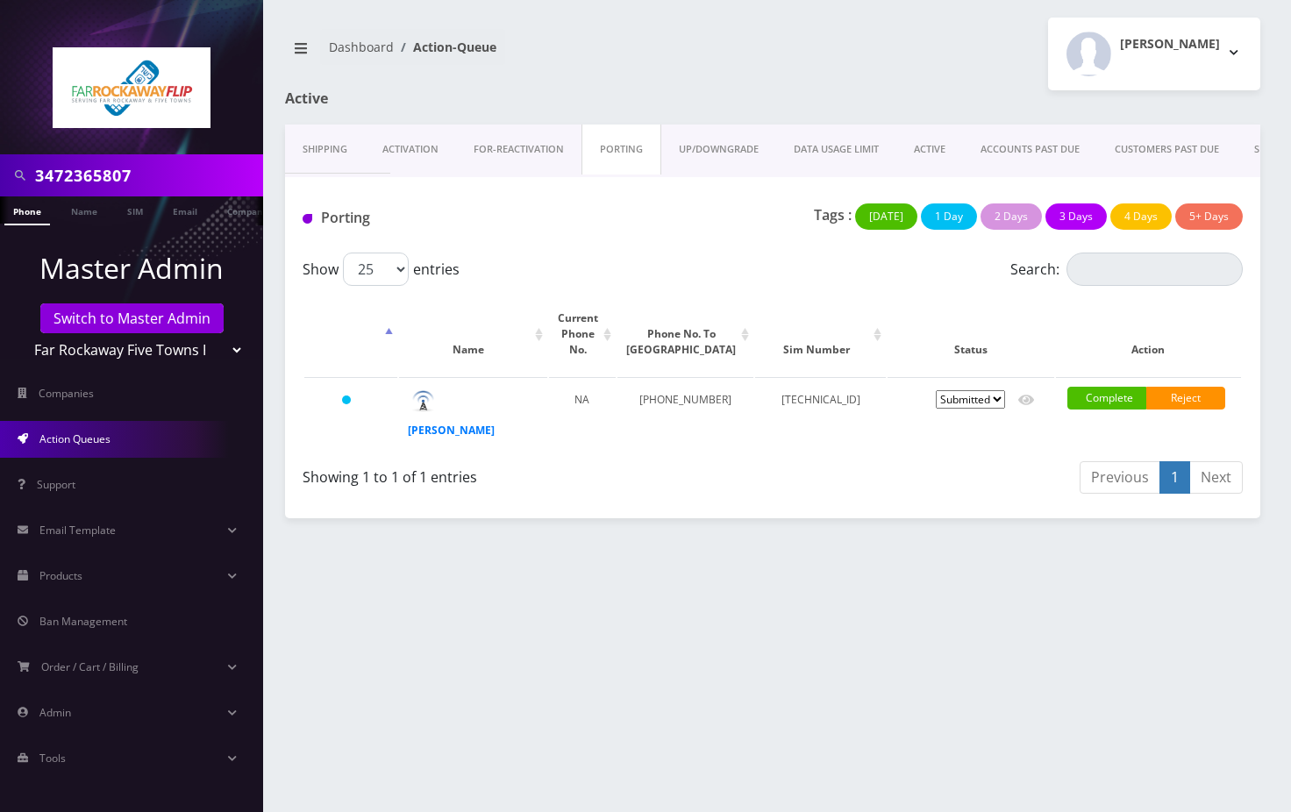
click at [423, 152] on link "Activation" at bounding box center [410, 149] width 91 height 50
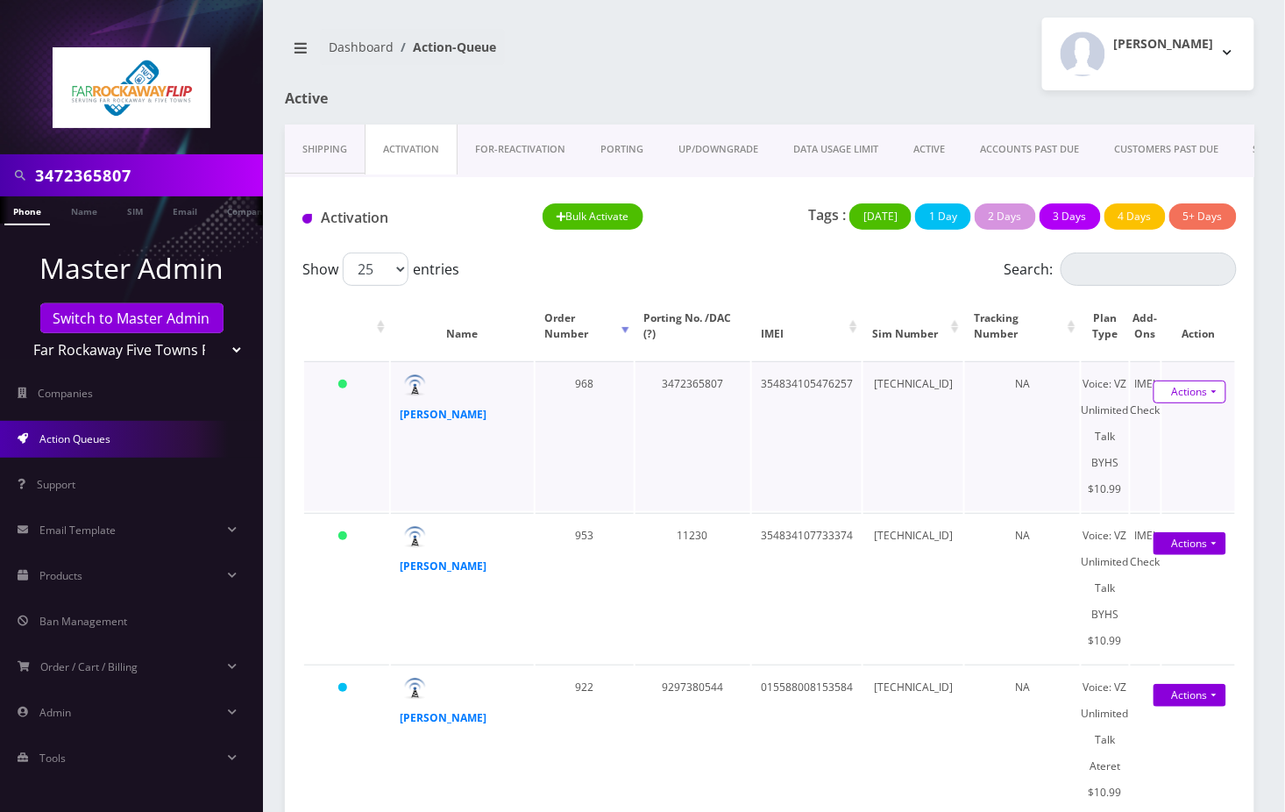
click at [1202, 394] on link "Actions" at bounding box center [1190, 392] width 73 height 23
click at [1171, 430] on link "Activate" at bounding box center [1179, 425] width 140 height 26
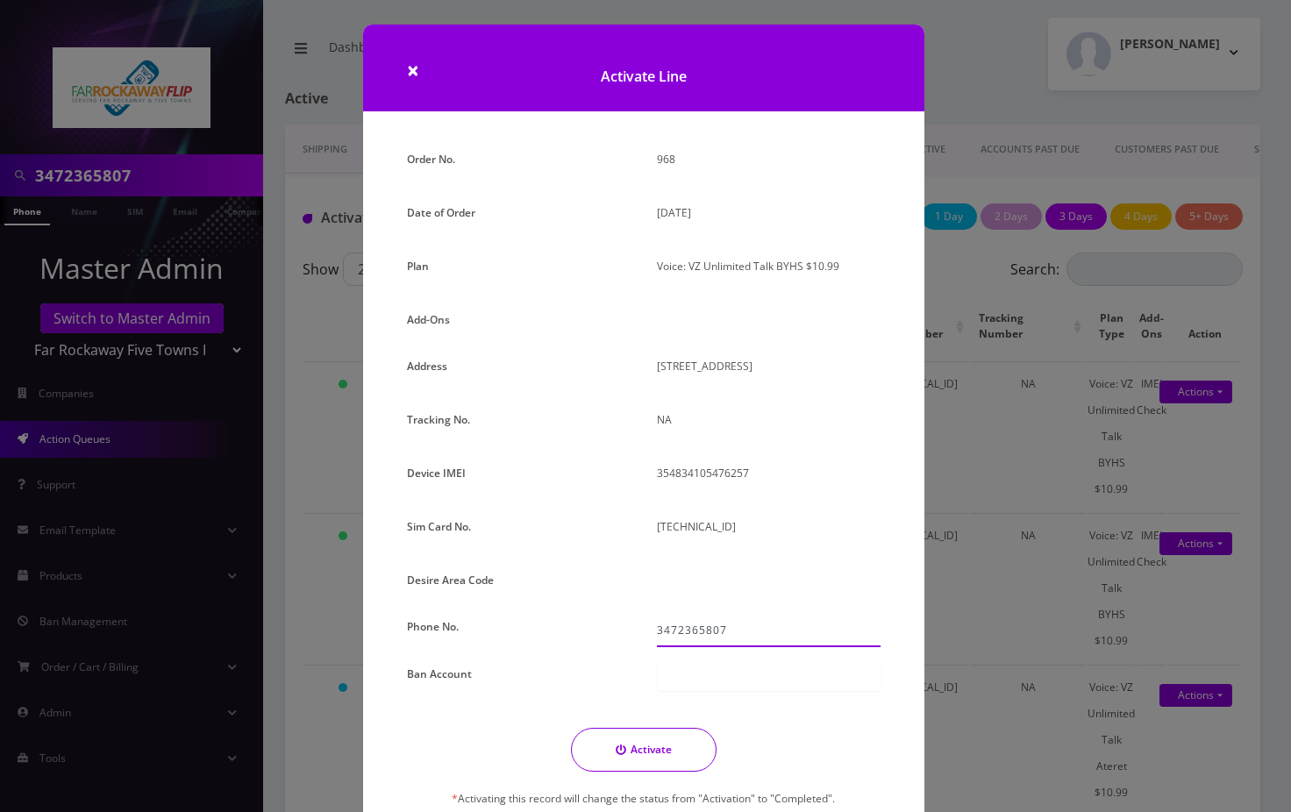
click at [693, 630] on input "3472365807" at bounding box center [769, 630] width 224 height 33
drag, startPoint x: 673, startPoint y: 630, endPoint x: 709, endPoint y: 630, distance: 36.0
click at [674, 630] on input "3472365807" at bounding box center [769, 630] width 224 height 33
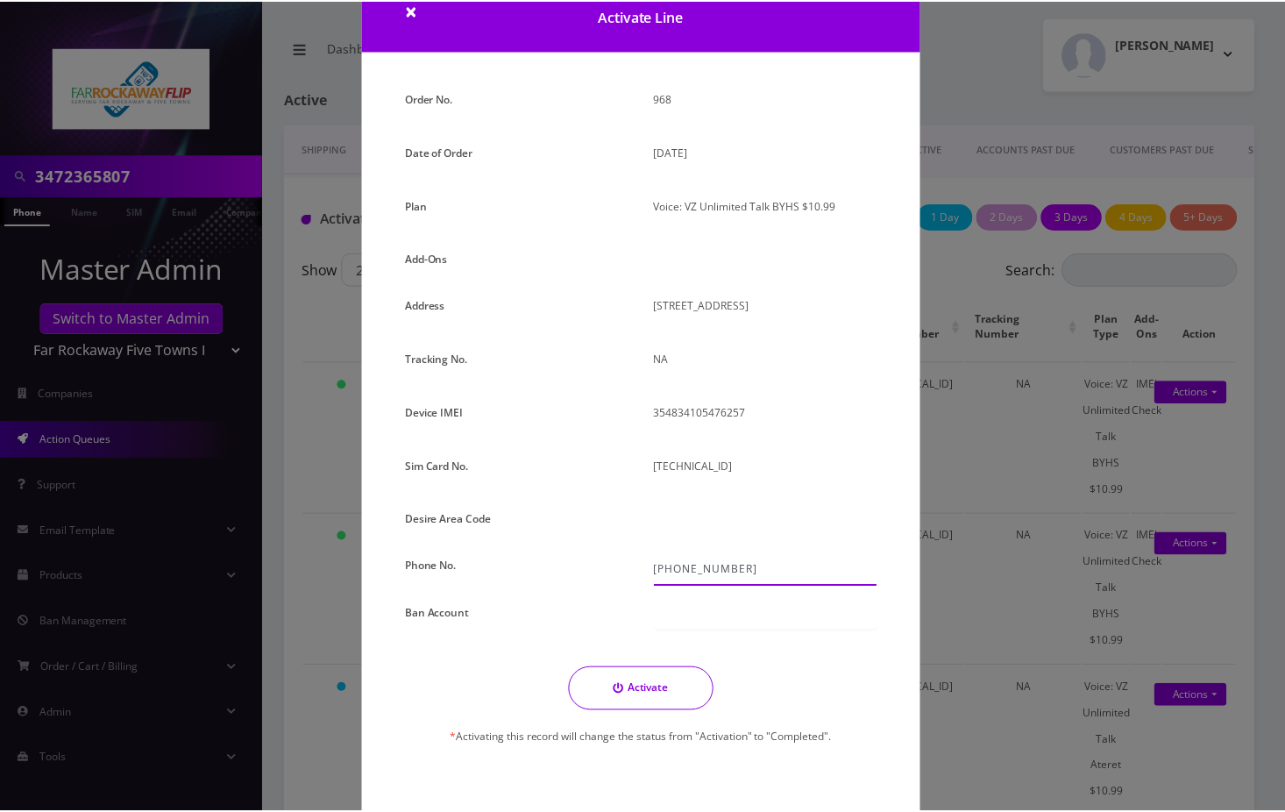
scroll to position [94, 0]
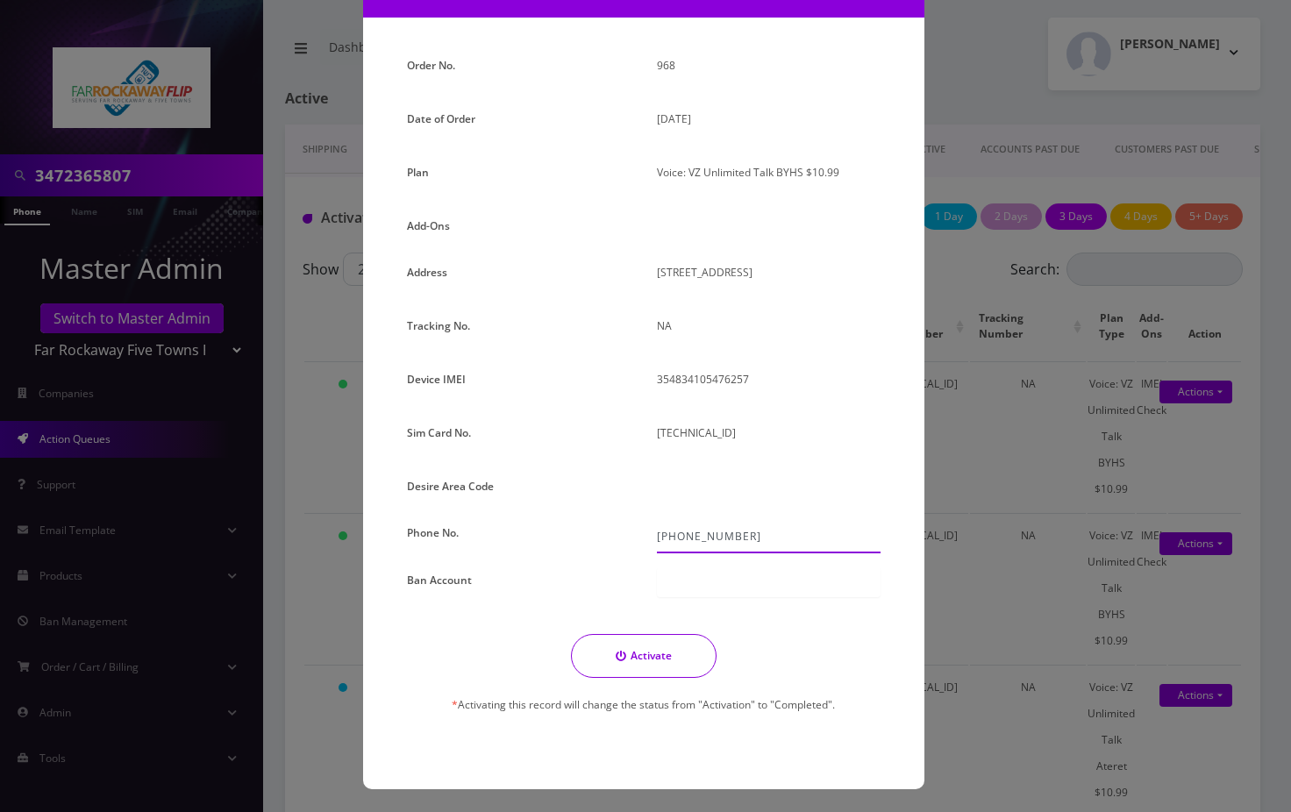
type input "347-236-5807"
click at [670, 659] on button "Activate" at bounding box center [644, 656] width 146 height 44
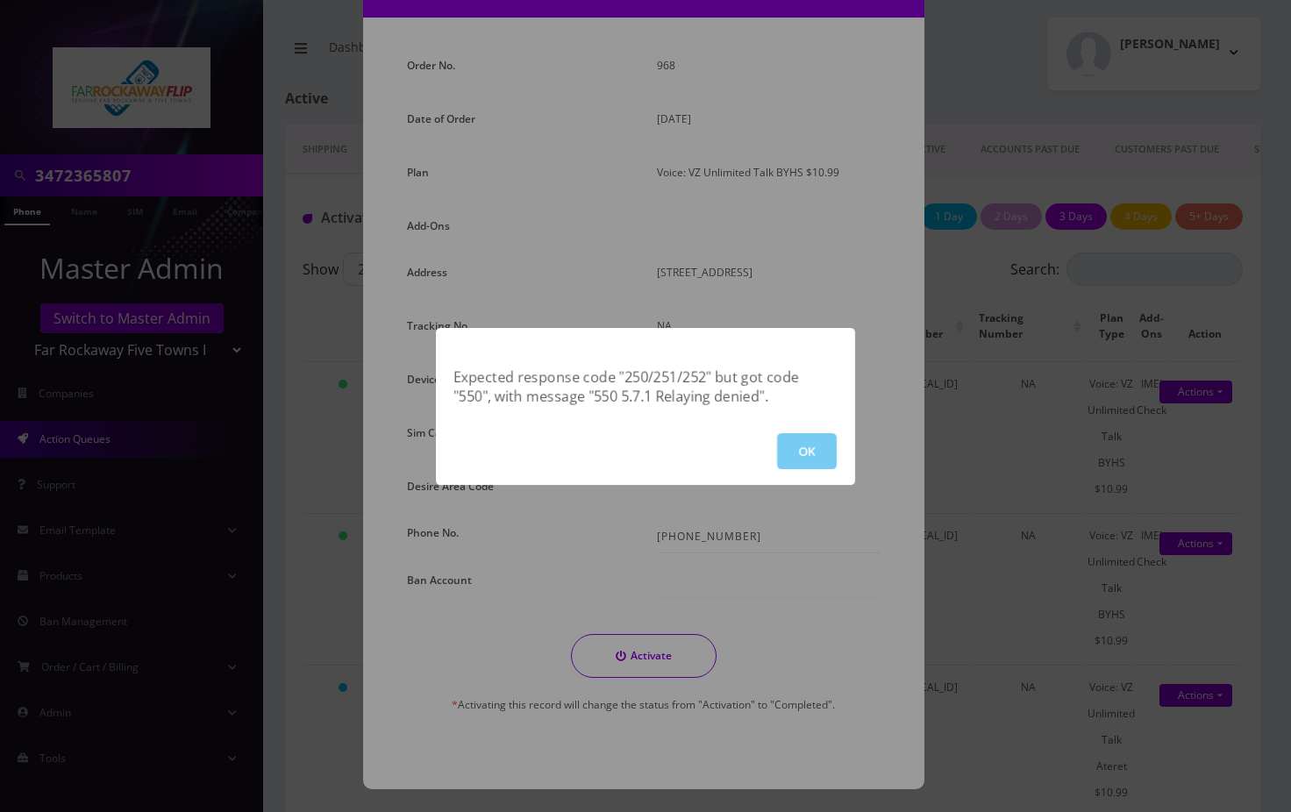
click at [806, 439] on button "OK" at bounding box center [807, 451] width 60 height 36
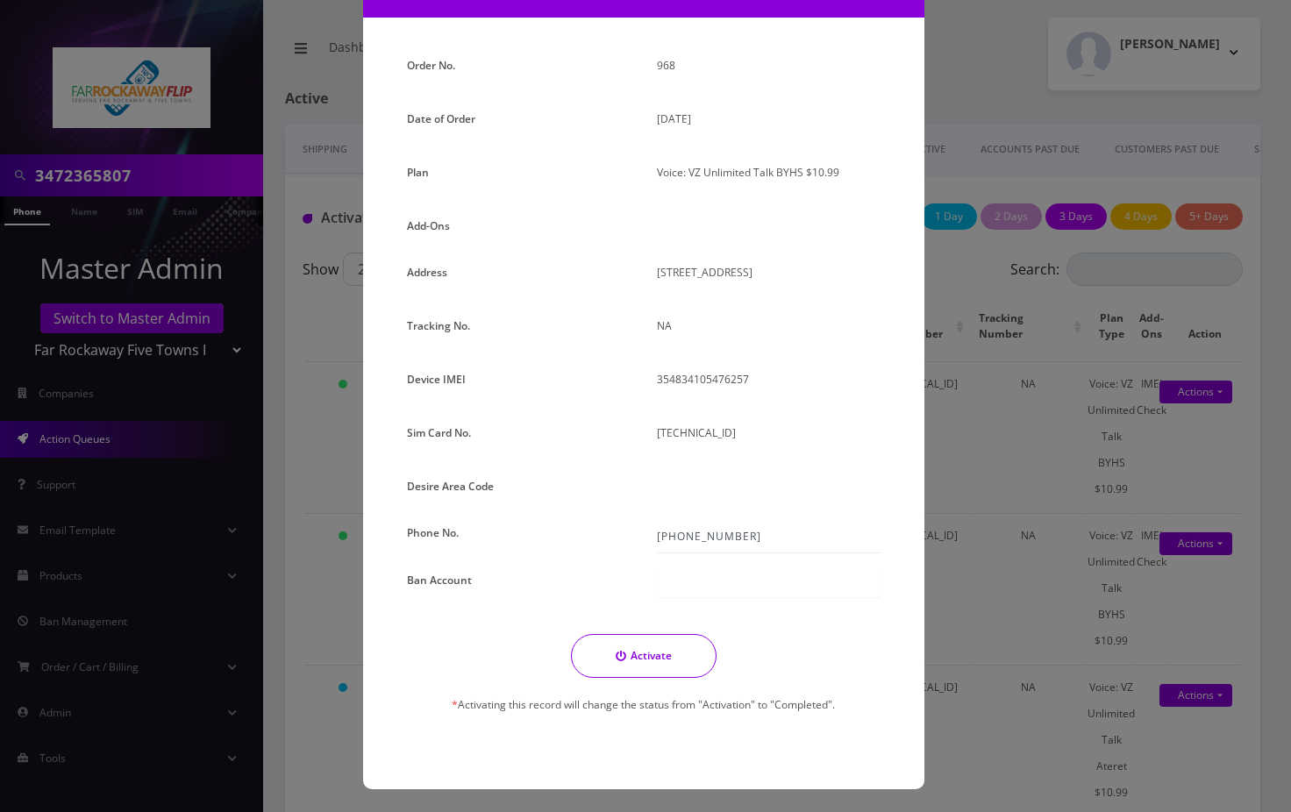
click at [966, 75] on div "× Activate Line Order No. 968 Date of Order September 02, 2025 Plan Voice: VZ U…" at bounding box center [645, 406] width 1291 height 812
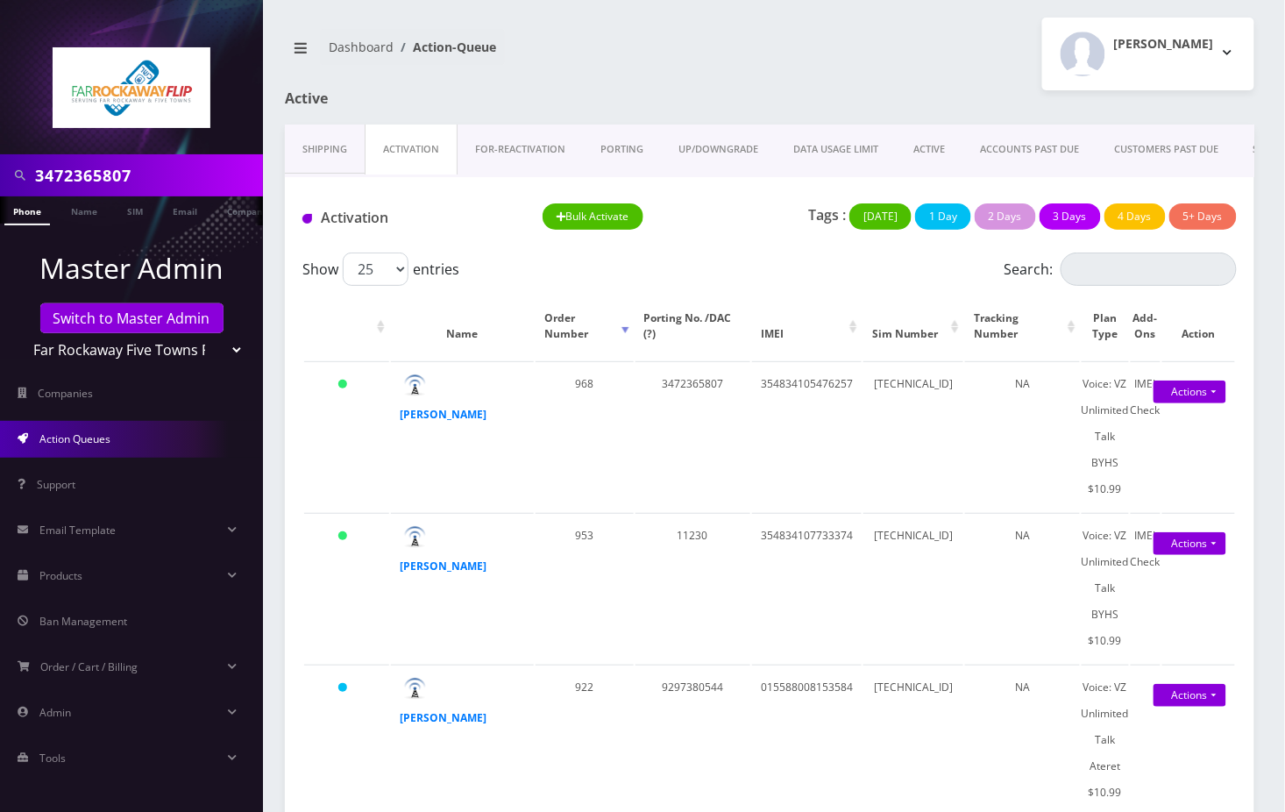
click at [23, 217] on link "Phone" at bounding box center [27, 210] width 46 height 29
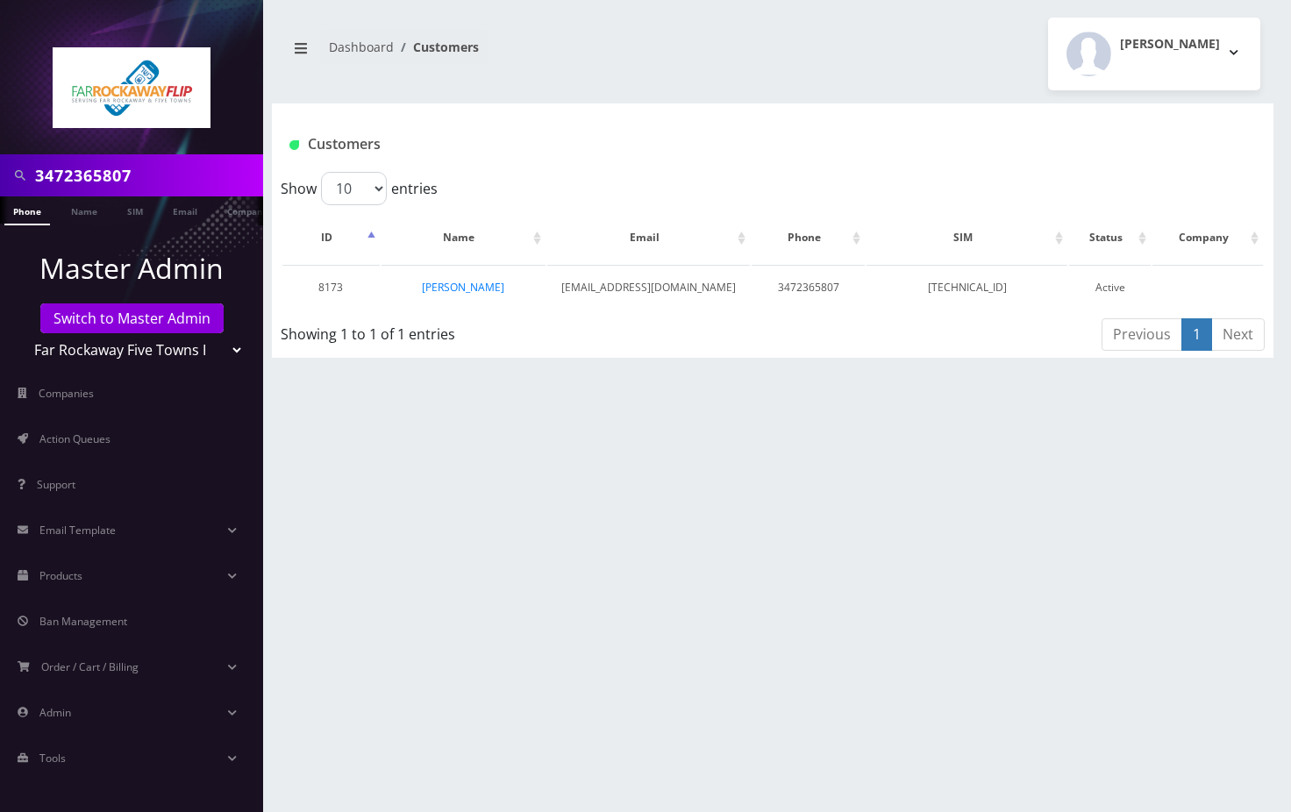
drag, startPoint x: 0, startPoint y: 0, endPoint x: 509, endPoint y: 284, distance: 583.2
click at [504, 284] on link "[PERSON_NAME]" at bounding box center [463, 287] width 82 height 15
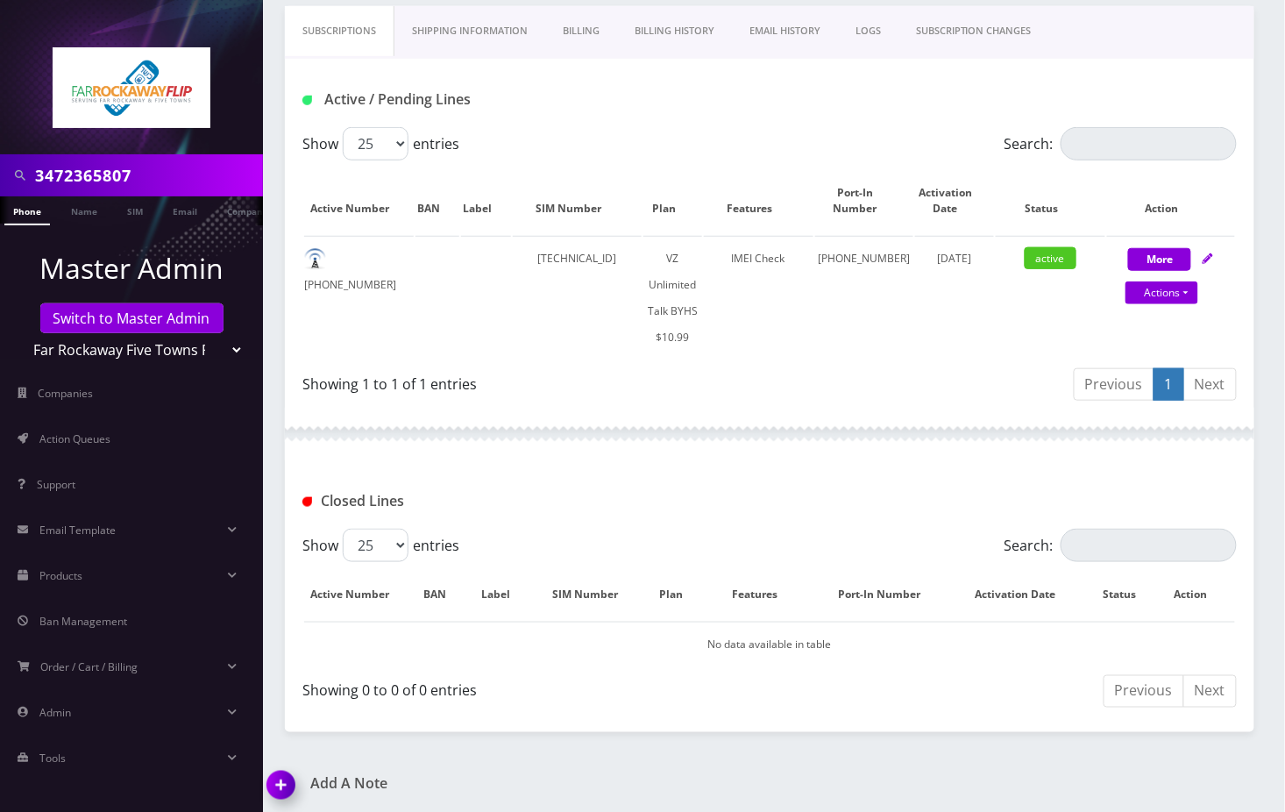
click at [279, 787] on img at bounding box center [285, 791] width 52 height 52
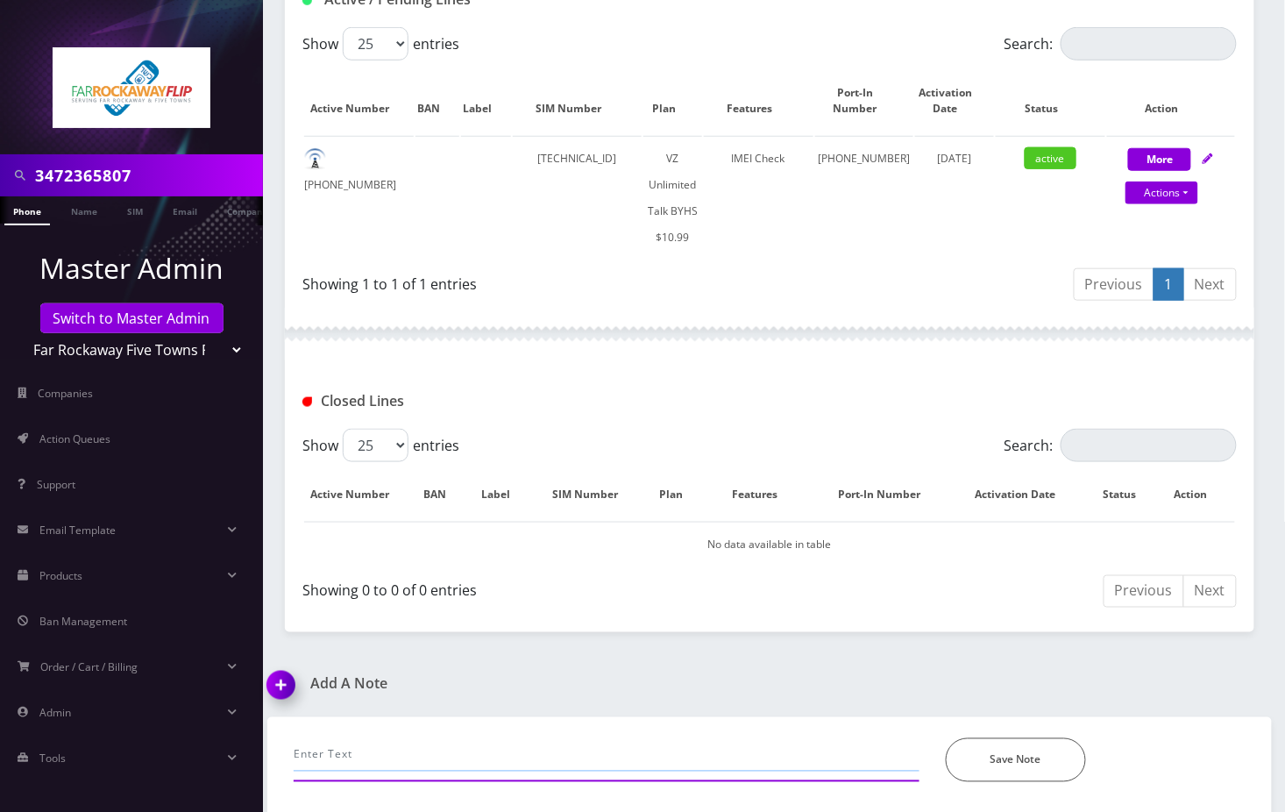
click at [473, 748] on input "text" at bounding box center [607, 754] width 626 height 33
type input "processed manual port, completed--Angel"
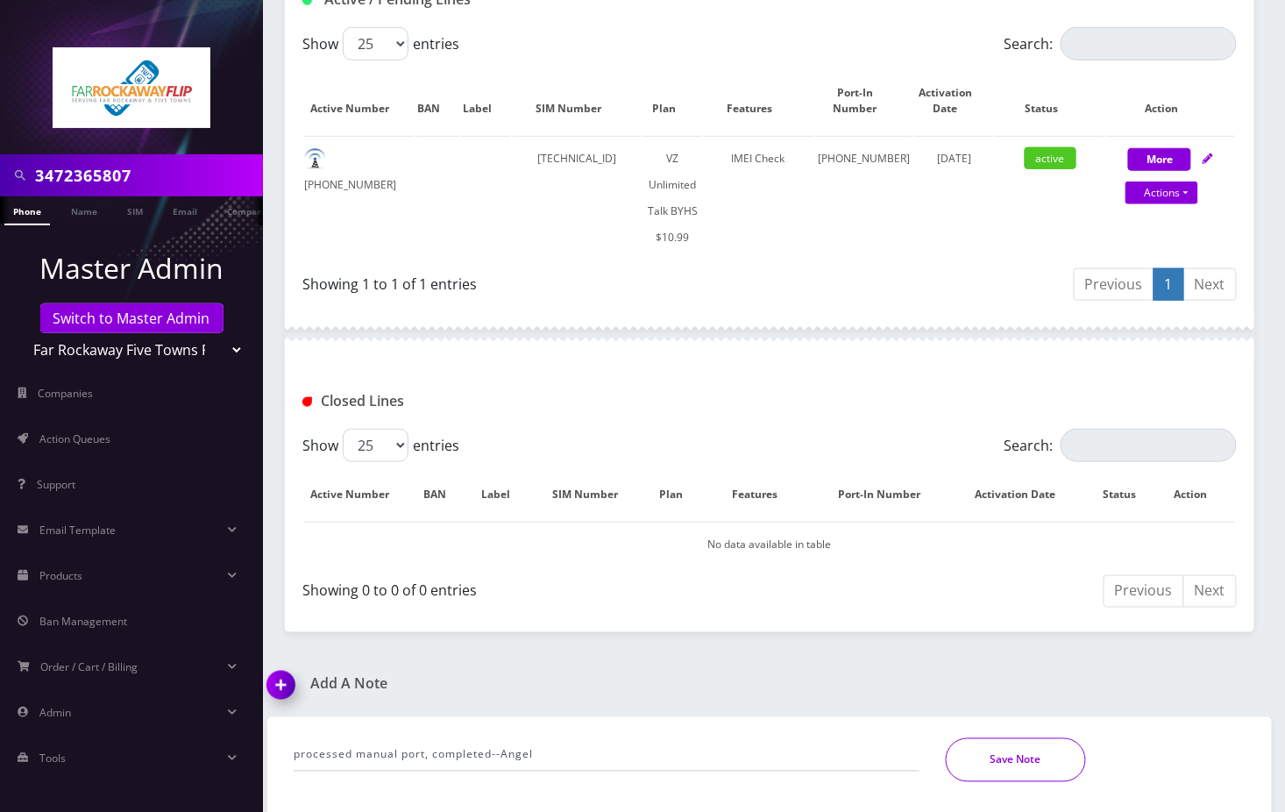
click at [960, 755] on button "Save Note" at bounding box center [1016, 760] width 140 height 44
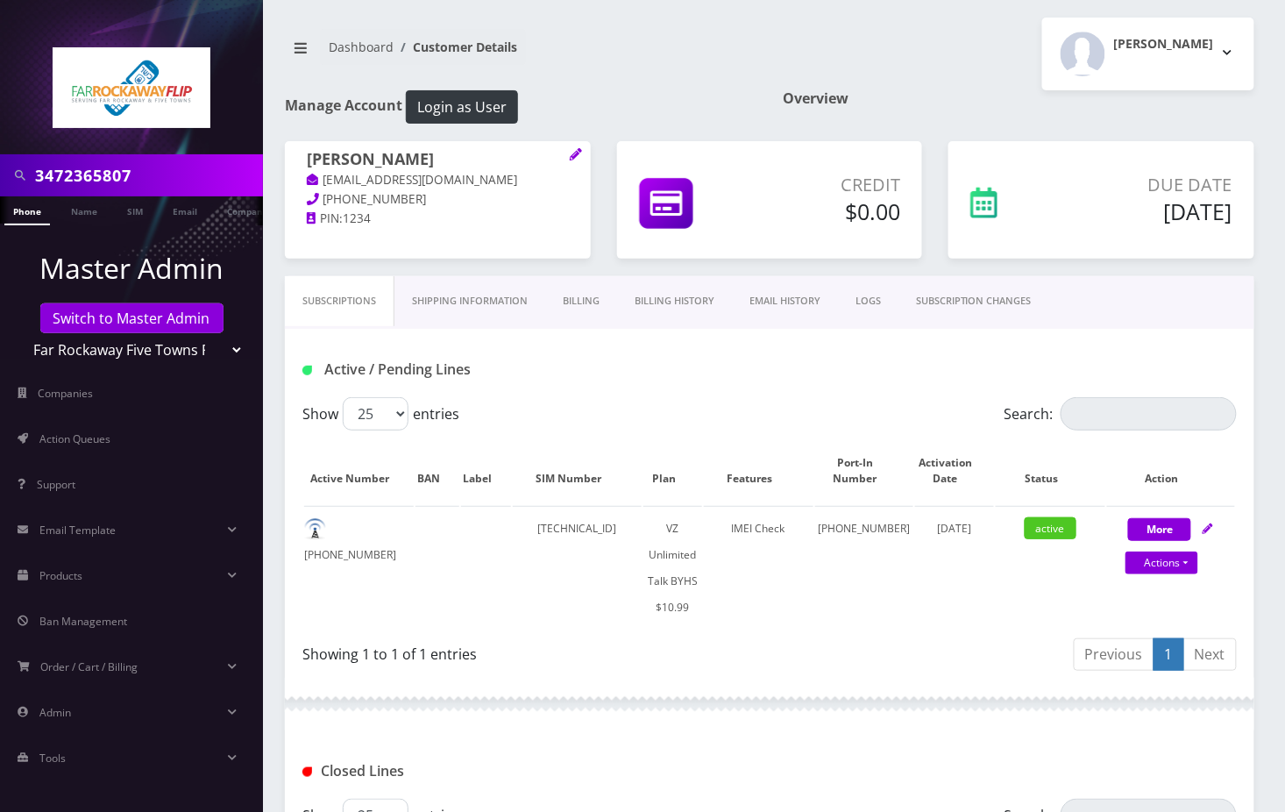
scroll to position [397, 0]
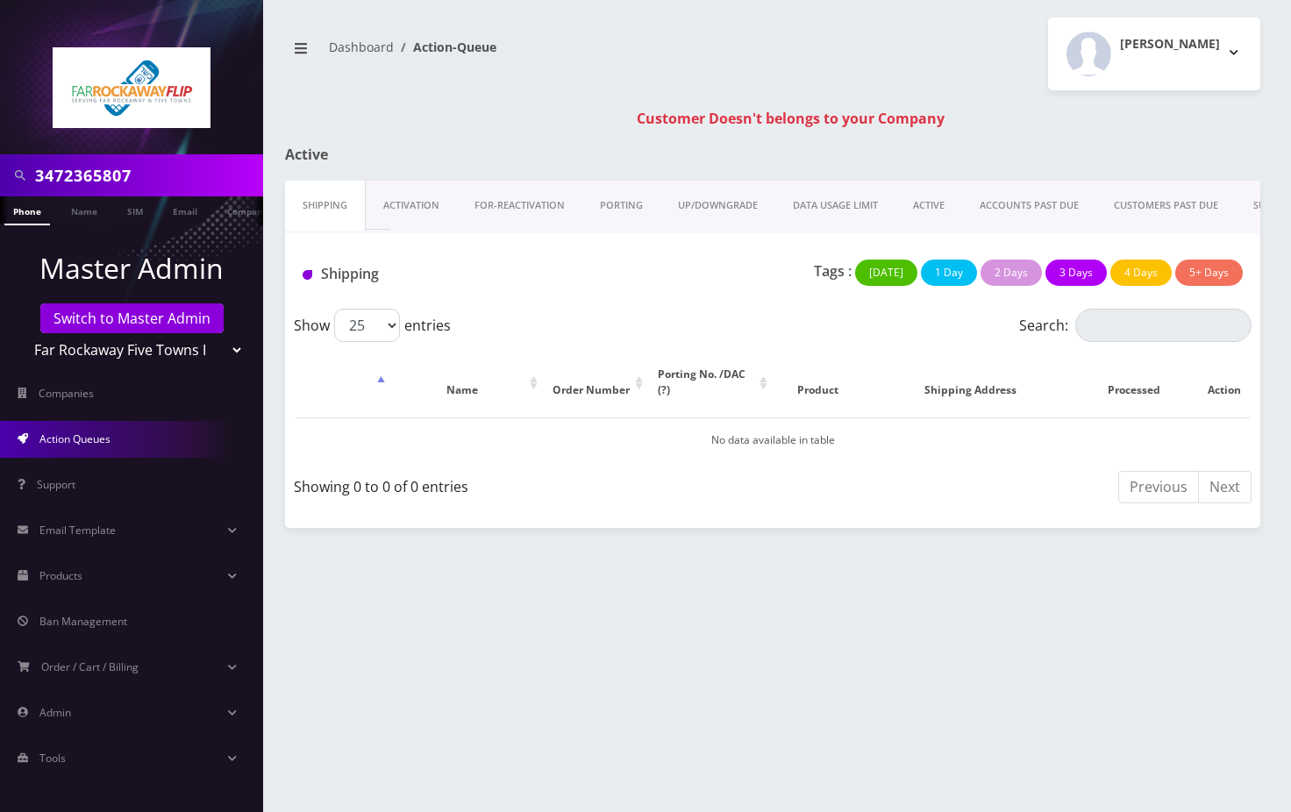
drag, startPoint x: 180, startPoint y: 351, endPoint x: 169, endPoint y: 359, distance: 13.2
click at [180, 351] on select "Teltik Production My Link Mobile VennMobile Unlimited Advanced LTE [PERSON_NAME…" at bounding box center [132, 349] width 224 height 33
select select "1"
click at [20, 333] on select "Teltik Production My Link Mobile VennMobile Unlimited Advanced LTE [PERSON_NAME…" at bounding box center [132, 349] width 224 height 33
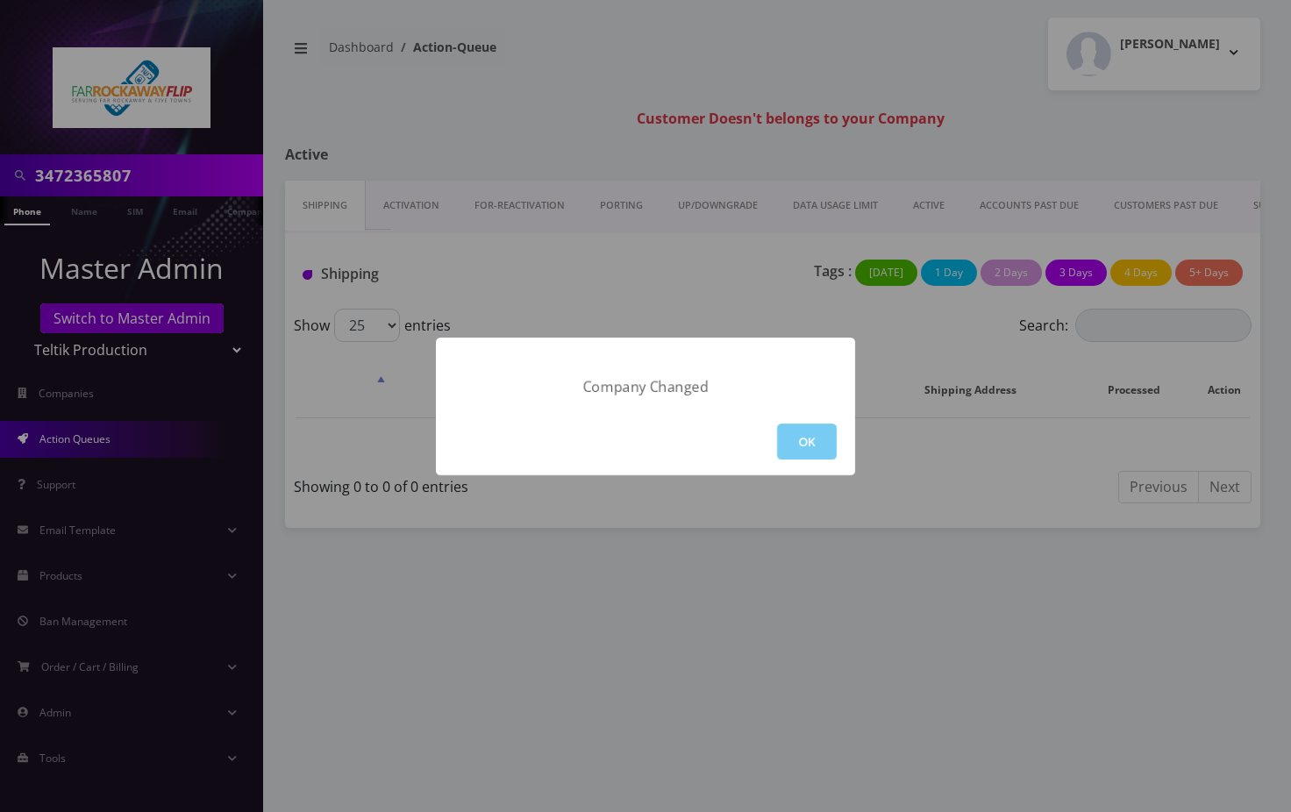
click at [817, 435] on button "OK" at bounding box center [807, 441] width 60 height 36
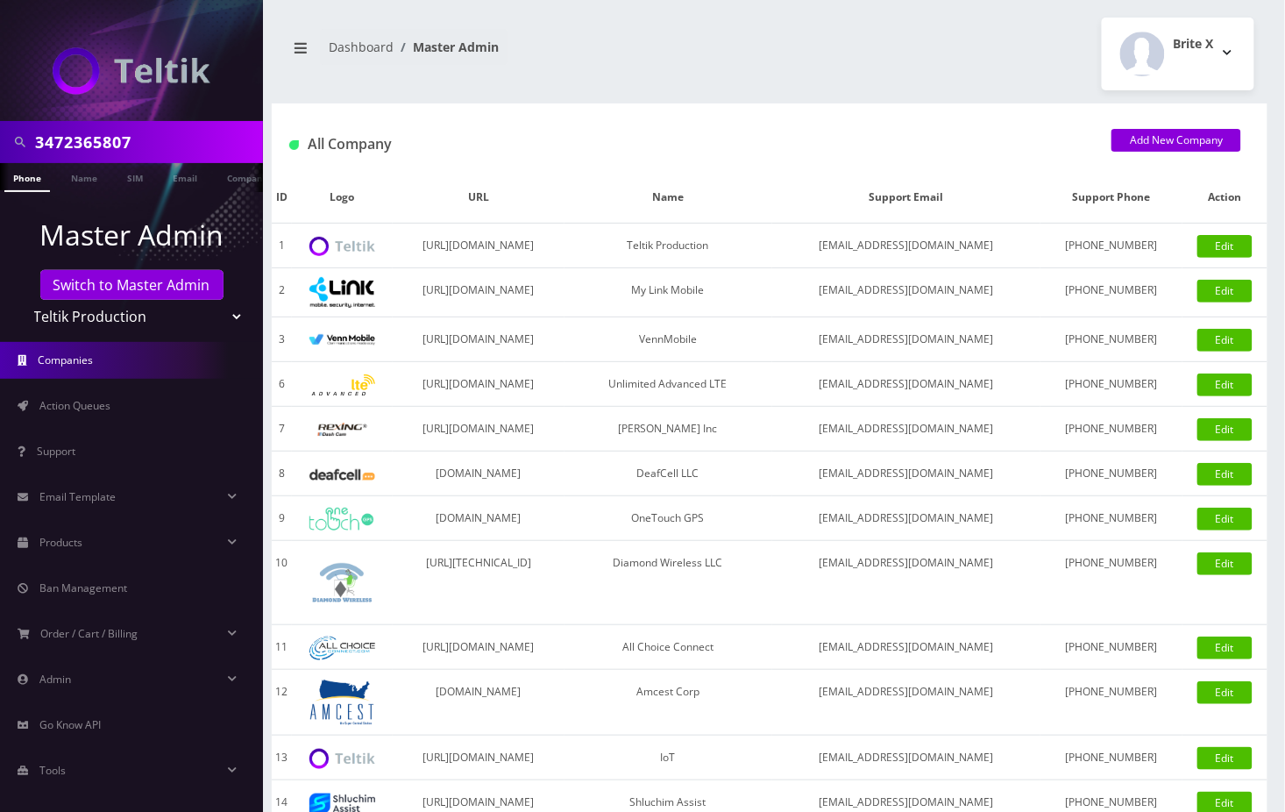
click at [100, 146] on input "3472365807" at bounding box center [147, 141] width 224 height 33
type input "[DATE]"
click at [23, 180] on link "Phone" at bounding box center [27, 177] width 46 height 29
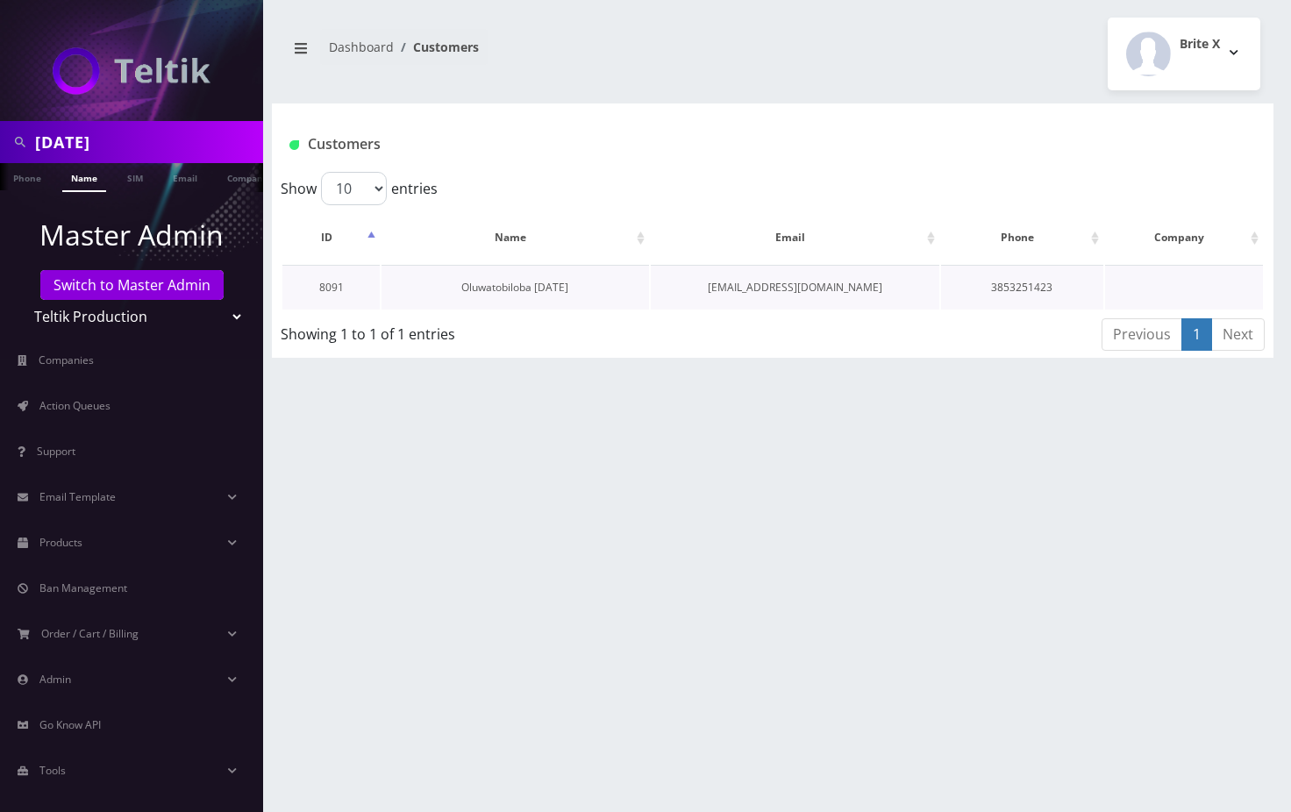
click at [468, 286] on link "Oluwatobiloba [DATE]" at bounding box center [514, 287] width 107 height 15
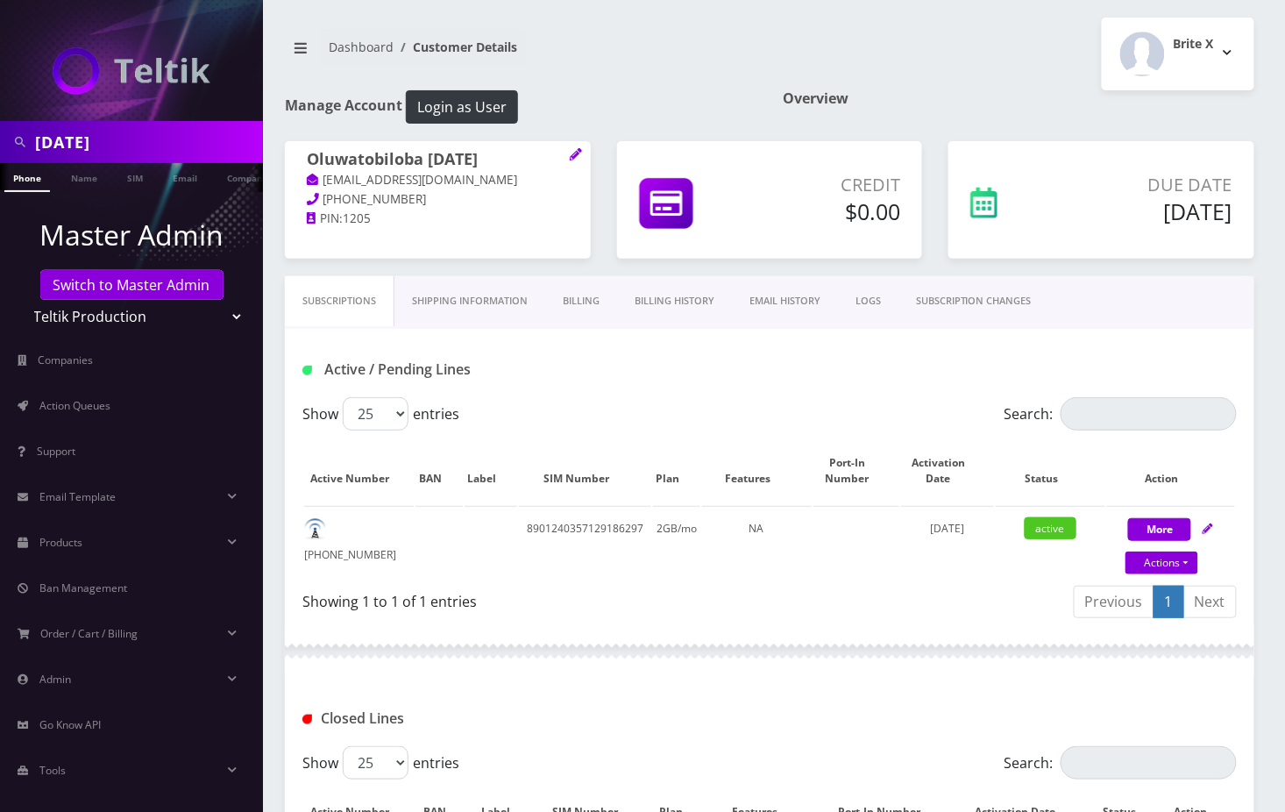
drag, startPoint x: 1275, startPoint y: 361, endPoint x: 1011, endPoint y: 498, distance: 297.2
click at [1275, 361] on div "[DATE] Phone Name SIM Email Company Customer Dashboard Customer Details Brite X" at bounding box center [769, 517] width 1031 height 1035
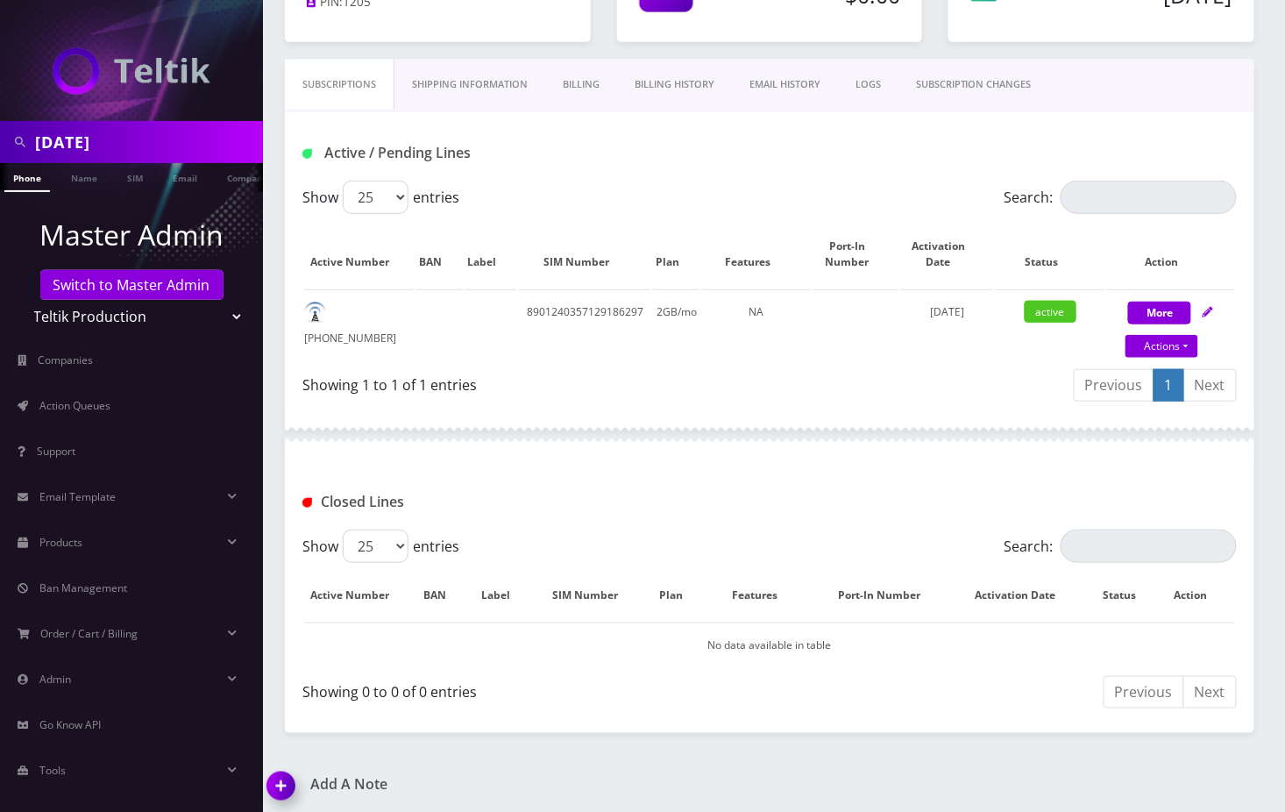
click at [278, 786] on img at bounding box center [285, 792] width 52 height 52
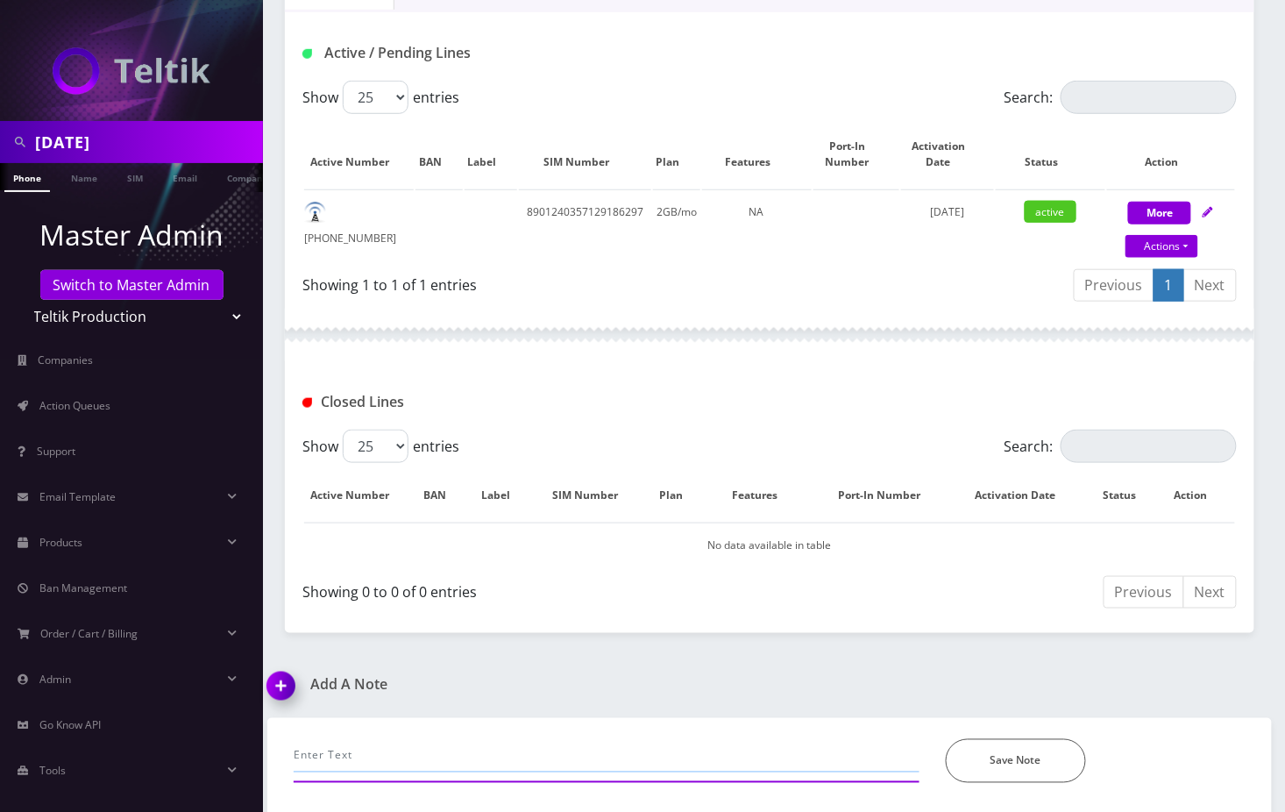
click at [522, 756] on input "text" at bounding box center [607, 755] width 626 height 33
paste input "@channel @[PERSON_NAME] [DATE]-Please check, customer received a physical sim b…"
type input "@channel @[PERSON_NAME] [DATE]-Please check, customer received a physical sim b…"
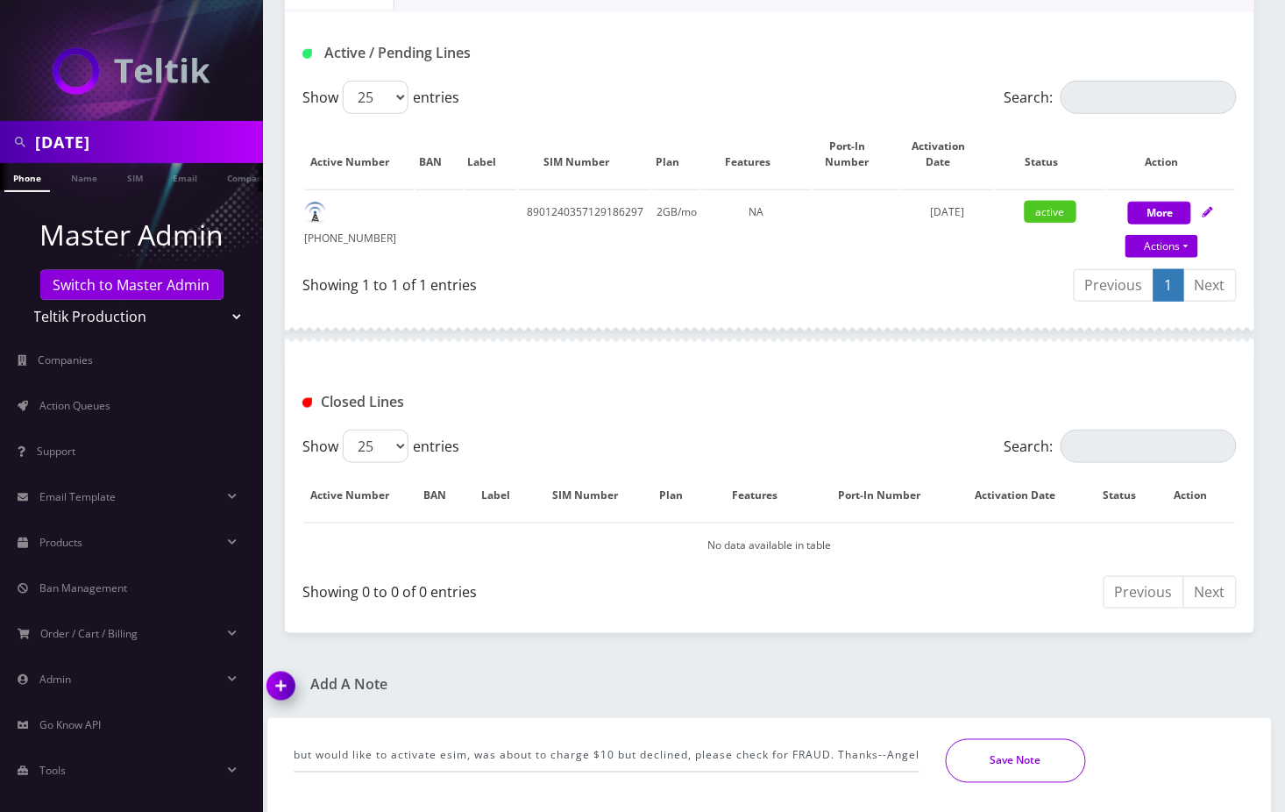
click at [1043, 755] on button "Save Note" at bounding box center [1016, 761] width 140 height 44
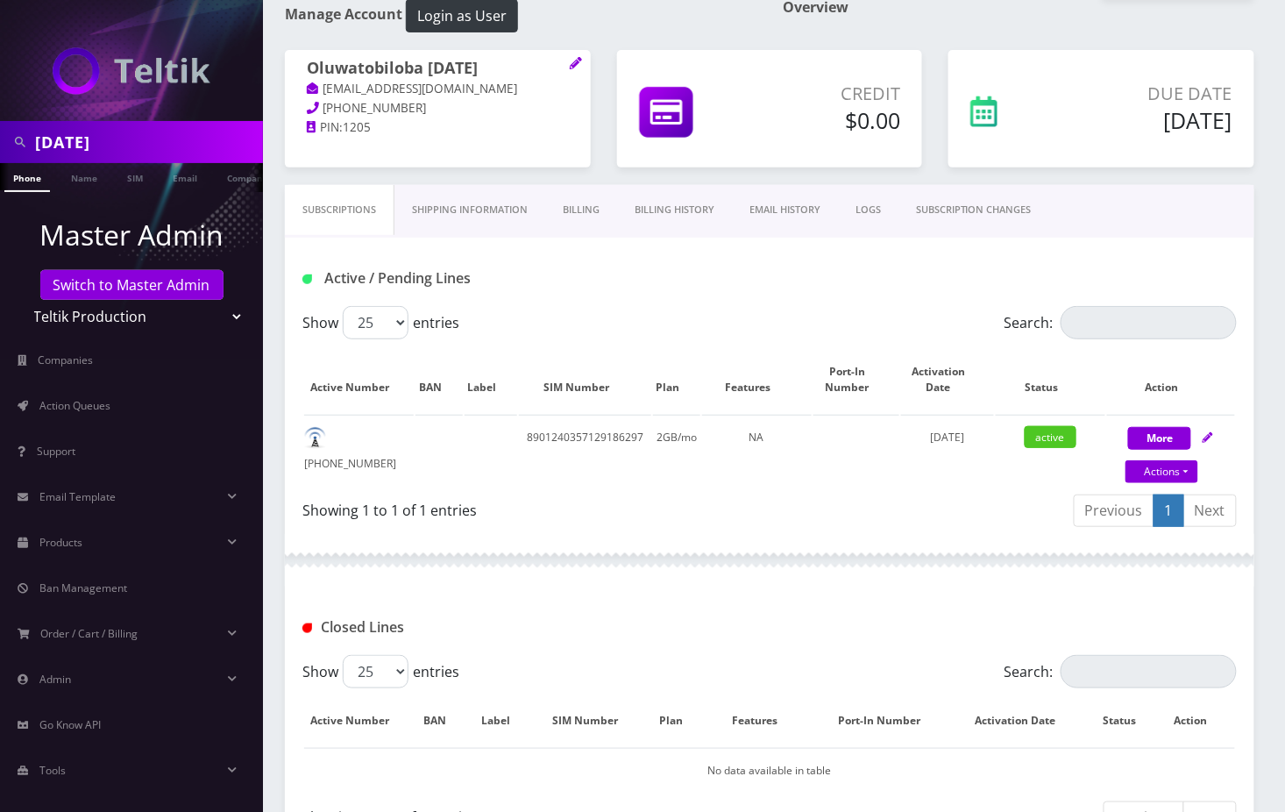
scroll to position [82, 0]
